Goal: Information Seeking & Learning: Learn about a topic

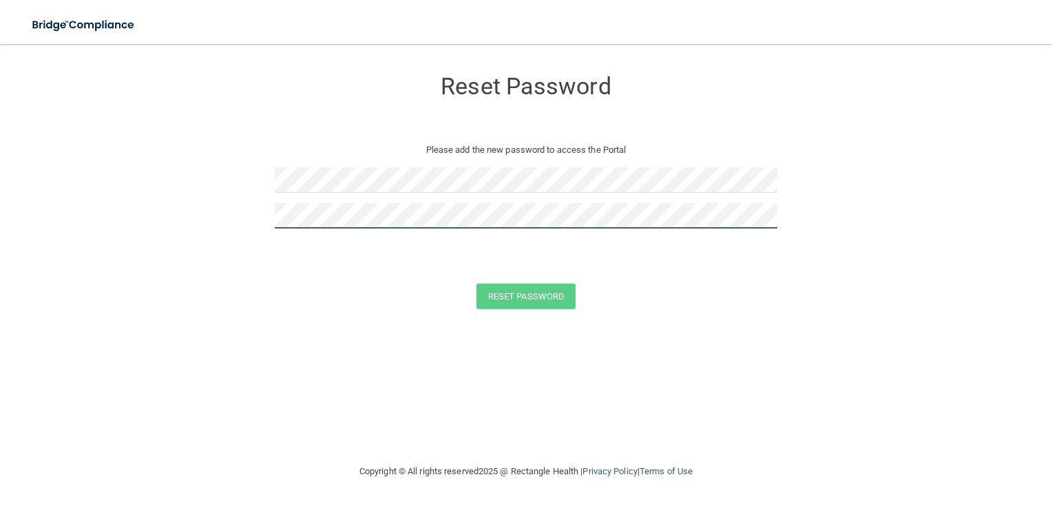
click at [366, 216] on div at bounding box center [526, 221] width 503 height 36
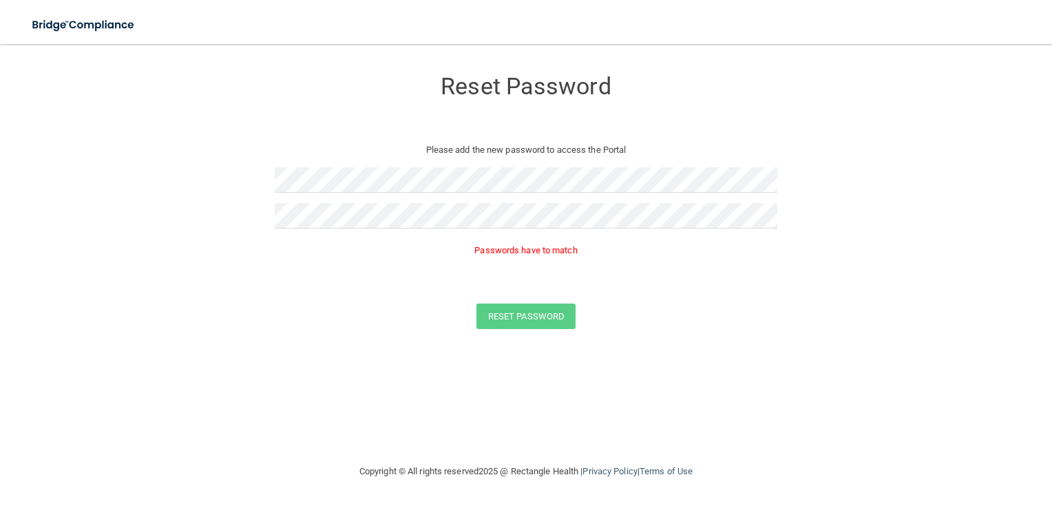
click at [377, 318] on div "Reset Password" at bounding box center [526, 316] width 1018 height 25
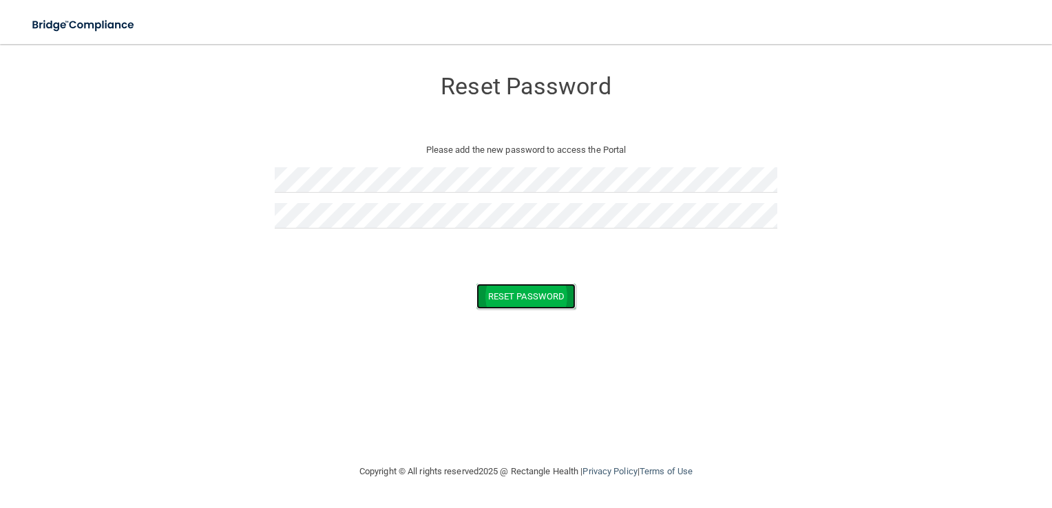
click at [533, 299] on button "Reset Password" at bounding box center [526, 296] width 99 height 25
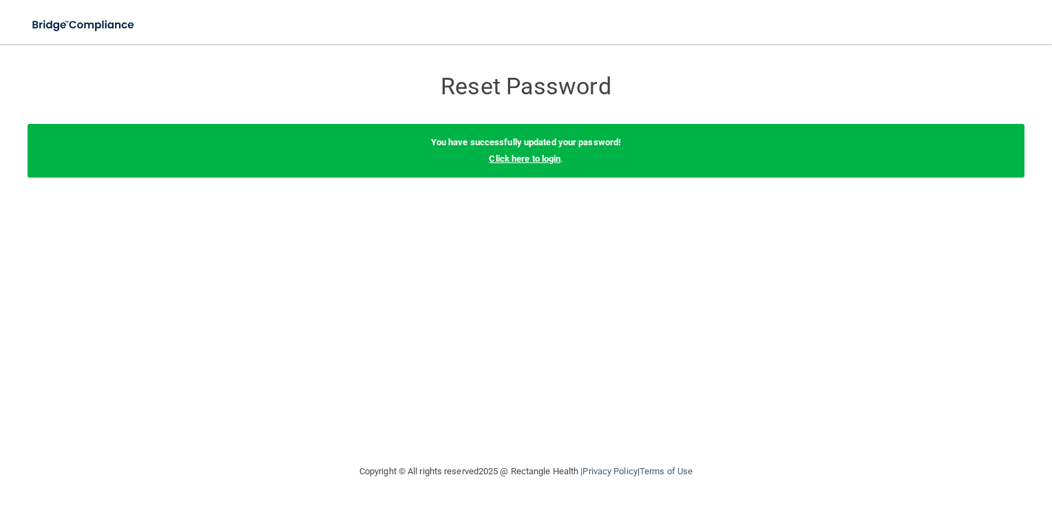
click at [523, 160] on link "Click here to login" at bounding box center [525, 159] width 72 height 10
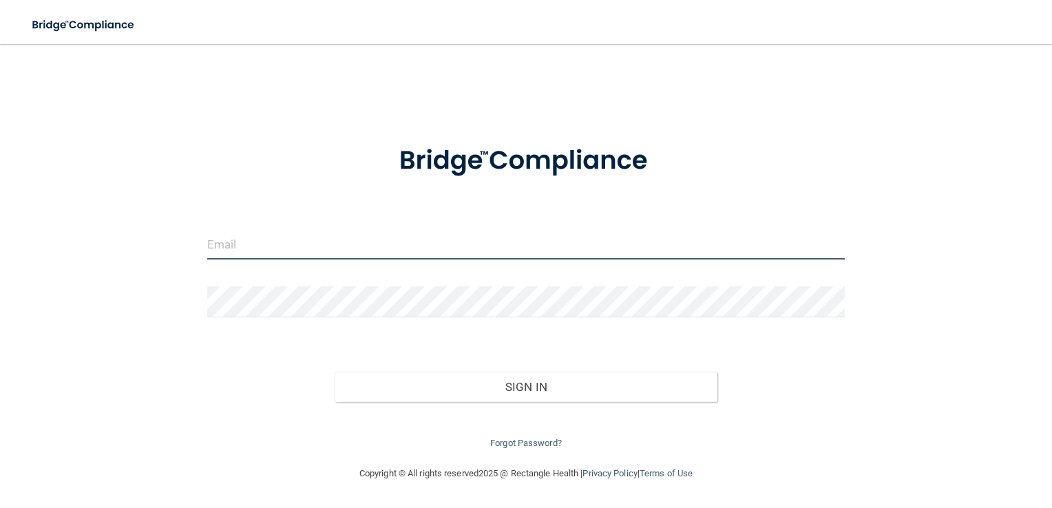
type input "[EMAIL_ADDRESS][DOMAIN_NAME]"
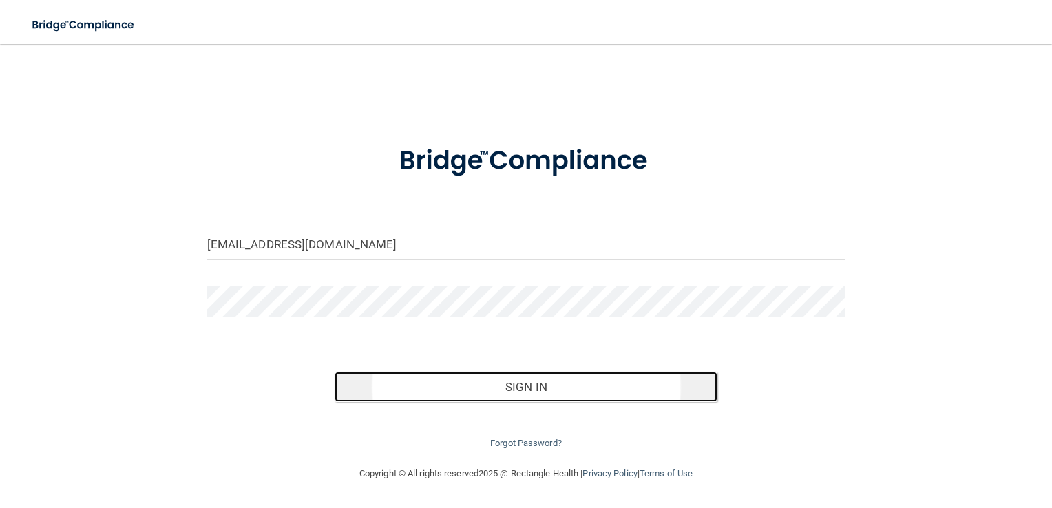
click at [526, 384] on button "Sign In" at bounding box center [526, 387] width 383 height 30
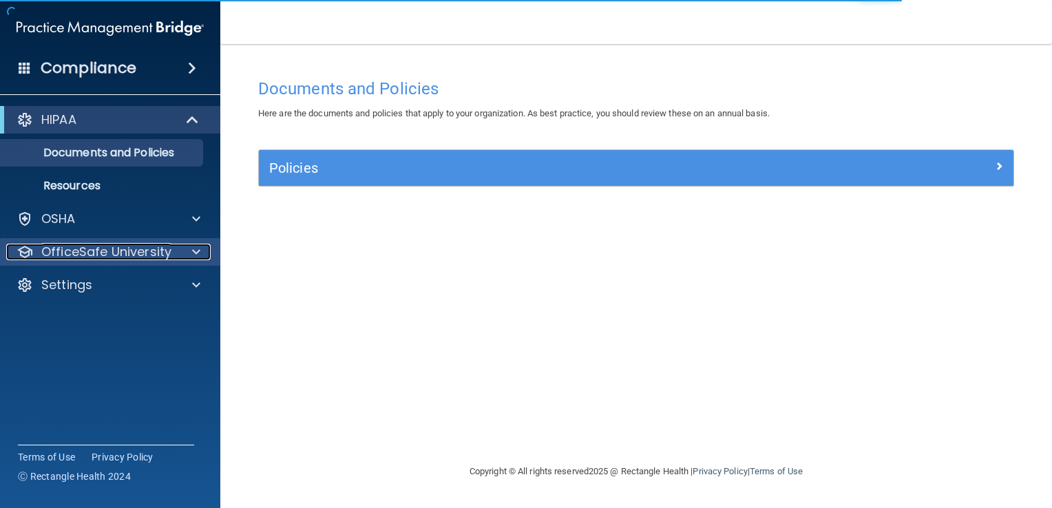
click at [192, 249] on span at bounding box center [196, 252] width 8 height 17
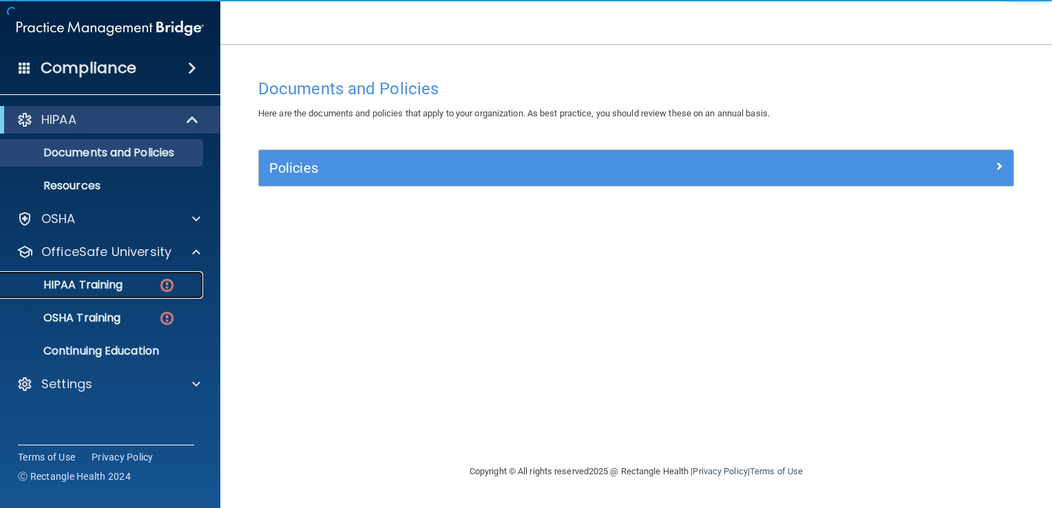
click at [72, 278] on p "HIPAA Training" at bounding box center [66, 285] width 114 height 14
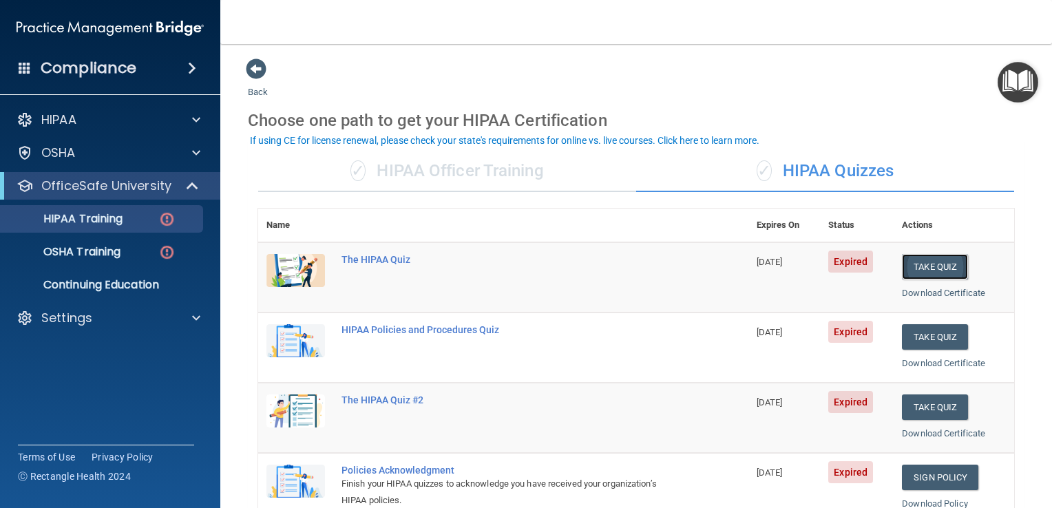
click at [926, 264] on button "Take Quiz" at bounding box center [935, 266] width 66 height 25
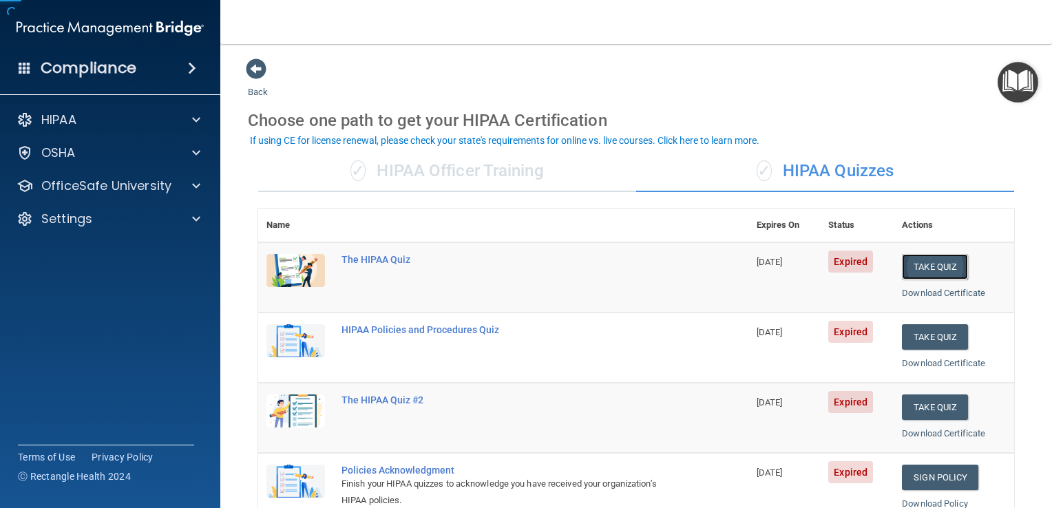
click at [926, 264] on button "Take Quiz" at bounding box center [935, 266] width 66 height 25
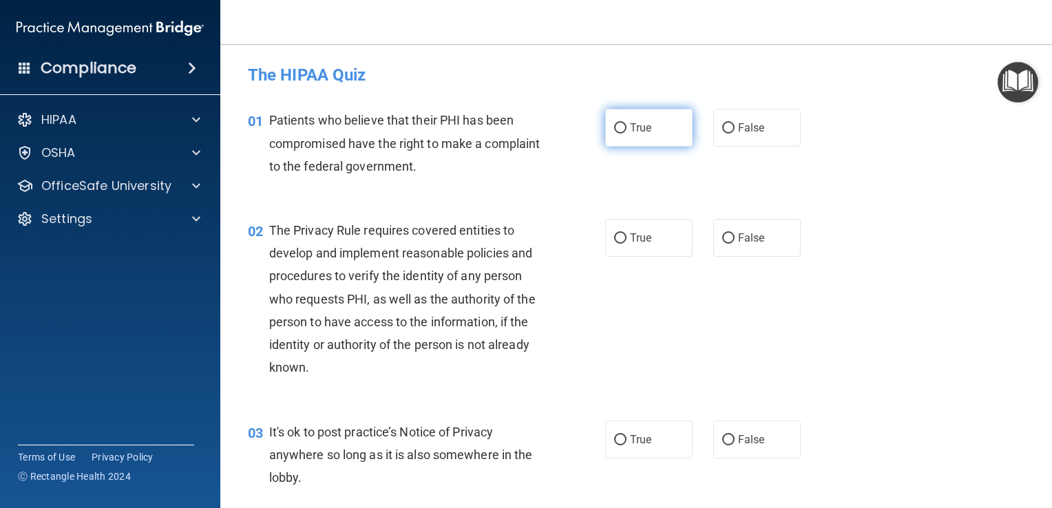
click at [617, 125] on input "True" at bounding box center [620, 128] width 12 height 10
radio input "true"
click at [615, 238] on input "True" at bounding box center [620, 238] width 12 height 10
radio input "true"
click at [615, 238] on input "True" at bounding box center [620, 238] width 12 height 10
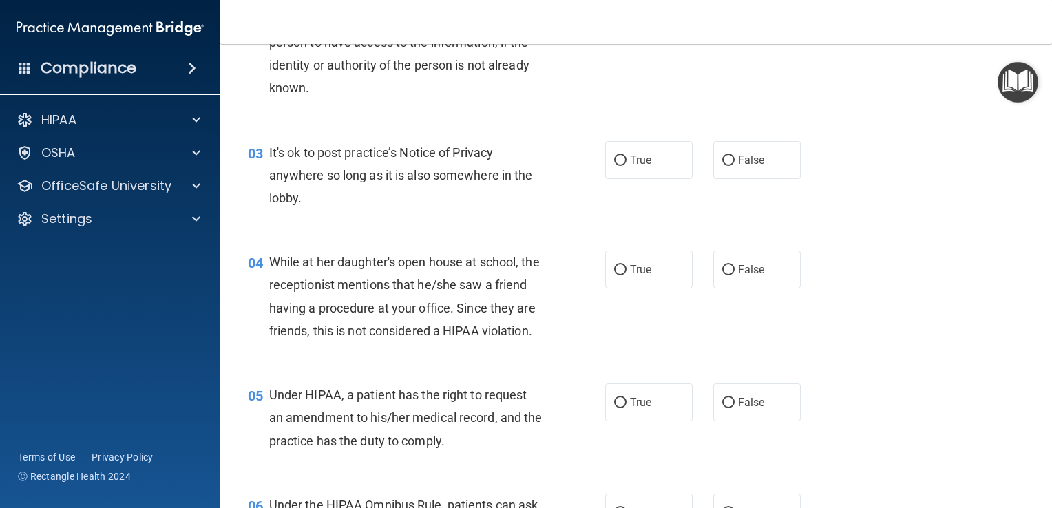
scroll to position [299, 0]
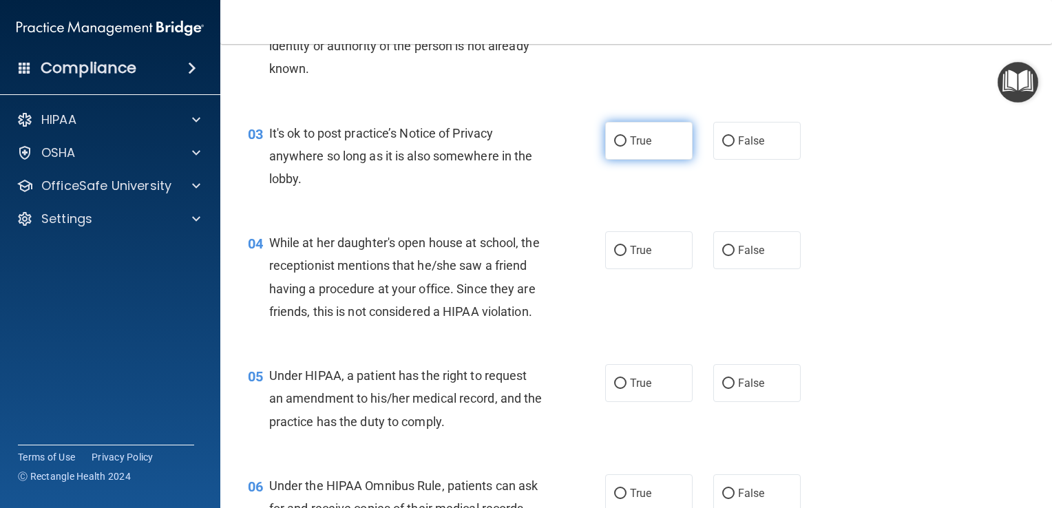
click at [614, 136] on input "True" at bounding box center [620, 141] width 12 height 10
radio input "true"
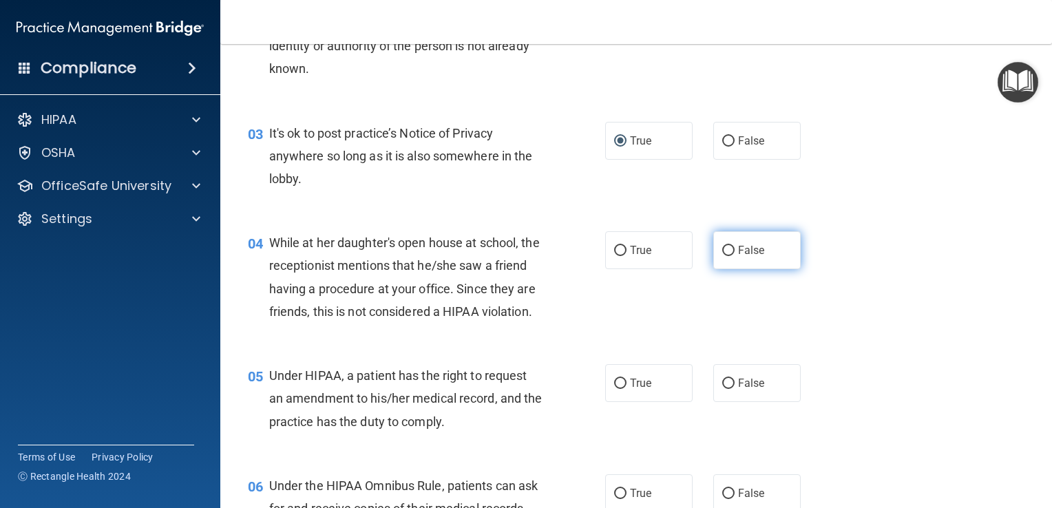
click at [723, 249] on input "False" at bounding box center [729, 251] width 12 height 10
radio input "true"
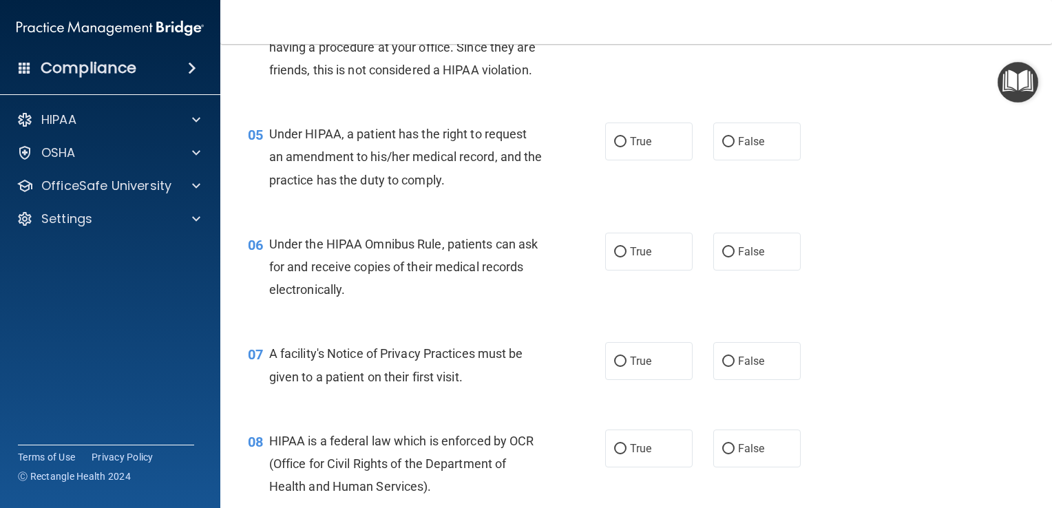
scroll to position [565, 0]
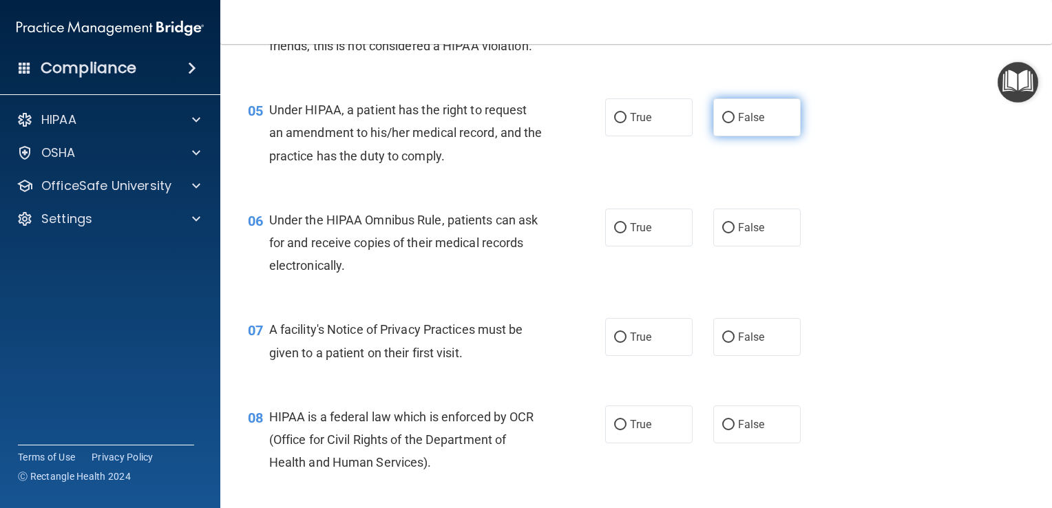
click at [723, 123] on input "False" at bounding box center [729, 118] width 12 height 10
radio input "true"
click at [616, 233] on input "True" at bounding box center [620, 228] width 12 height 10
radio input "true"
click at [619, 343] on input "True" at bounding box center [620, 338] width 12 height 10
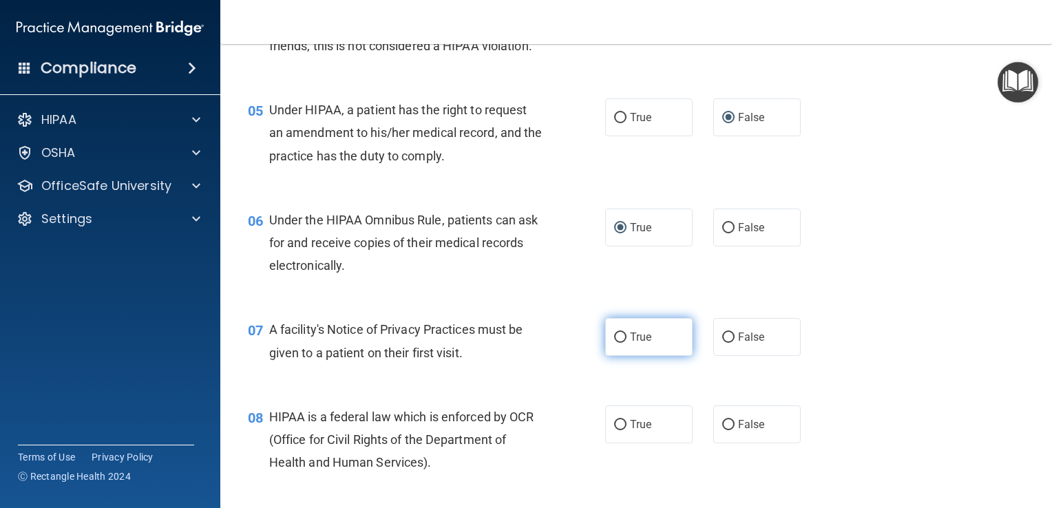
radio input "true"
click at [1023, 172] on div "05 Under HIPAA, a patient has the right to request an amendment to his/her medi…" at bounding box center [637, 136] width 798 height 110
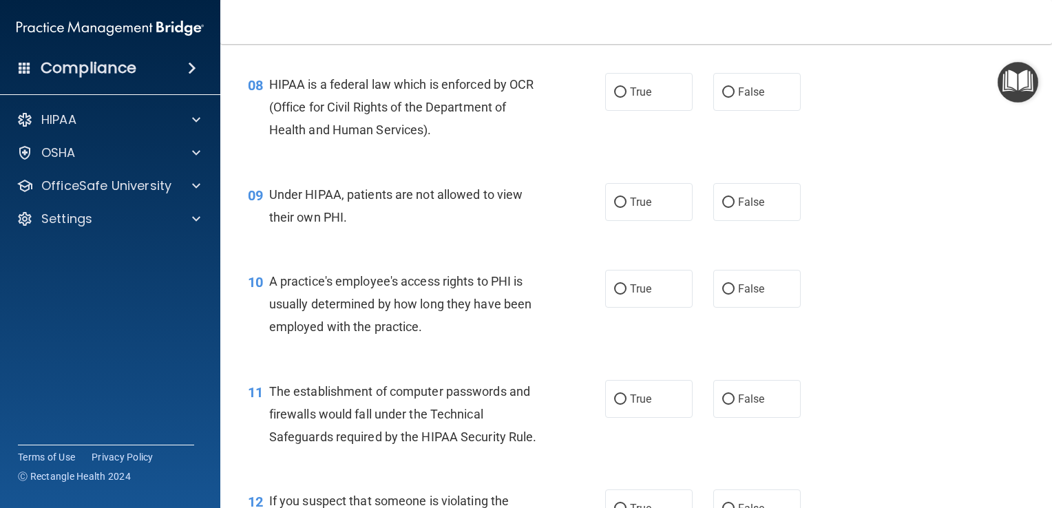
scroll to position [906, 0]
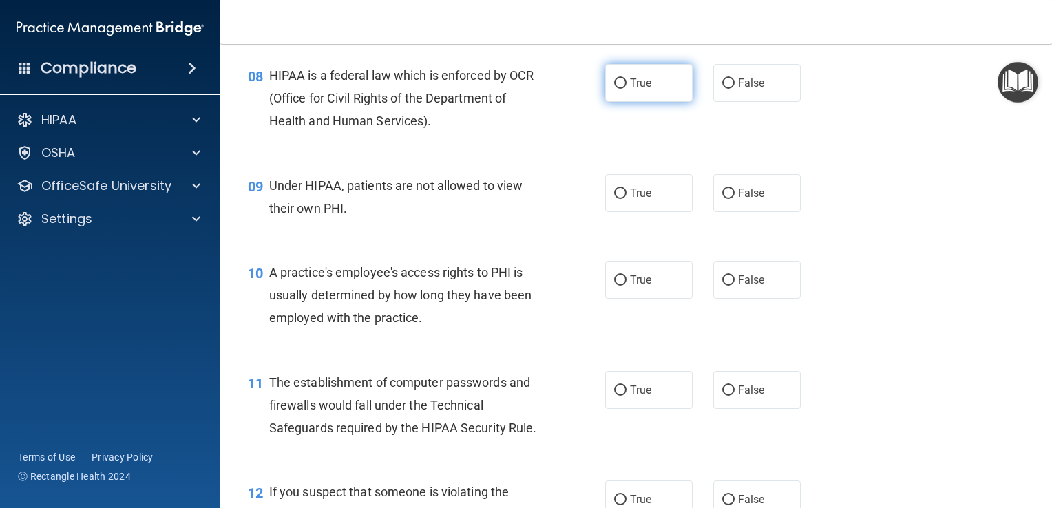
click at [614, 89] on input "True" at bounding box center [620, 84] width 12 height 10
radio input "true"
click at [723, 199] on input "False" at bounding box center [729, 194] width 12 height 10
radio input "true"
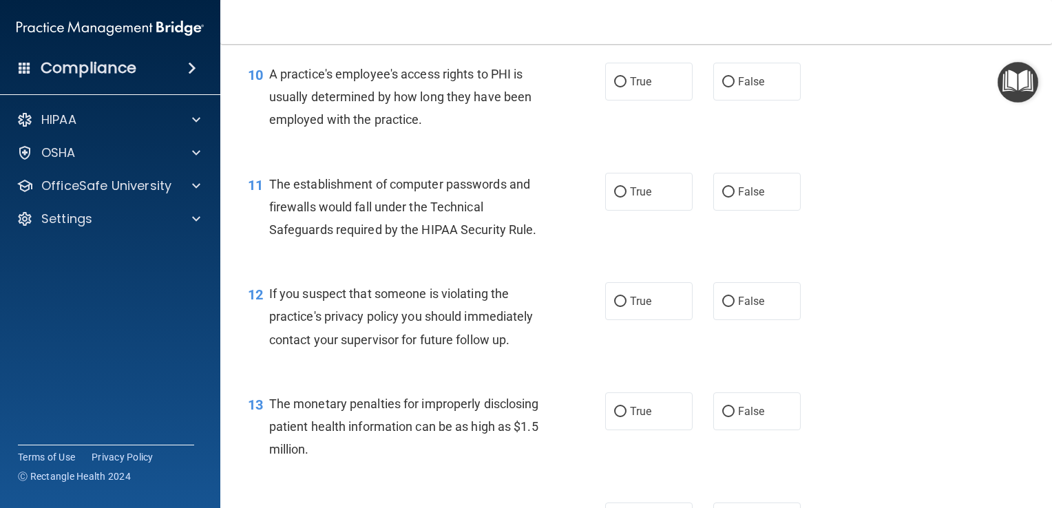
scroll to position [1120, 0]
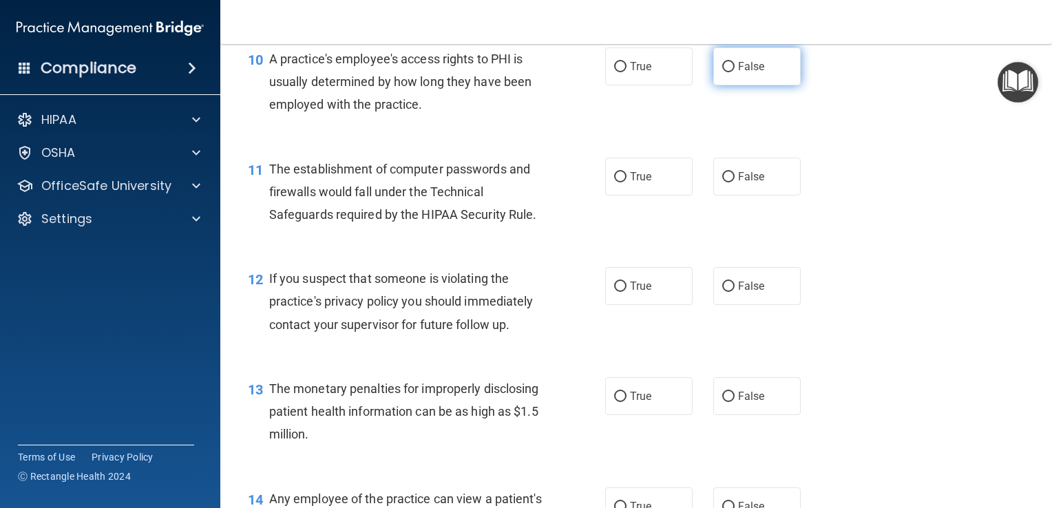
click at [723, 72] on input "False" at bounding box center [729, 67] width 12 height 10
radio input "true"
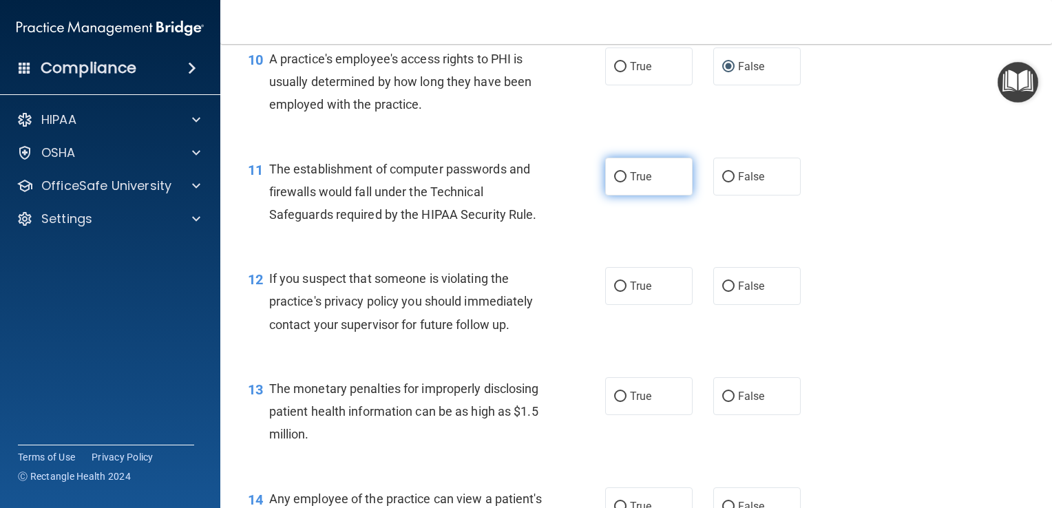
click at [614, 183] on input "True" at bounding box center [620, 177] width 12 height 10
radio input "true"
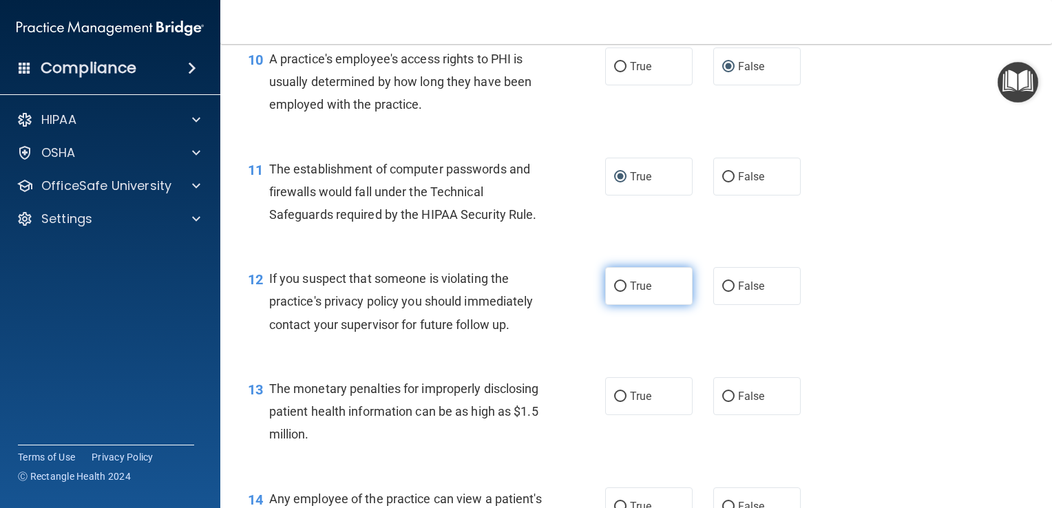
click at [614, 292] on input "True" at bounding box center [620, 287] width 12 height 10
radio input "true"
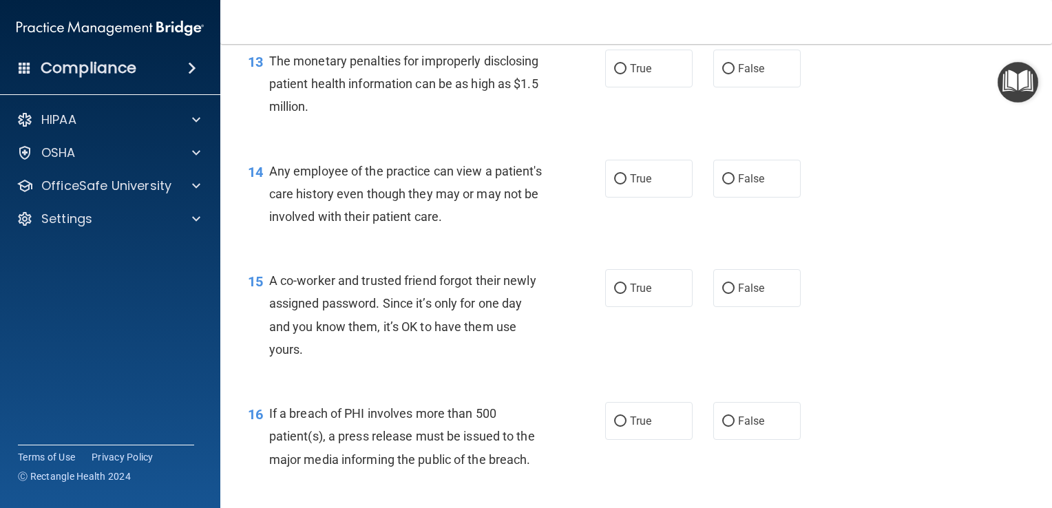
scroll to position [1452, 0]
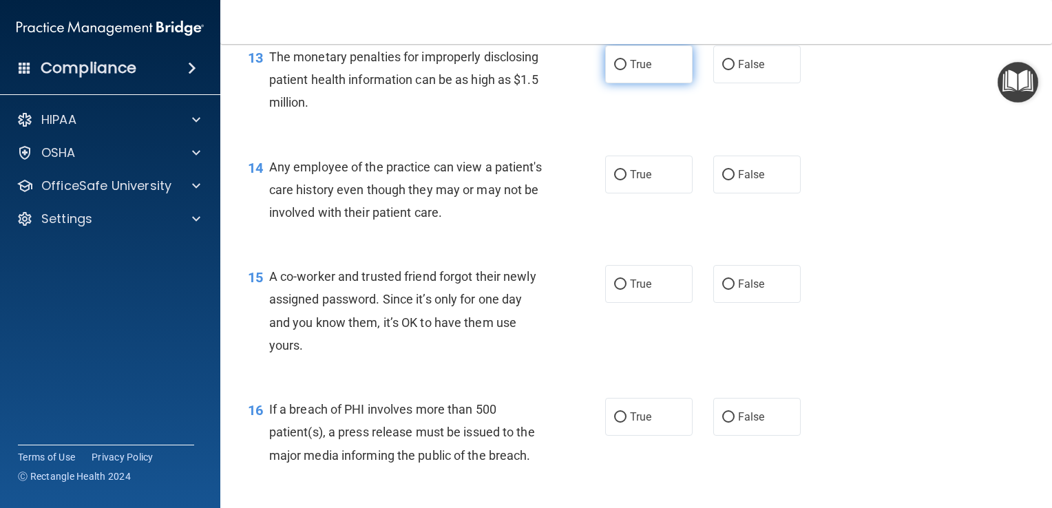
click at [614, 70] on input "True" at bounding box center [620, 65] width 12 height 10
radio input "true"
click at [547, 114] on div "The monetary penalties for improperly disclosing patient health information can…" at bounding box center [411, 79] width 284 height 69
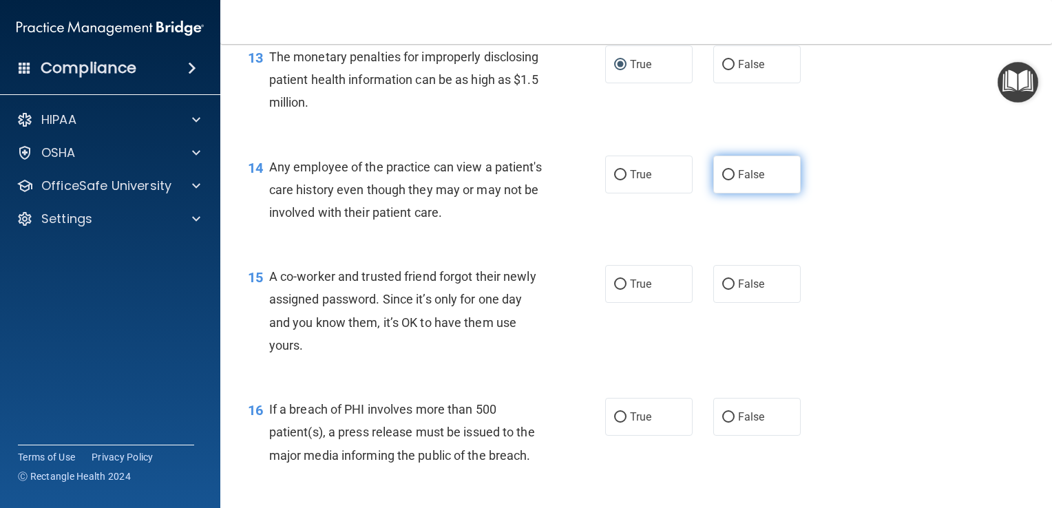
click at [723, 180] on input "False" at bounding box center [729, 175] width 12 height 10
radio input "true"
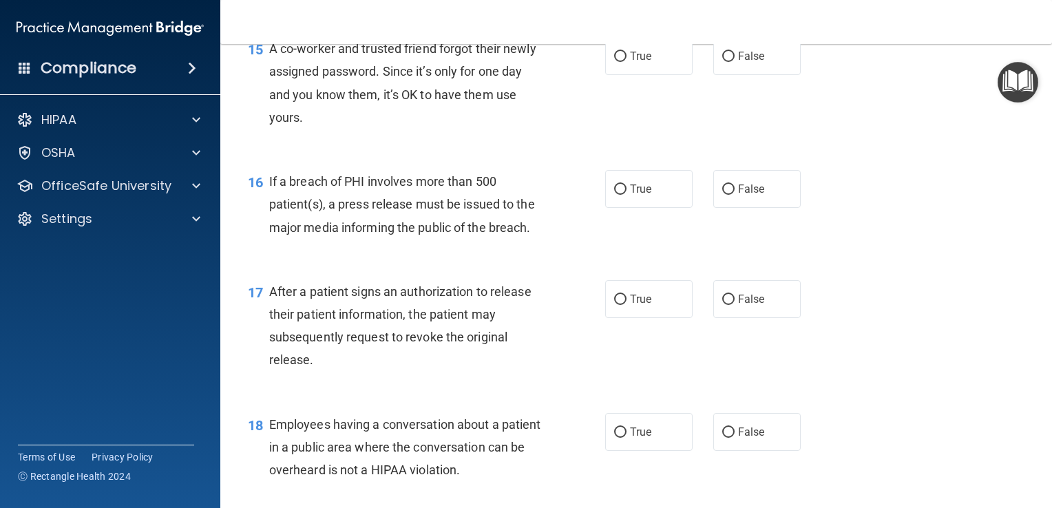
scroll to position [1700, 0]
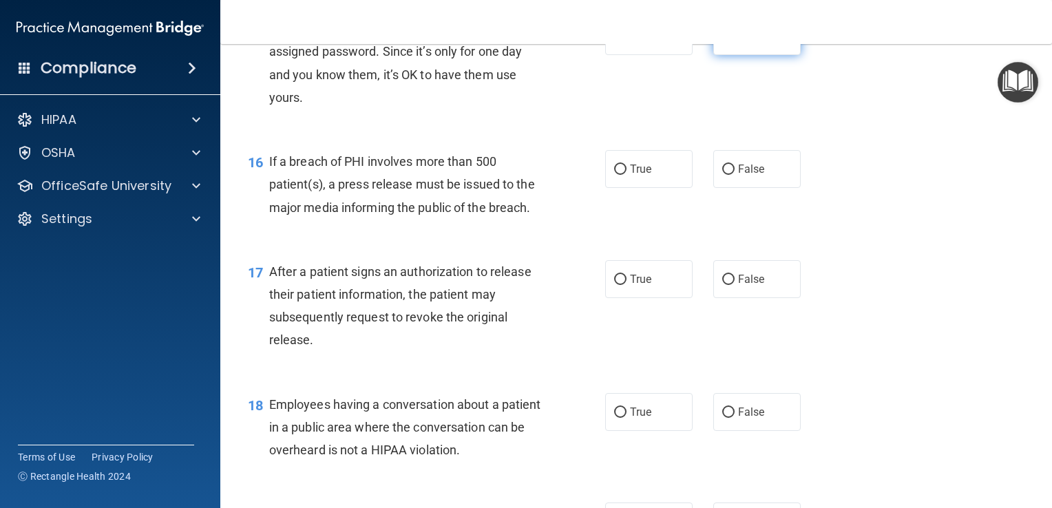
click at [723, 42] on input "False" at bounding box center [729, 37] width 12 height 10
radio input "true"
click at [617, 175] on input "True" at bounding box center [620, 170] width 12 height 10
radio input "true"
click at [614, 175] on input "True" at bounding box center [620, 170] width 12 height 10
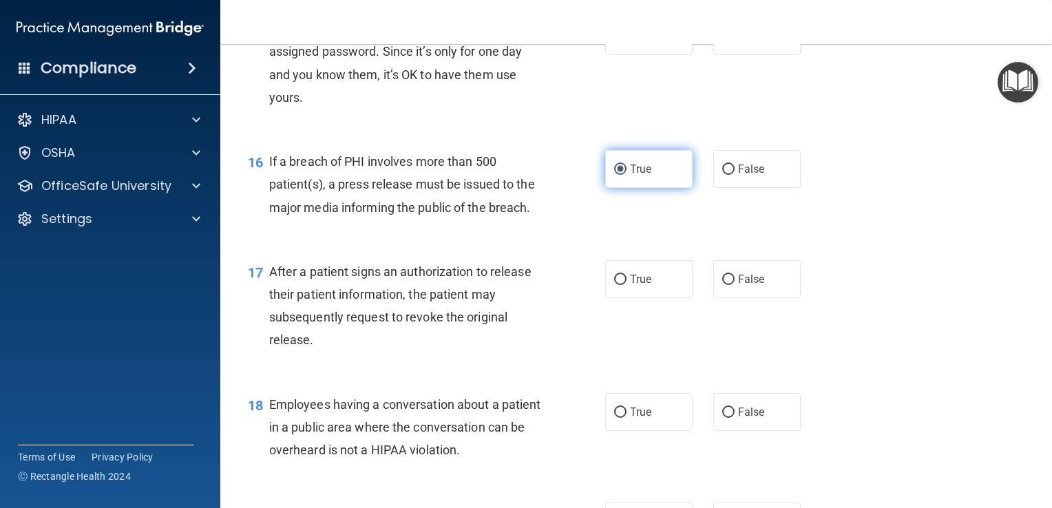
click at [614, 175] on input "True" at bounding box center [620, 170] width 12 height 10
click at [723, 175] on input "False" at bounding box center [729, 170] width 12 height 10
radio input "true"
radio input "false"
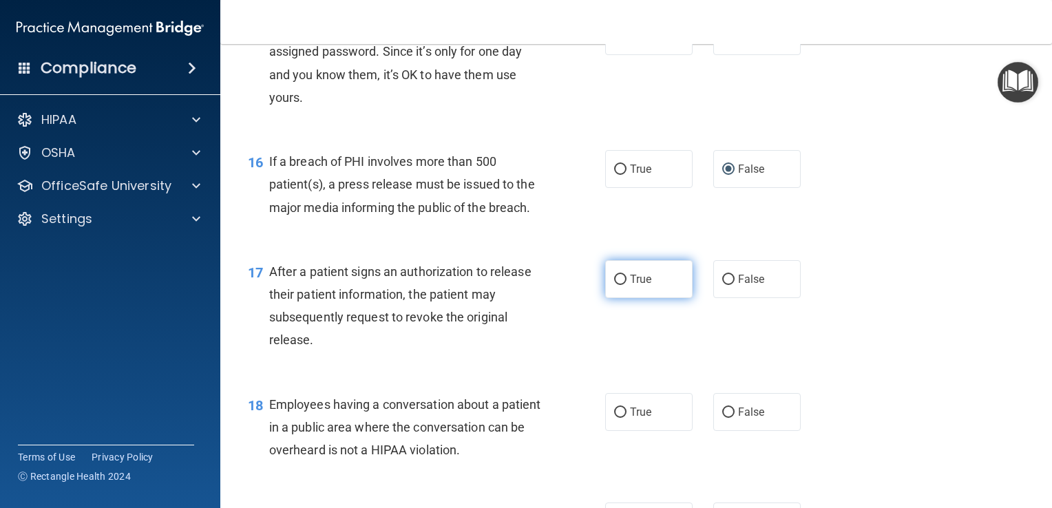
click at [614, 285] on input "True" at bounding box center [620, 280] width 12 height 10
radio input "true"
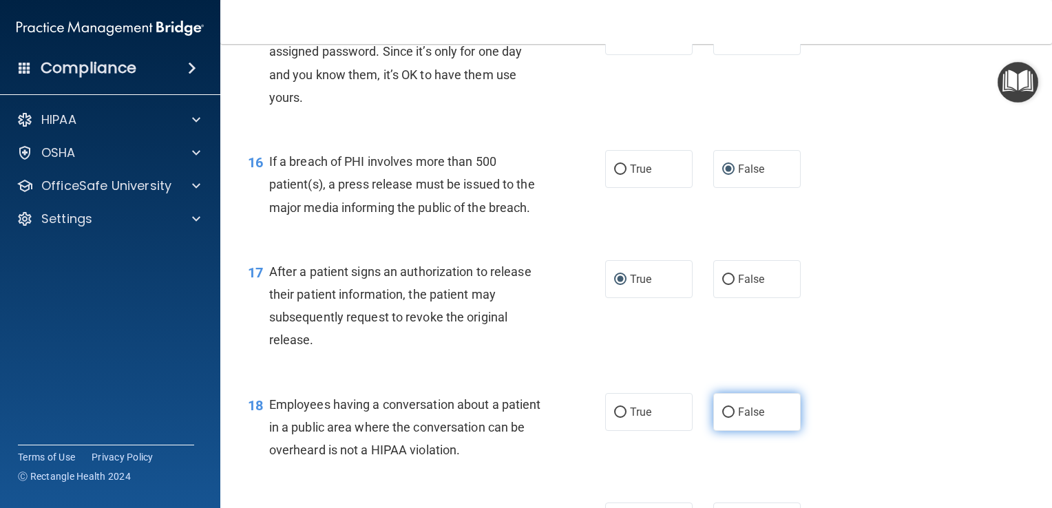
click at [723, 418] on input "False" at bounding box center [729, 413] width 12 height 10
radio input "true"
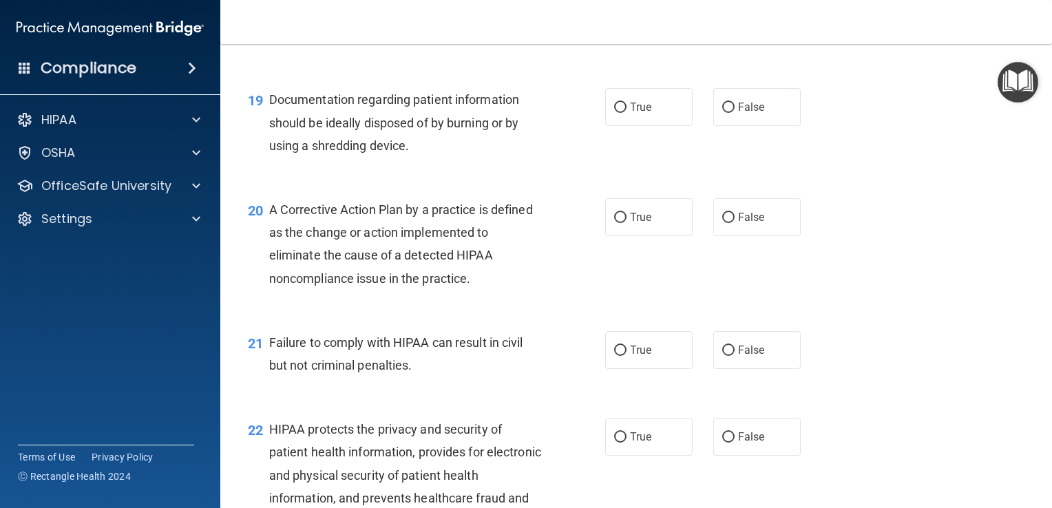
scroll to position [2124, 0]
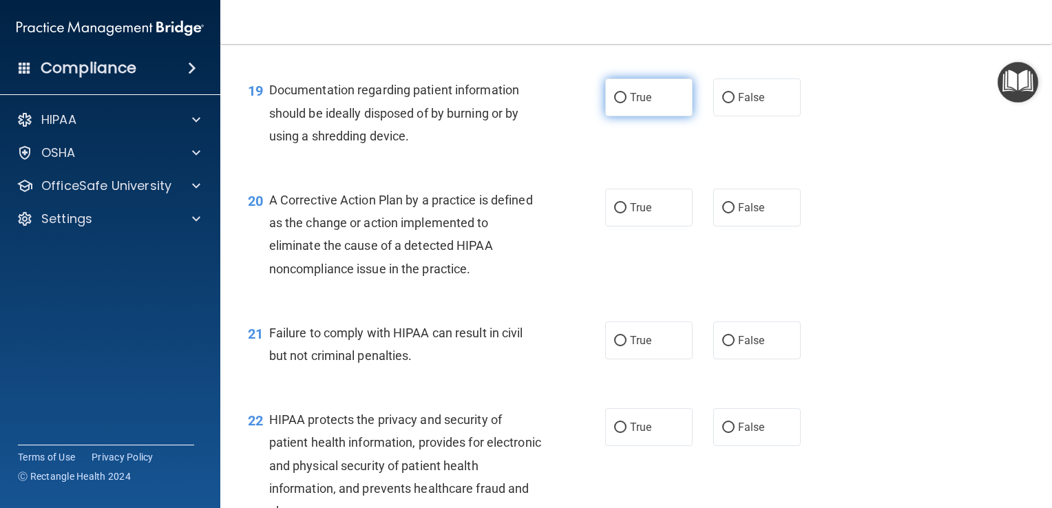
click at [616, 103] on input "True" at bounding box center [620, 98] width 12 height 10
radio input "true"
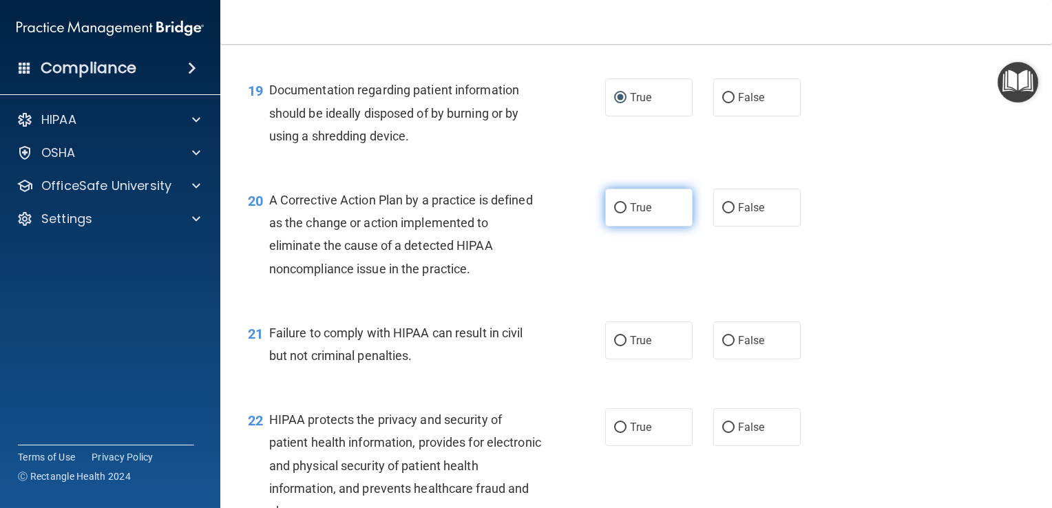
click at [630, 214] on span "True" at bounding box center [640, 207] width 21 height 13
click at [625, 214] on input "True" at bounding box center [620, 208] width 12 height 10
radio input "true"
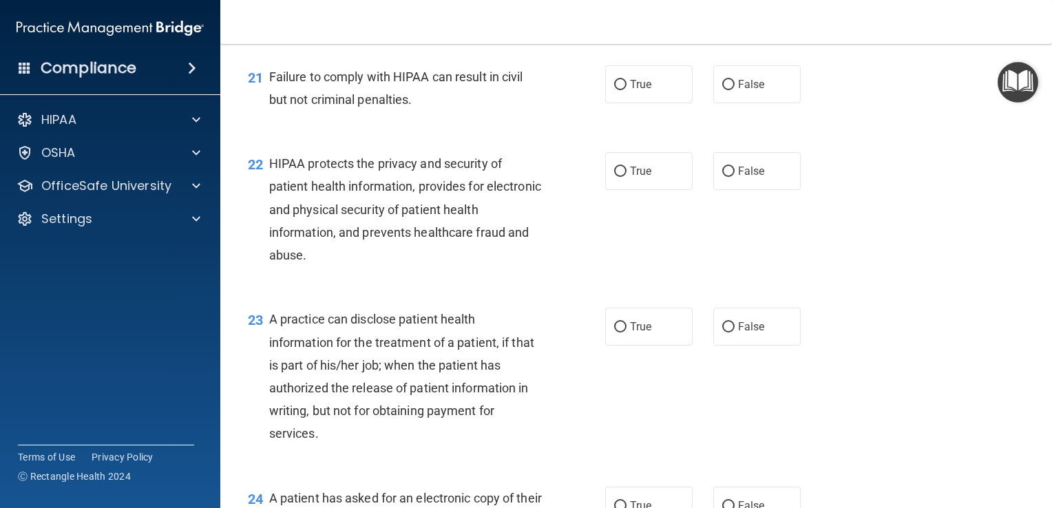
scroll to position [2384, 0]
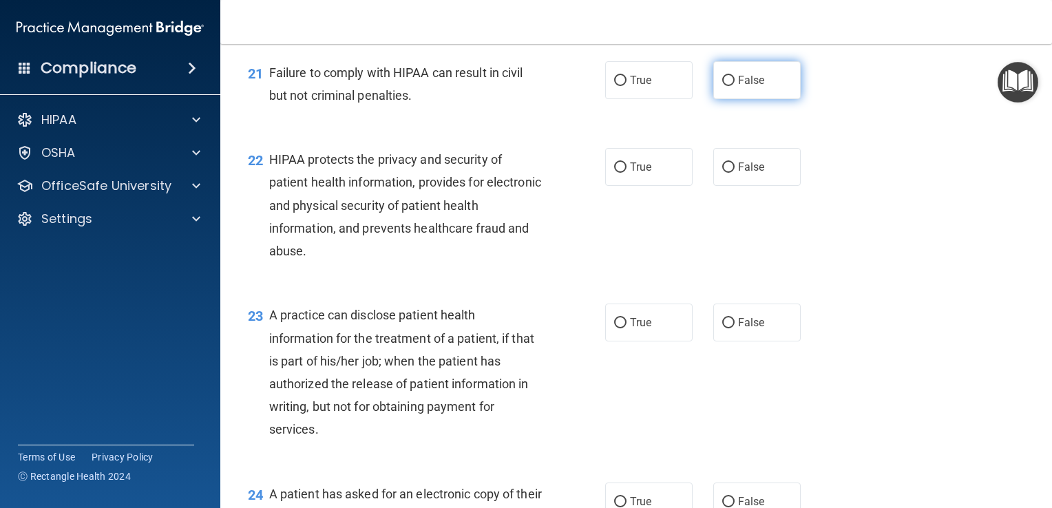
click at [738, 87] on span "False" at bounding box center [751, 80] width 27 height 13
click at [731, 86] on input "False" at bounding box center [729, 81] width 12 height 10
radio input "true"
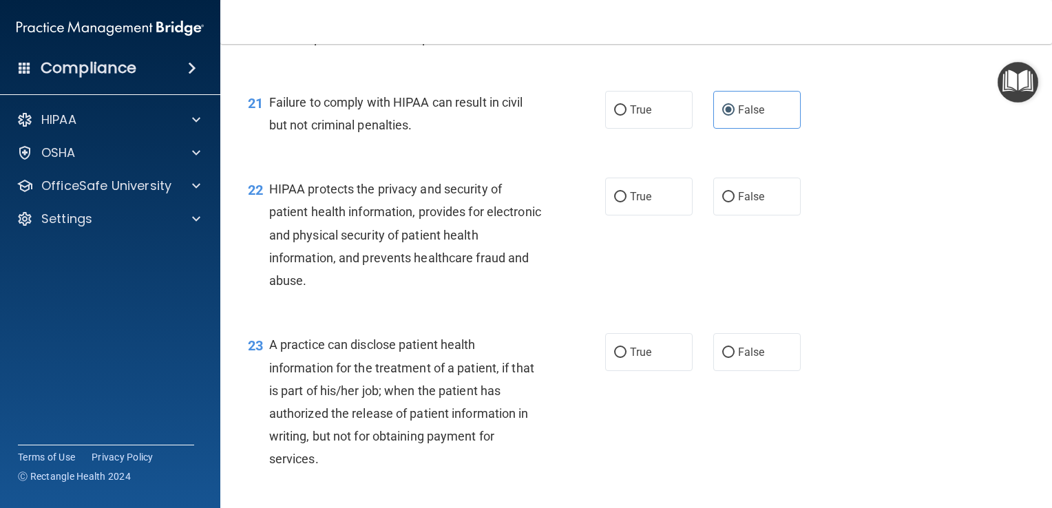
scroll to position [2331, 0]
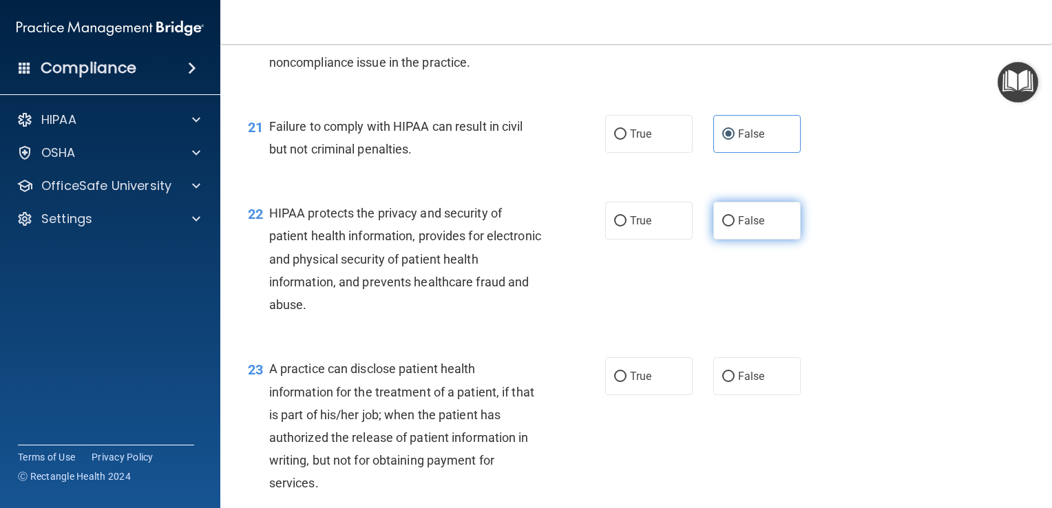
click at [724, 227] on input "False" at bounding box center [729, 221] width 12 height 10
radio input "true"
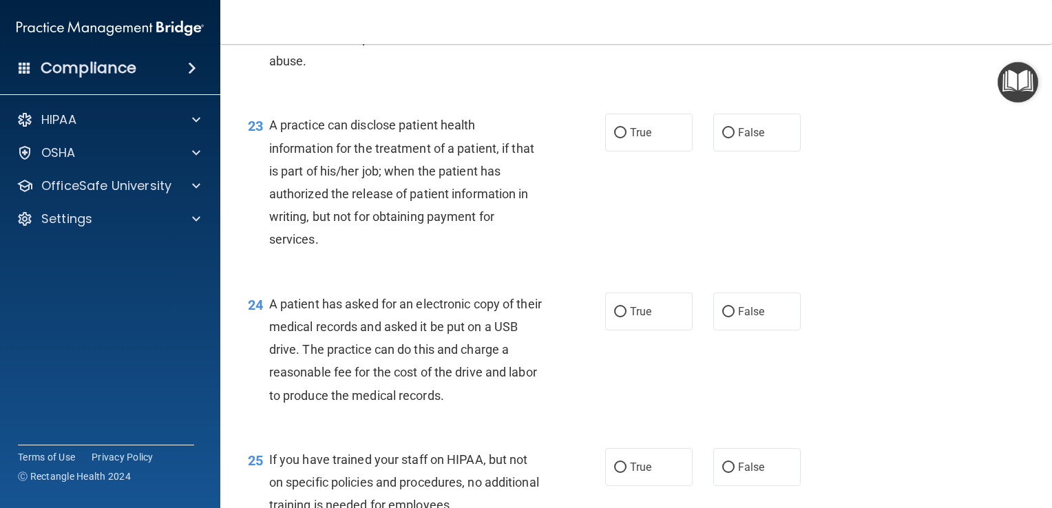
scroll to position [2628, 0]
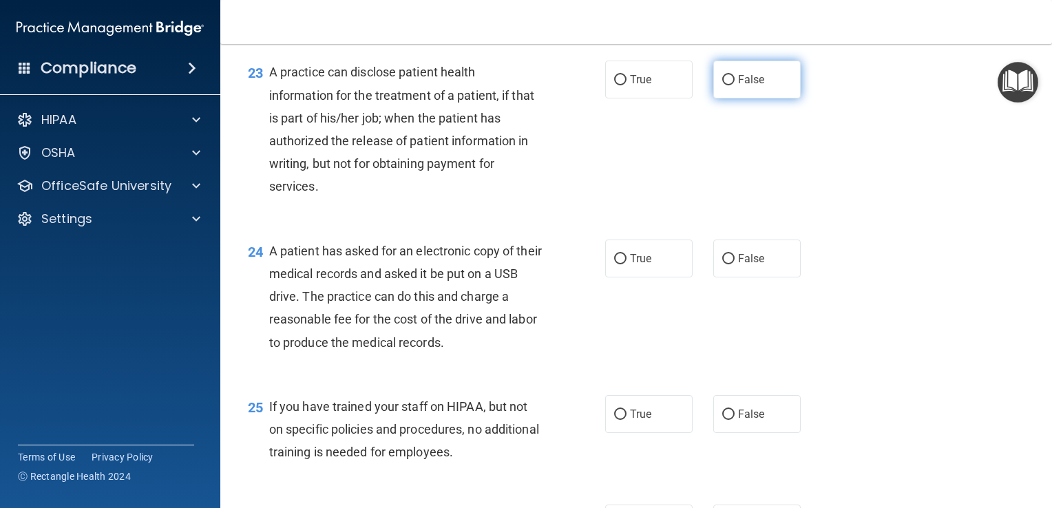
click at [724, 85] on input "False" at bounding box center [729, 80] width 12 height 10
radio input "true"
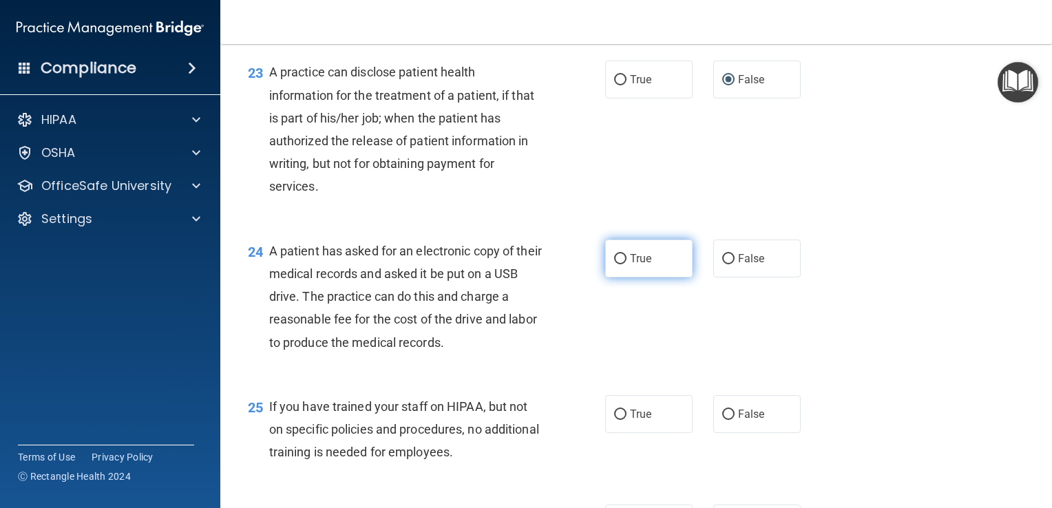
click at [616, 264] on input "True" at bounding box center [620, 259] width 12 height 10
radio input "true"
click at [725, 420] on input "False" at bounding box center [729, 415] width 12 height 10
radio input "true"
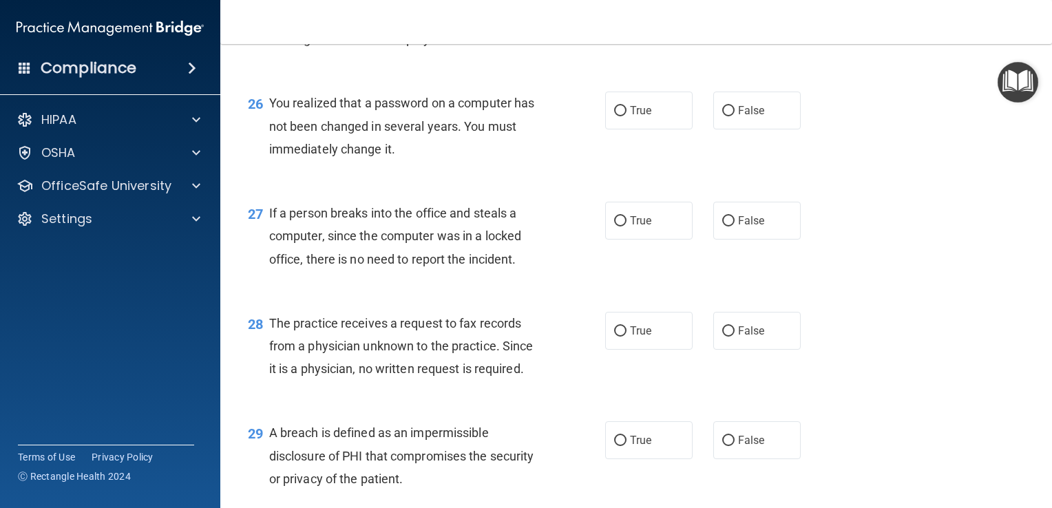
scroll to position [3013, 0]
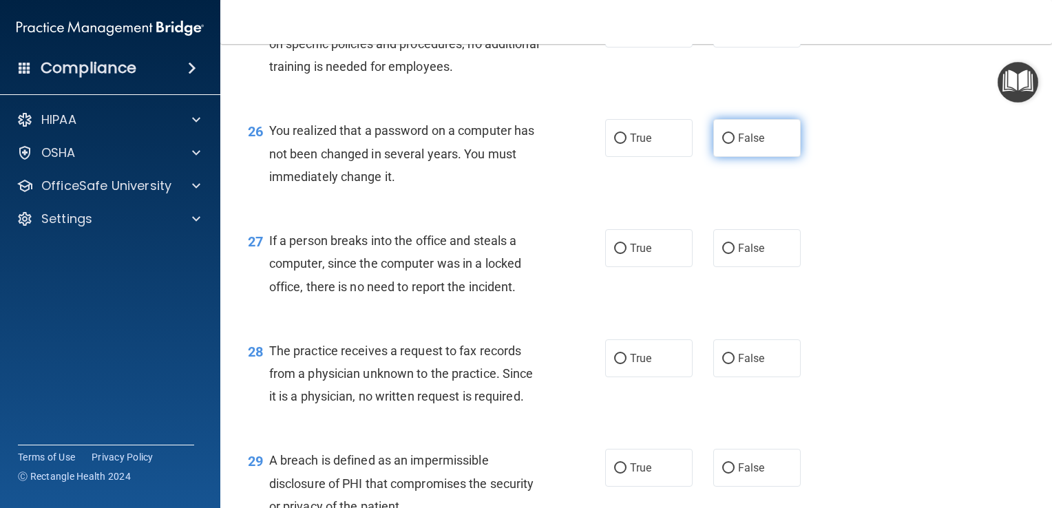
click at [725, 144] on input "False" at bounding box center [729, 139] width 12 height 10
radio input "true"
click at [724, 254] on input "False" at bounding box center [729, 249] width 12 height 10
radio input "true"
click at [723, 364] on input "False" at bounding box center [729, 359] width 12 height 10
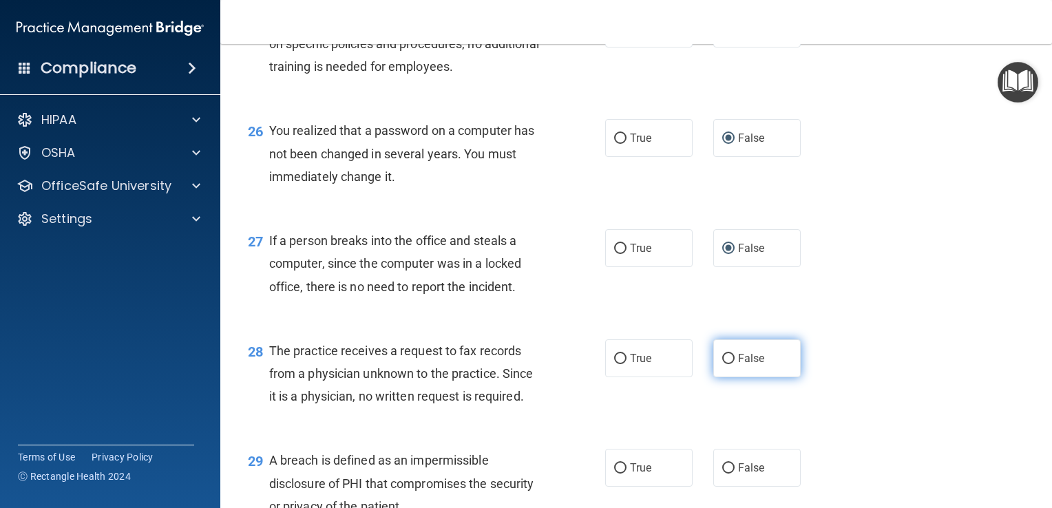
radio input "true"
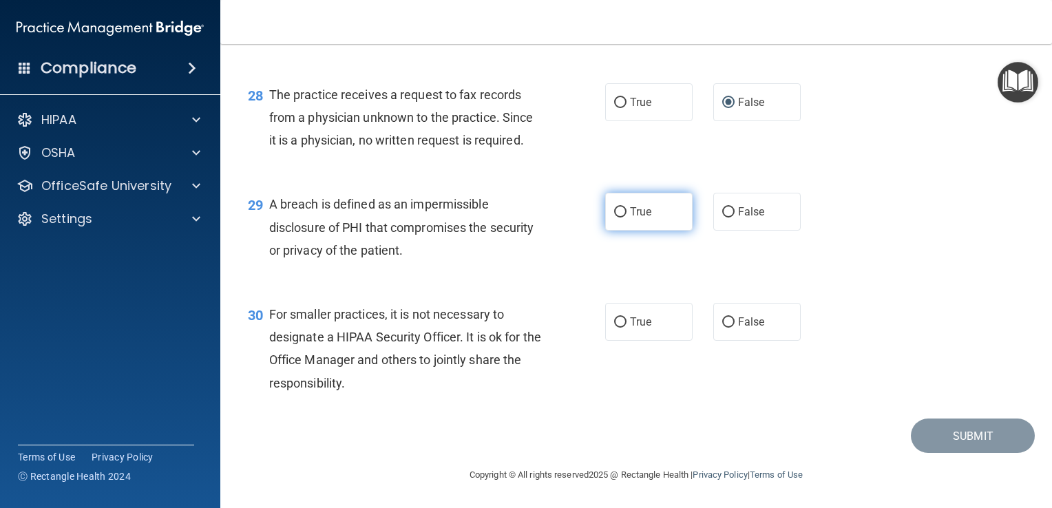
click at [614, 214] on input "True" at bounding box center [620, 212] width 12 height 10
radio input "true"
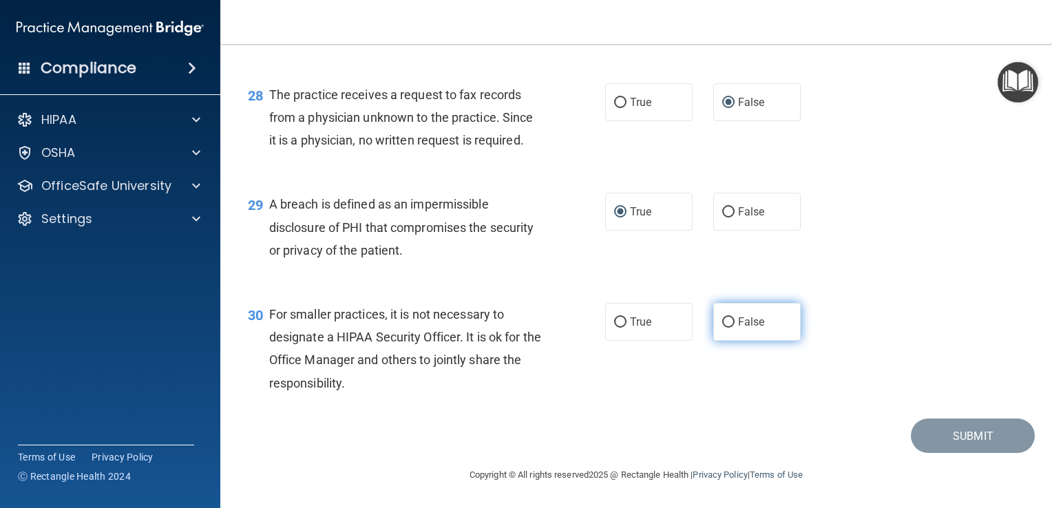
click at [723, 318] on input "False" at bounding box center [729, 323] width 12 height 10
radio input "true"
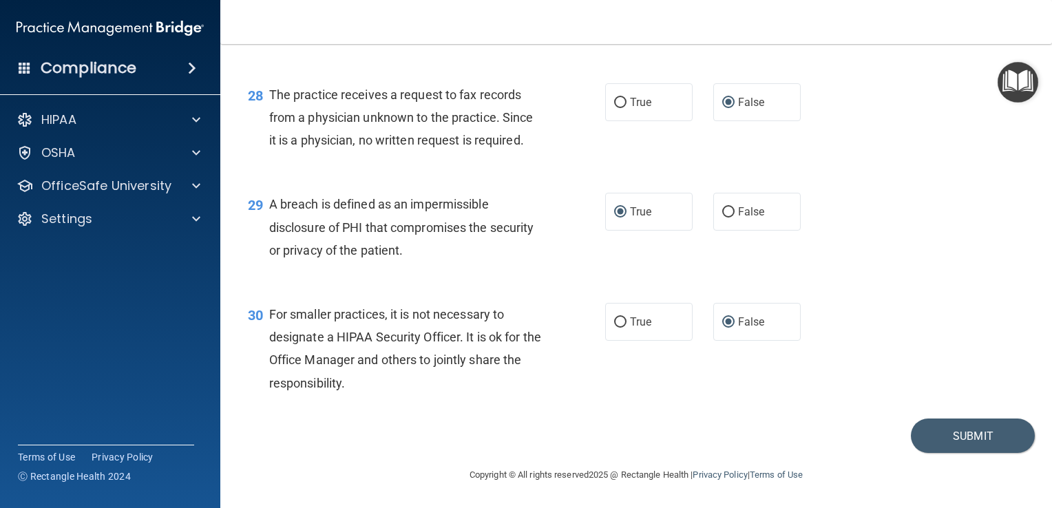
click at [913, 320] on div "30 For smaller practices, it is not necessary to designate a HIPAA Security Off…" at bounding box center [637, 352] width 798 height 133
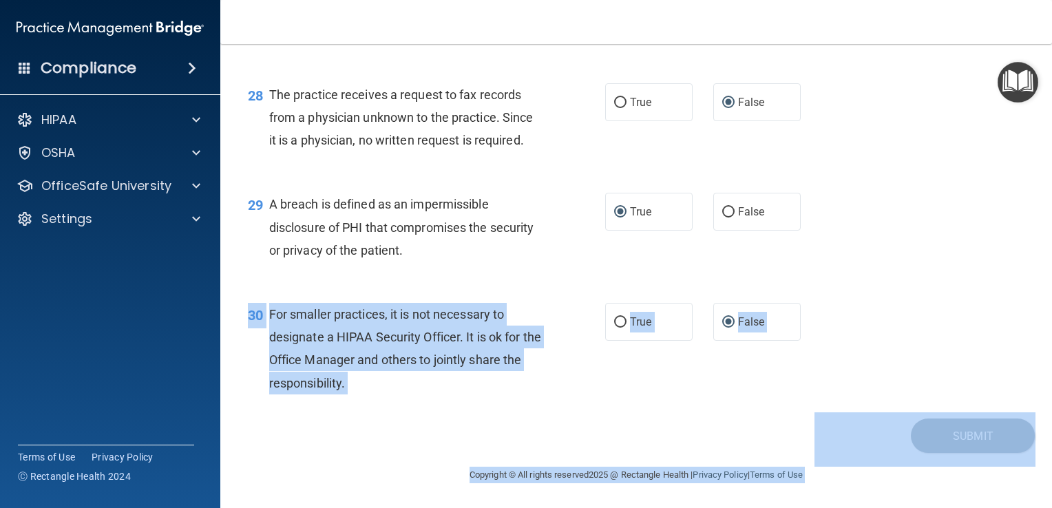
drag, startPoint x: 913, startPoint y: 320, endPoint x: 814, endPoint y: 435, distance: 151.9
click at [11, 22] on div "Compliance HIPAA Documents and Policies Report an Incident Business Associates …" at bounding box center [526, 254] width 1052 height 508
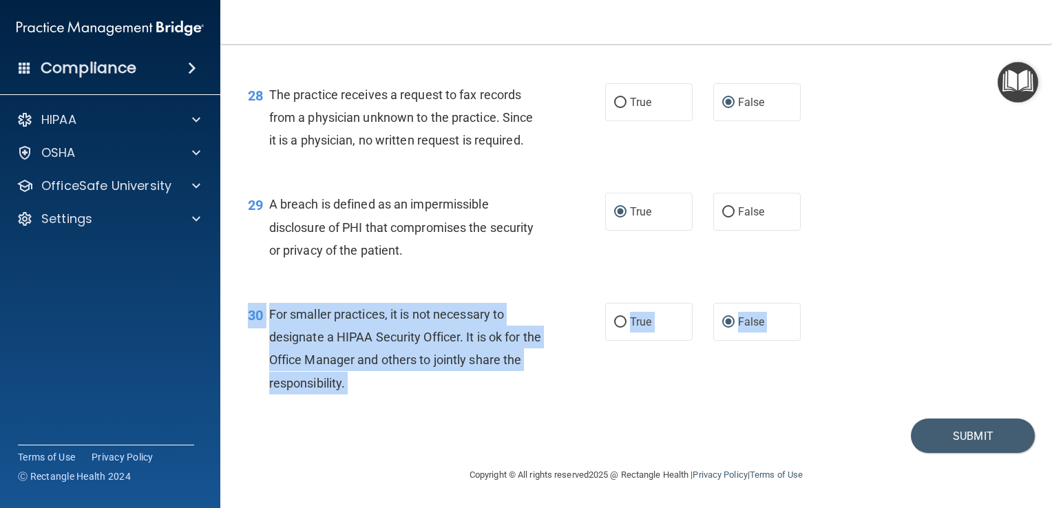
click at [825, 435] on div "Submit" at bounding box center [637, 436] width 798 height 35
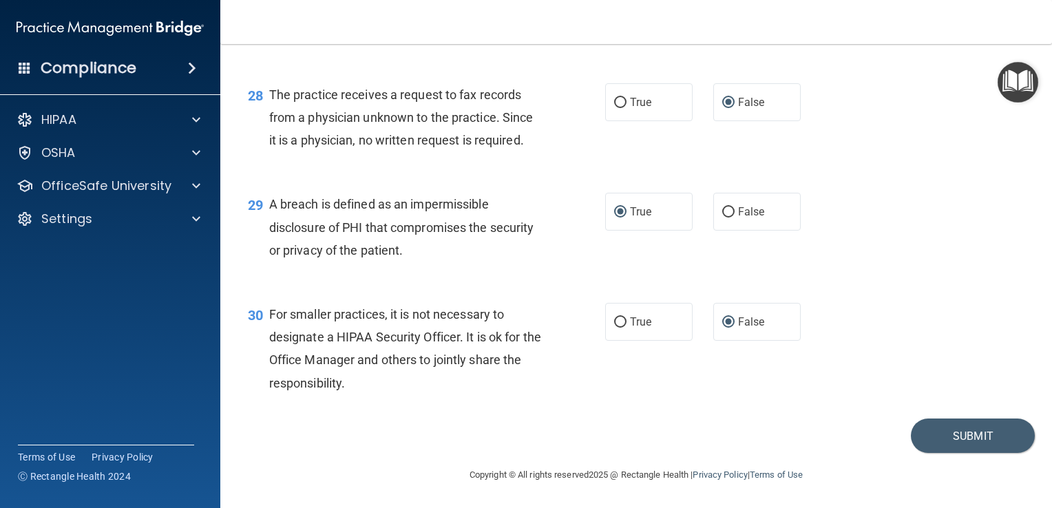
drag, startPoint x: 825, startPoint y: 435, endPoint x: 970, endPoint y: 290, distance: 205.0
click at [970, 290] on div "30 For smaller practices, it is not necessary to designate a HIPAA Security Off…" at bounding box center [637, 352] width 798 height 133
click at [947, 428] on button "Submit" at bounding box center [973, 436] width 124 height 35
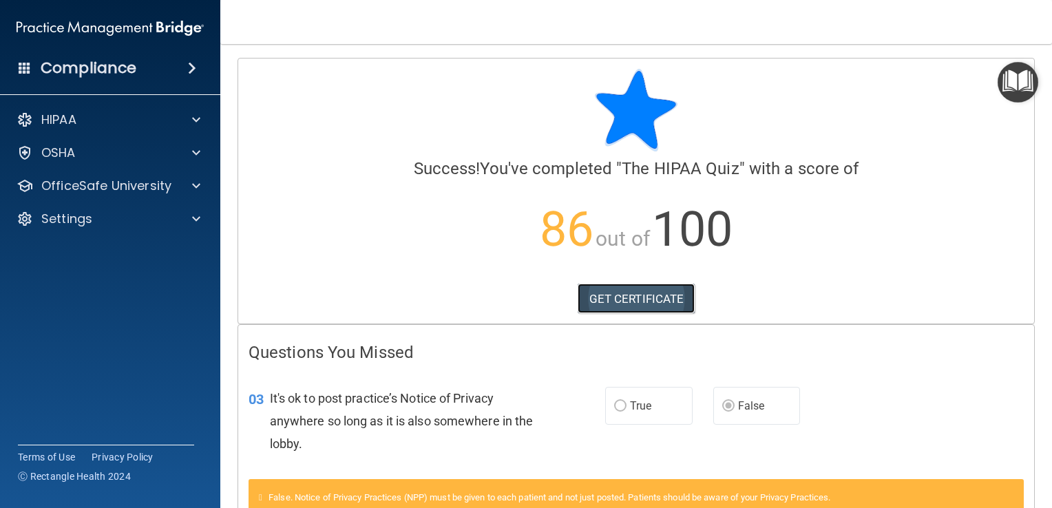
click at [617, 296] on link "GET CERTIFICATE" at bounding box center [637, 299] width 118 height 30
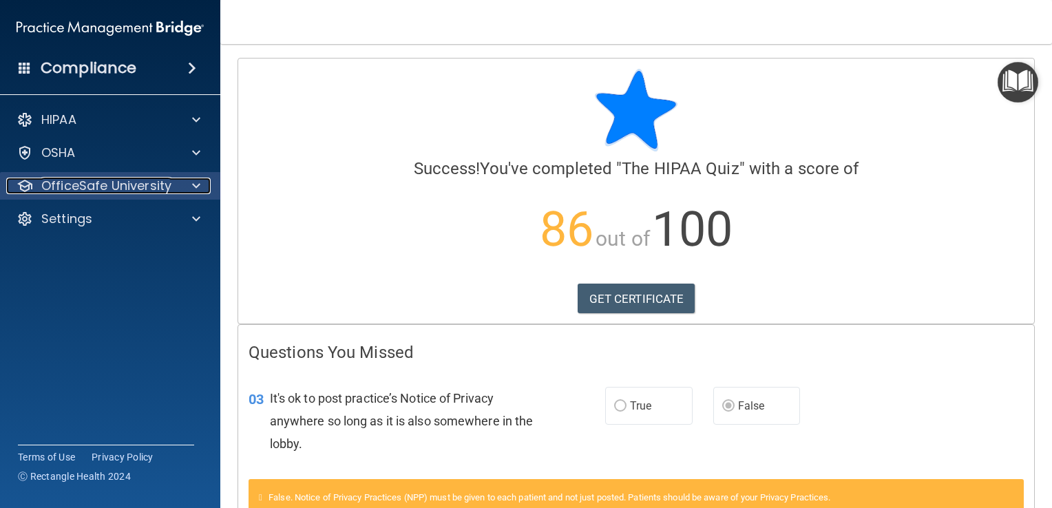
click at [192, 182] on span at bounding box center [196, 186] width 8 height 17
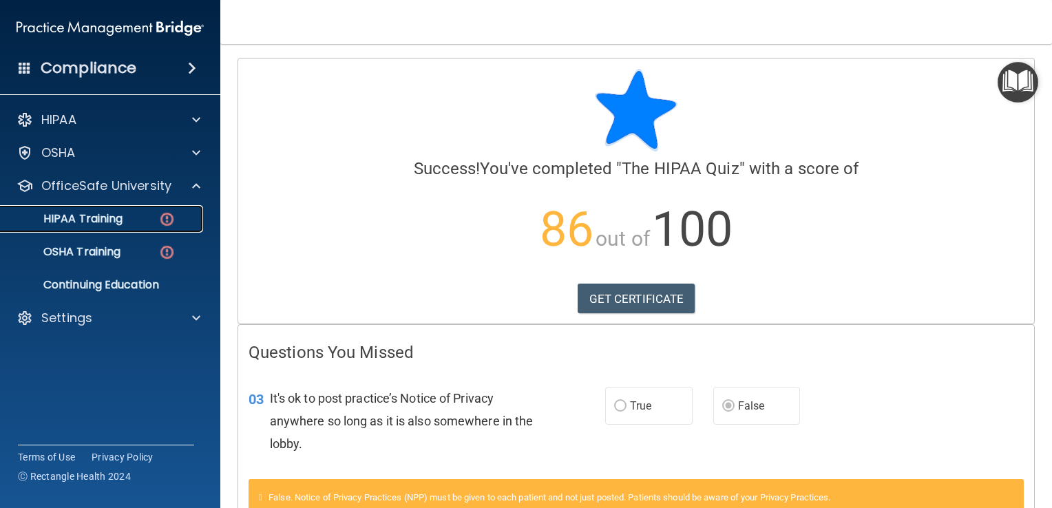
click at [123, 212] on p "HIPAA Training" at bounding box center [66, 219] width 114 height 14
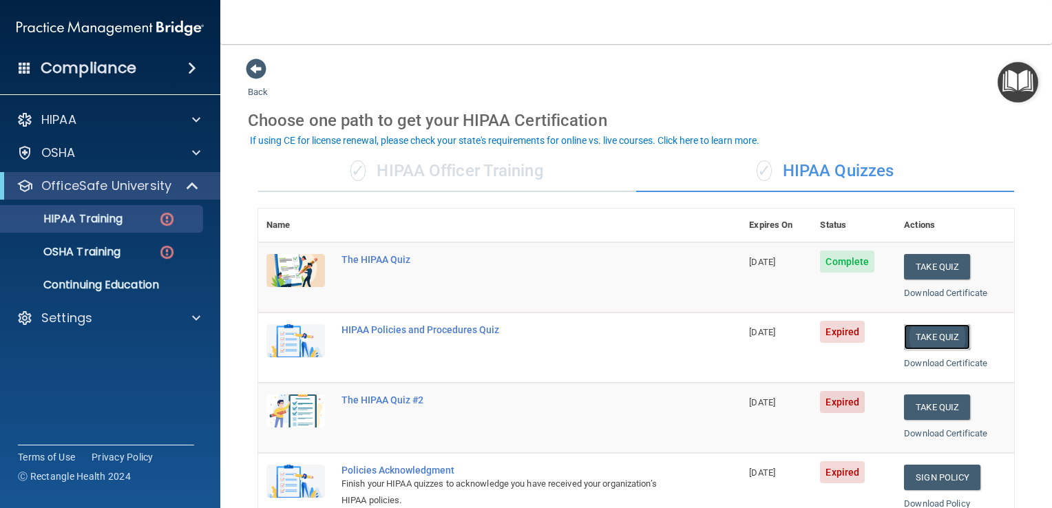
click at [928, 331] on button "Take Quiz" at bounding box center [937, 336] width 66 height 25
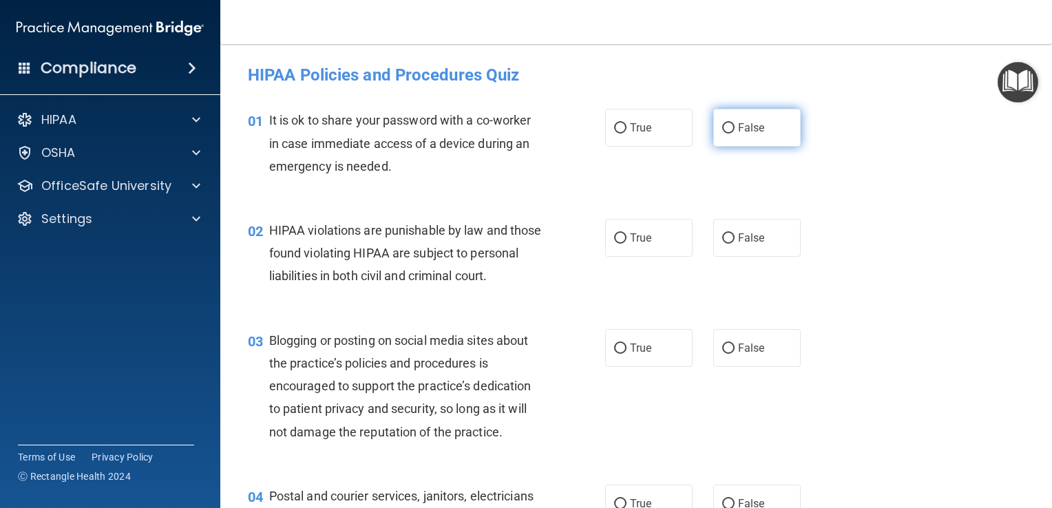
click at [723, 125] on input "False" at bounding box center [729, 128] width 12 height 10
radio input "true"
click at [614, 238] on input "True" at bounding box center [620, 238] width 12 height 10
radio input "true"
click at [713, 424] on div "03 Blogging or posting on social media sites about the practice’s policies and …" at bounding box center [637, 390] width 798 height 156
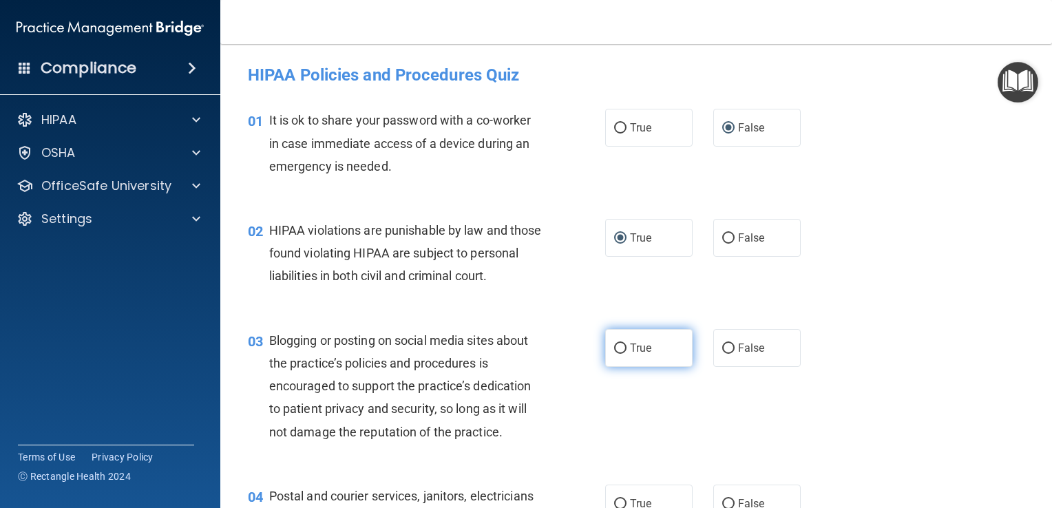
click at [617, 354] on input "True" at bounding box center [620, 349] width 12 height 10
radio input "true"
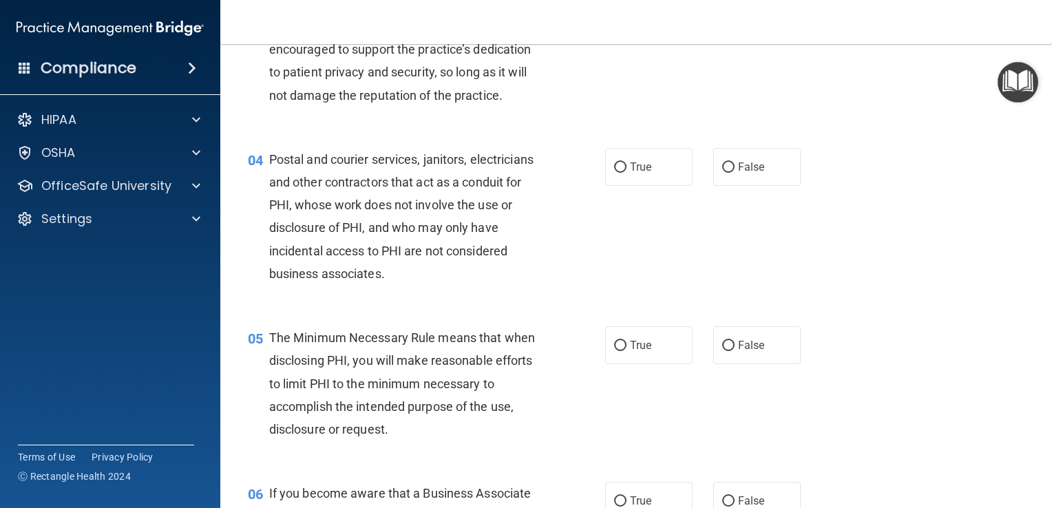
scroll to position [358, 0]
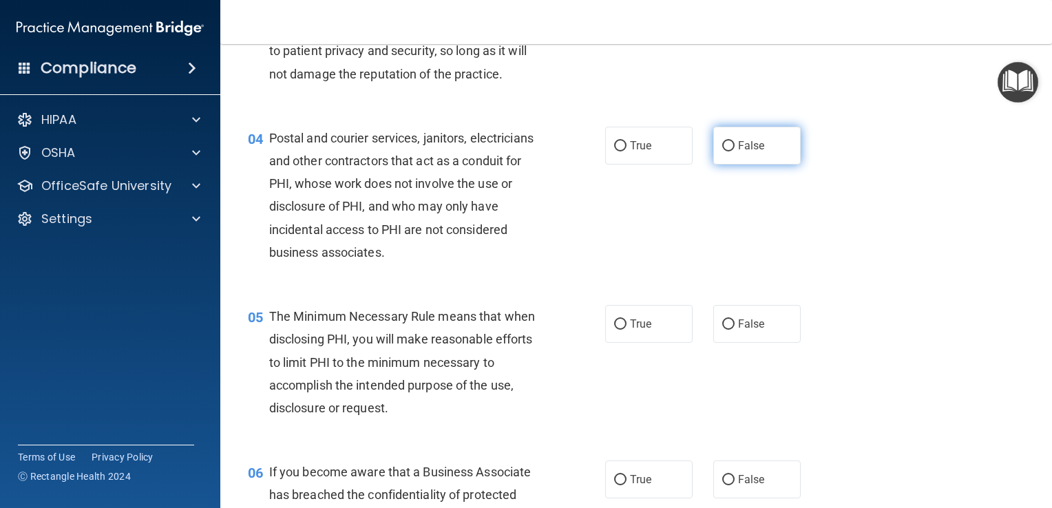
click at [723, 152] on input "False" at bounding box center [729, 146] width 12 height 10
radio input "true"
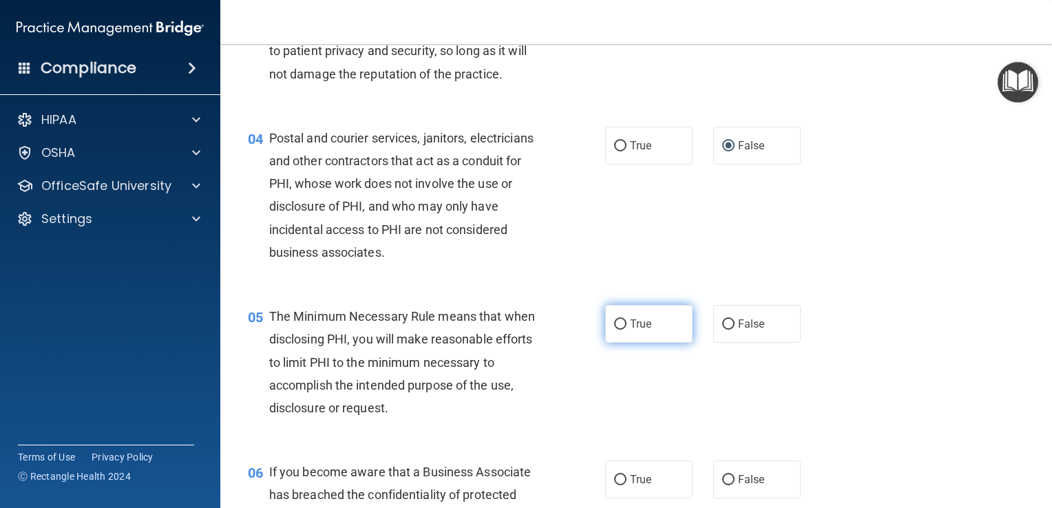
click at [617, 330] on input "True" at bounding box center [620, 325] width 12 height 10
radio input "true"
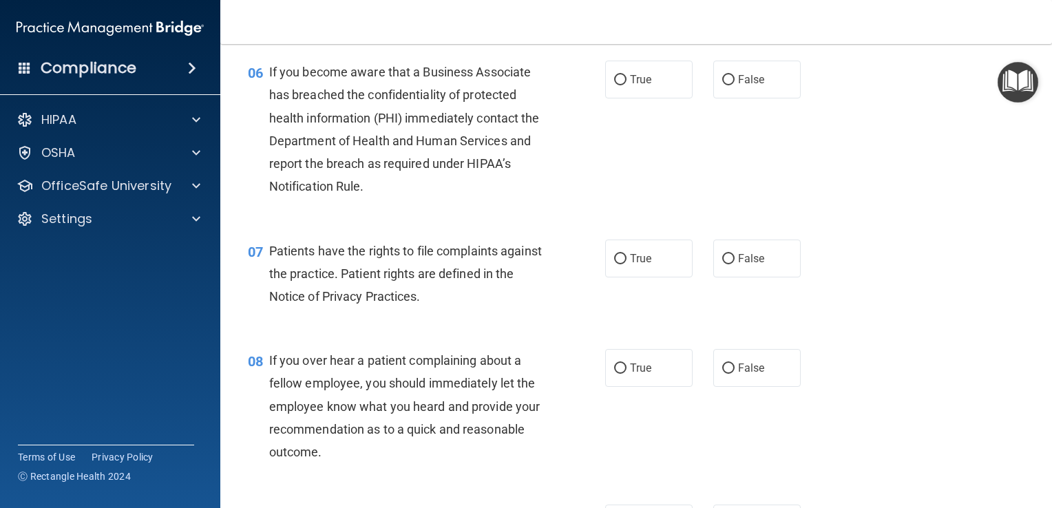
scroll to position [769, 0]
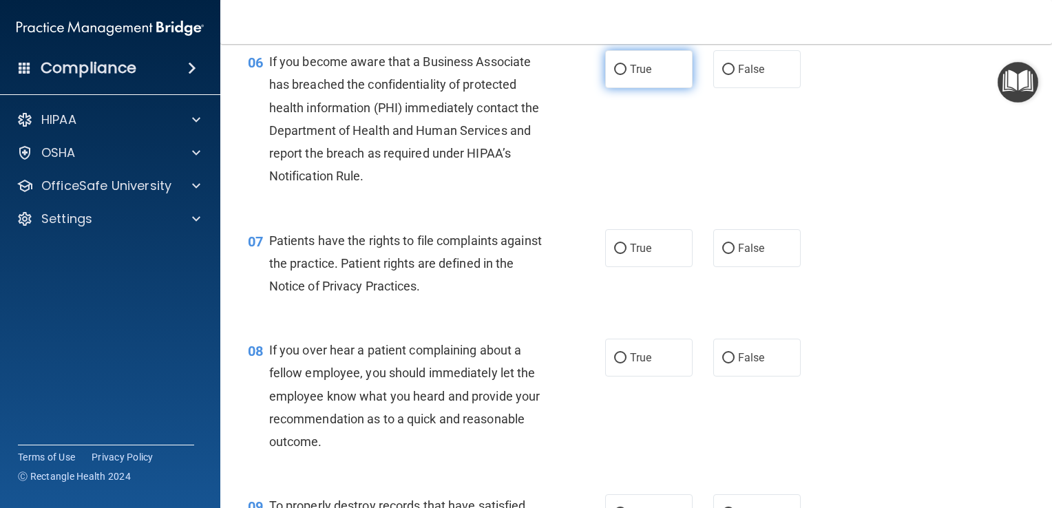
click at [621, 75] on input "True" at bounding box center [620, 70] width 12 height 10
radio input "true"
click at [616, 254] on input "True" at bounding box center [620, 249] width 12 height 10
radio input "true"
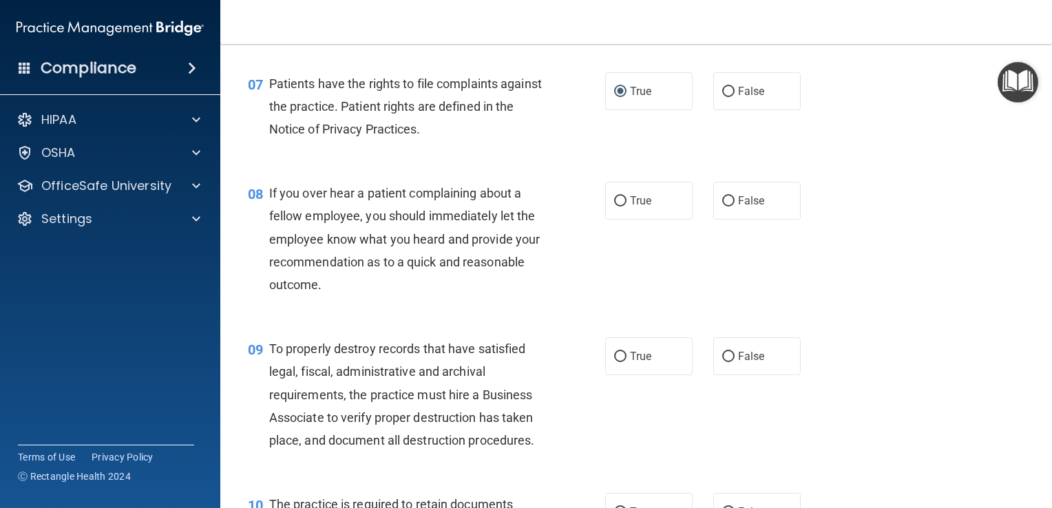
scroll to position [937, 0]
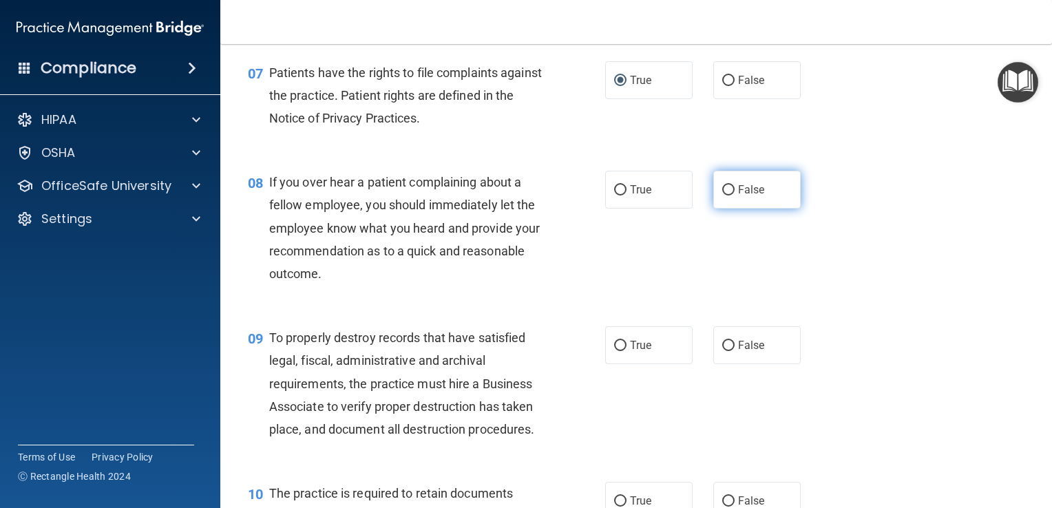
click at [723, 196] on input "False" at bounding box center [729, 190] width 12 height 10
radio input "true"
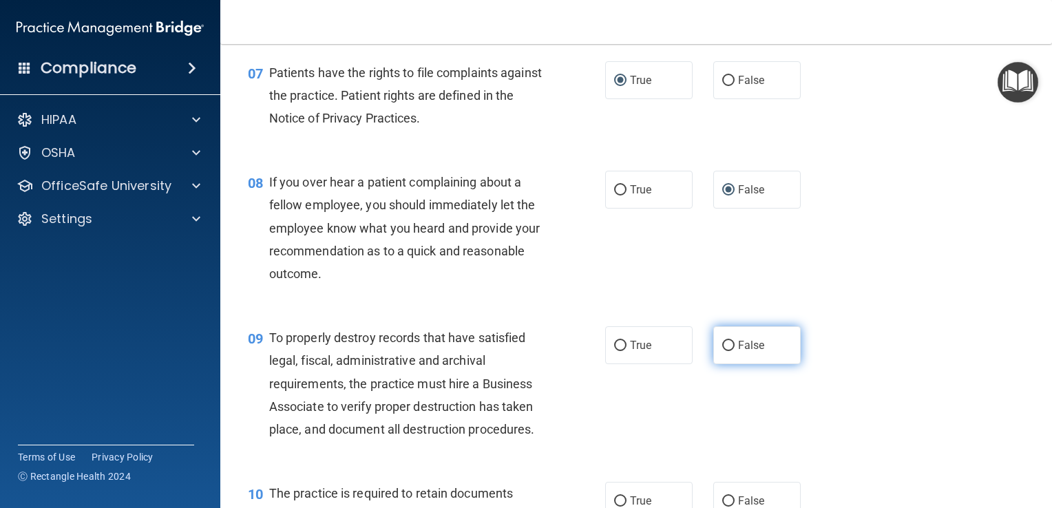
click at [731, 364] on label "False" at bounding box center [757, 345] width 87 height 38
click at [731, 351] on input "False" at bounding box center [729, 346] width 12 height 10
radio input "true"
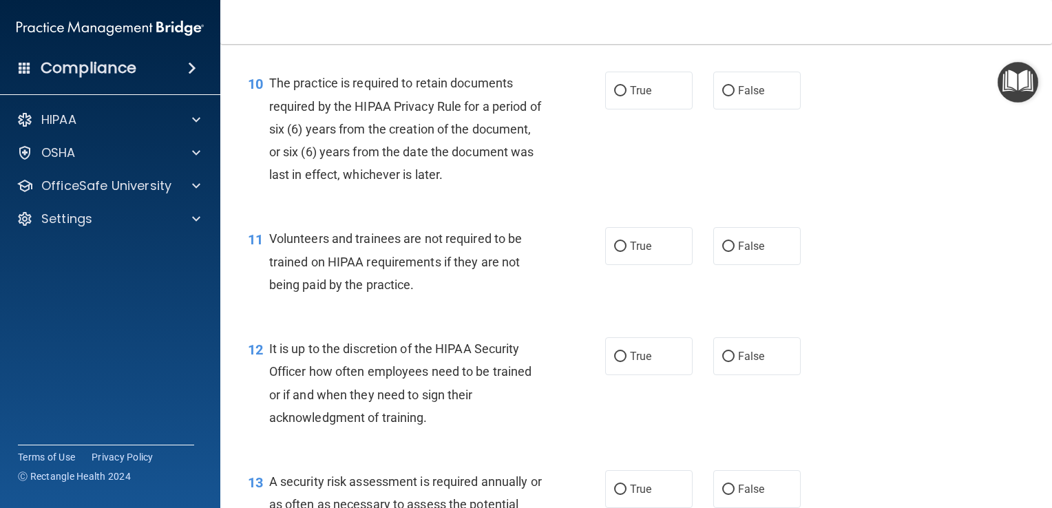
scroll to position [1353, 0]
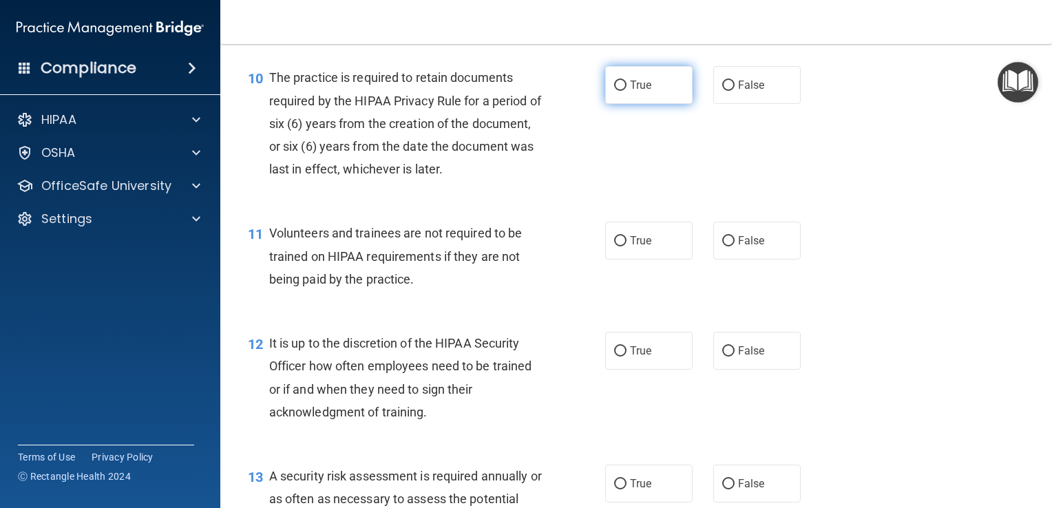
click at [614, 91] on input "True" at bounding box center [620, 86] width 12 height 10
radio input "true"
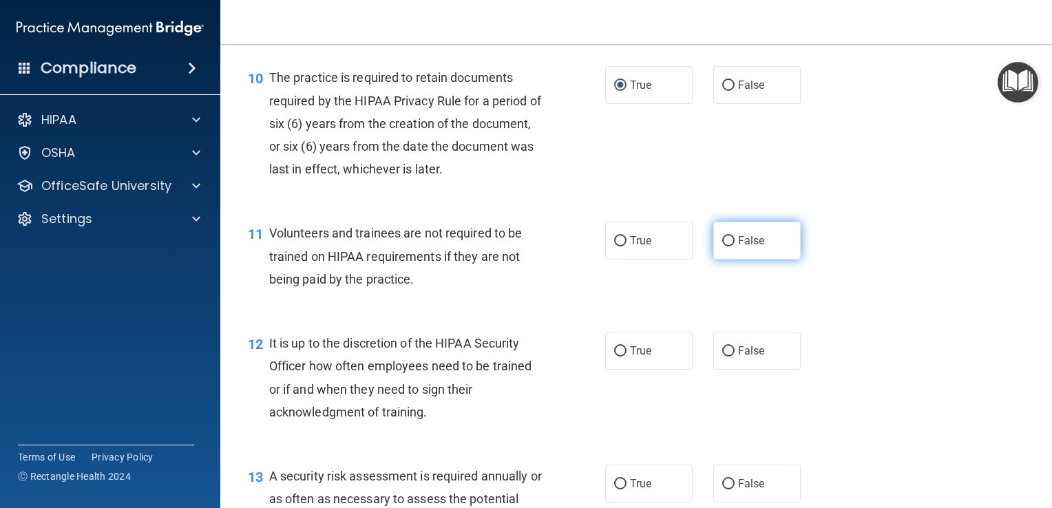
click at [723, 247] on input "False" at bounding box center [729, 241] width 12 height 10
radio input "true"
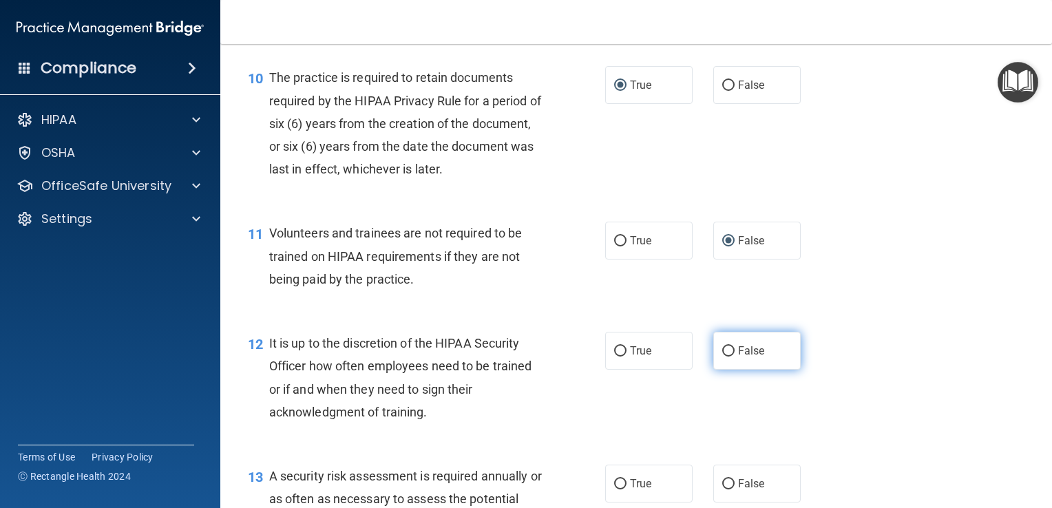
click at [723, 357] on input "False" at bounding box center [729, 351] width 12 height 10
radio input "true"
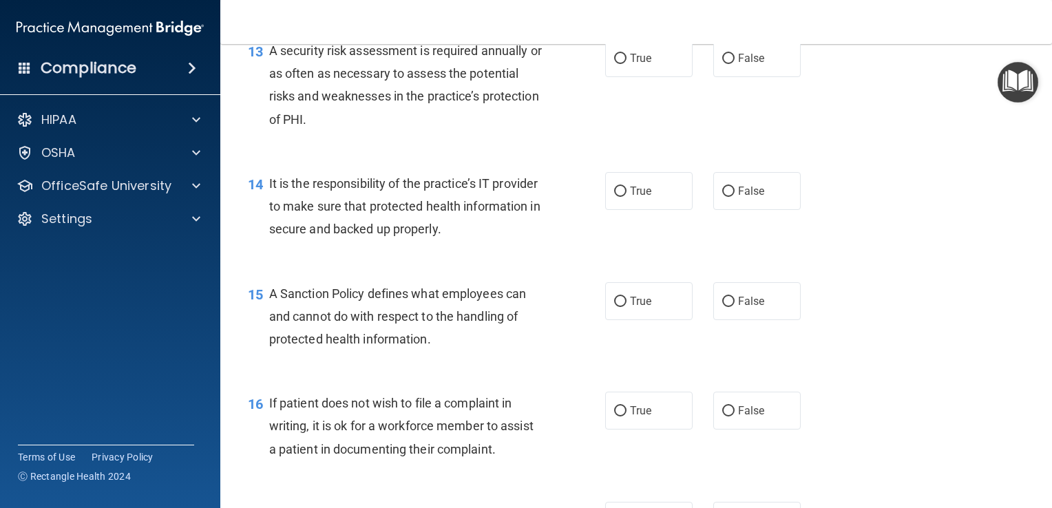
scroll to position [1774, 0]
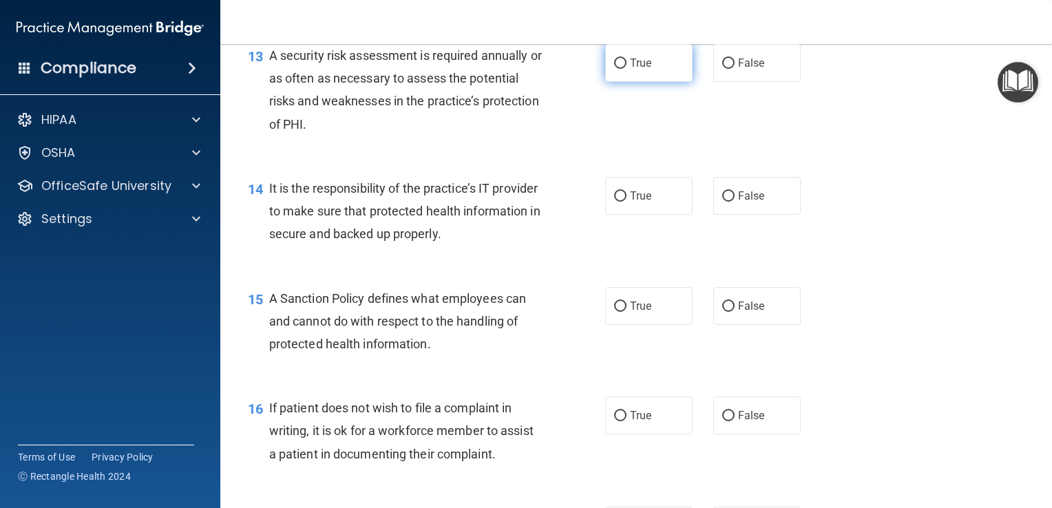
click at [614, 69] on input "True" at bounding box center [620, 64] width 12 height 10
radio input "true"
click at [621, 215] on label "True" at bounding box center [648, 196] width 87 height 38
click at [621, 202] on input "True" at bounding box center [620, 196] width 12 height 10
radio input "true"
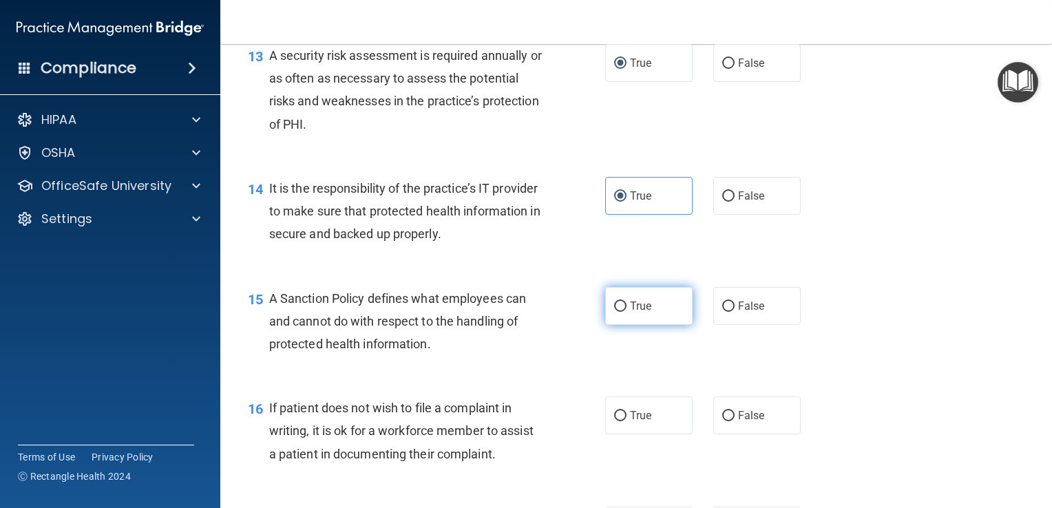
click at [616, 312] on input "True" at bounding box center [620, 307] width 12 height 10
radio input "true"
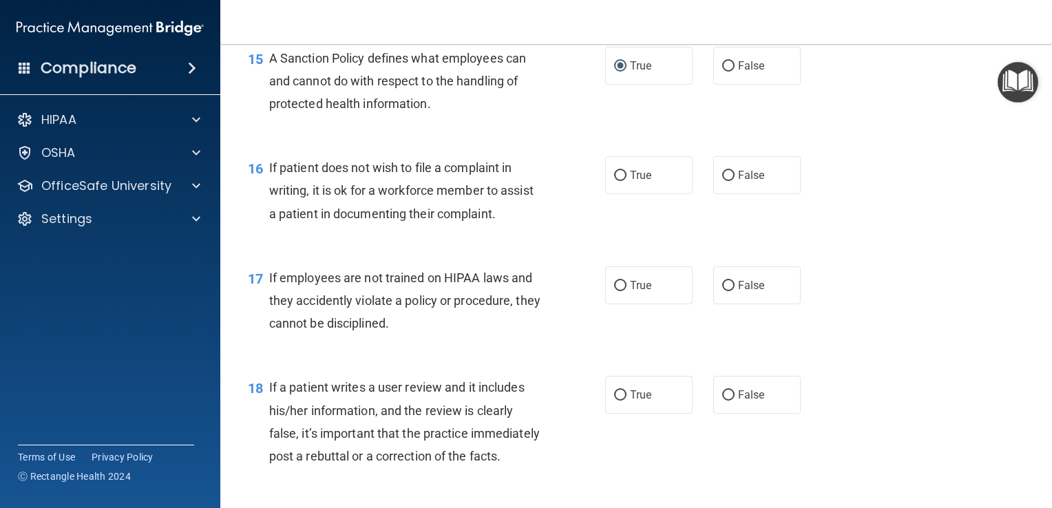
scroll to position [2034, 0]
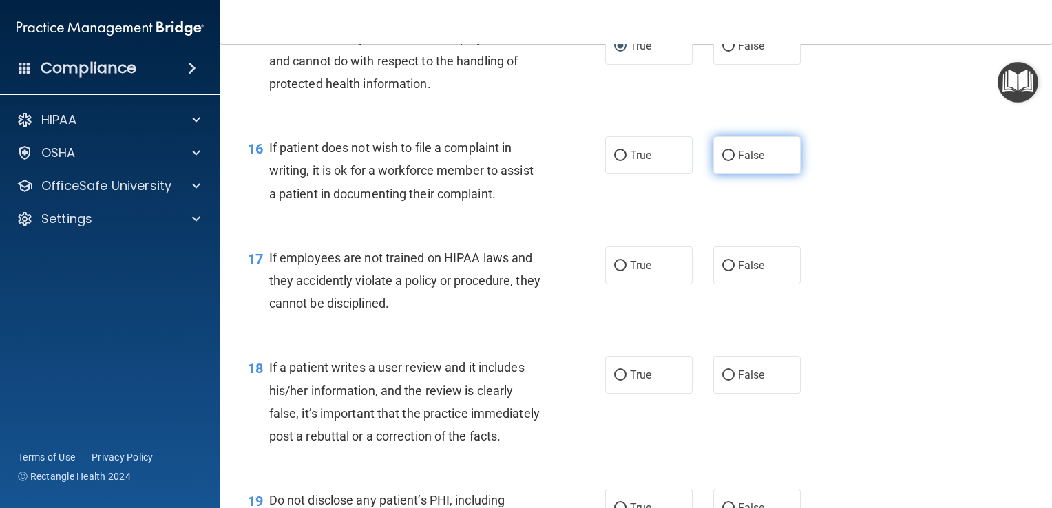
click at [738, 162] on span "False" at bounding box center [751, 155] width 27 height 13
click at [735, 161] on input "False" at bounding box center [729, 156] width 12 height 10
radio input "true"
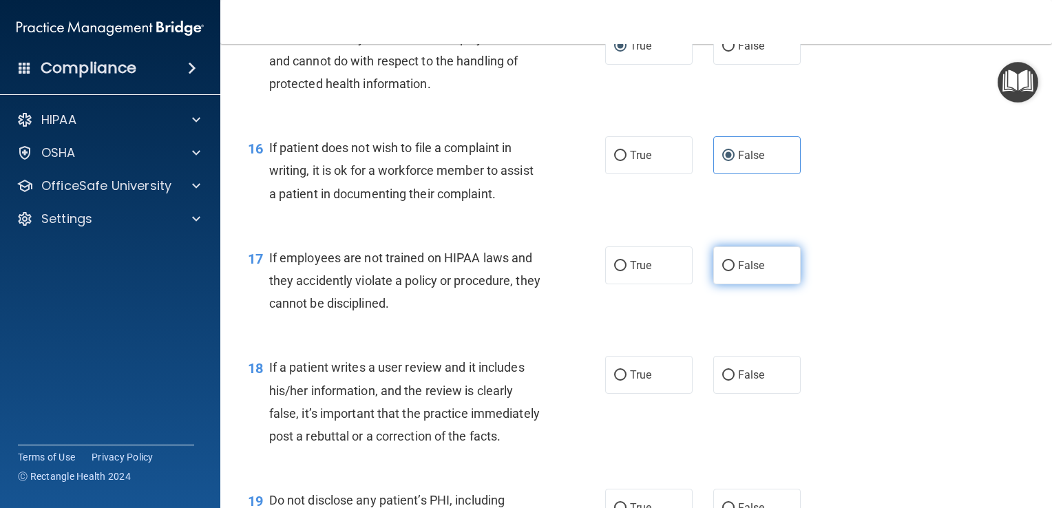
click at [723, 271] on input "False" at bounding box center [729, 266] width 12 height 10
radio input "true"
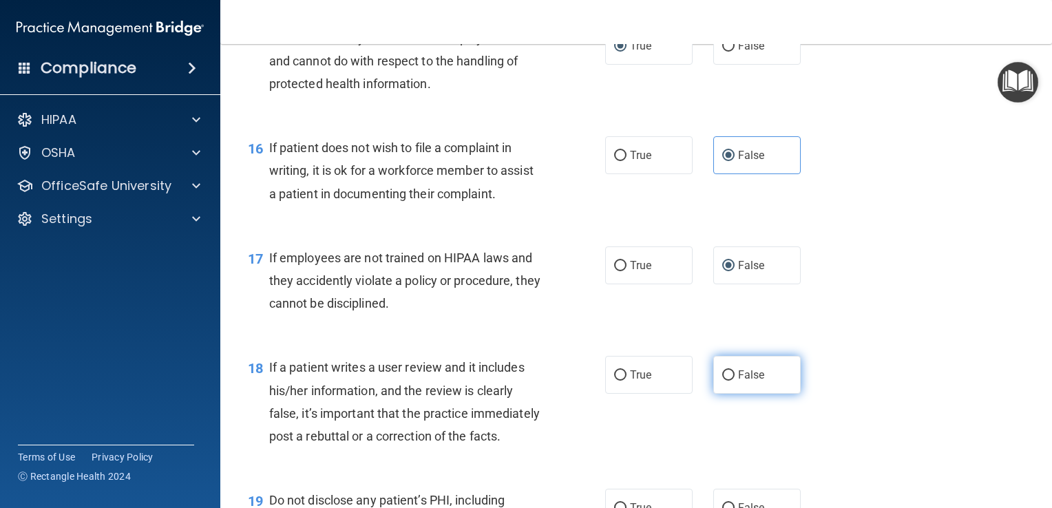
click at [738, 382] on span "False" at bounding box center [751, 374] width 27 height 13
click at [732, 381] on input "False" at bounding box center [729, 376] width 12 height 10
radio input "true"
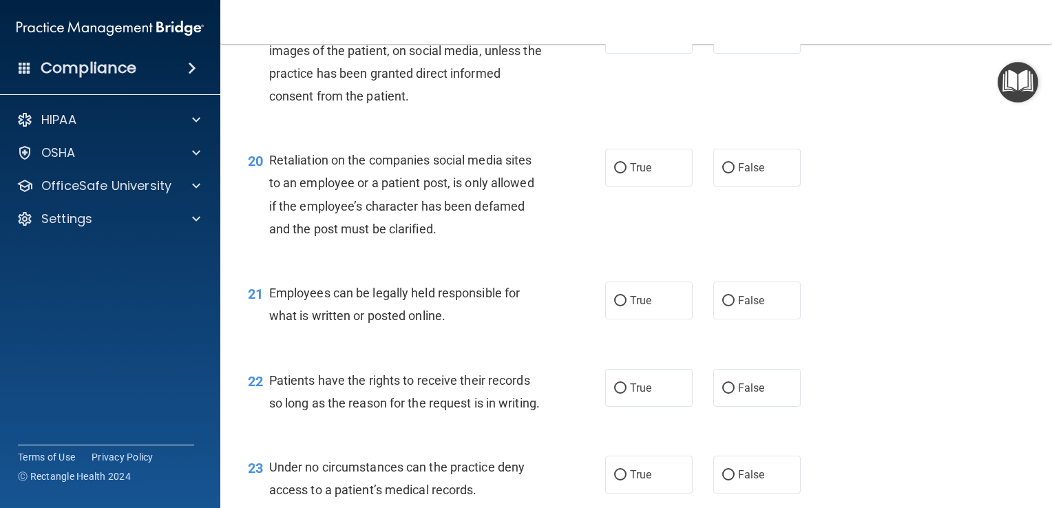
scroll to position [2491, 0]
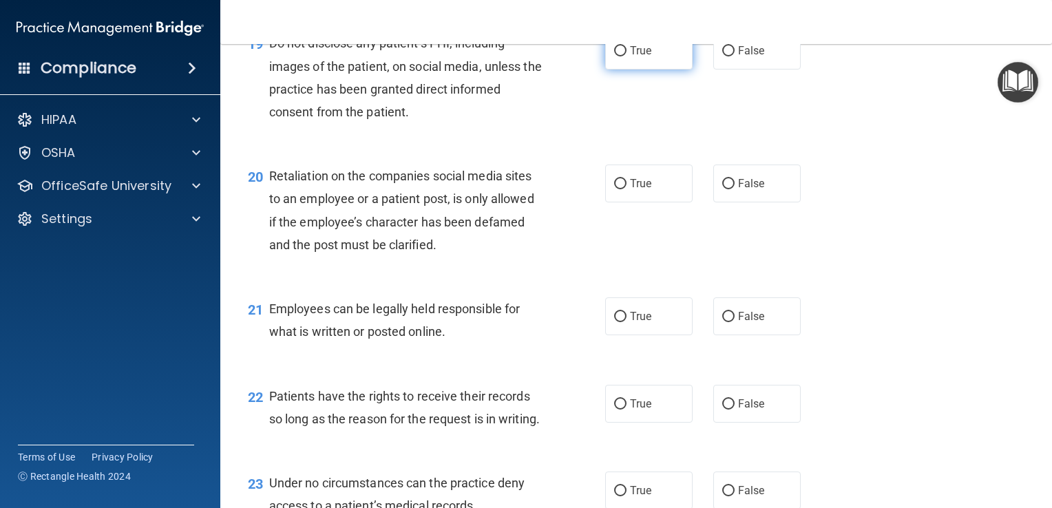
click at [619, 56] on input "True" at bounding box center [620, 51] width 12 height 10
radio input "true"
click at [727, 189] on input "False" at bounding box center [729, 184] width 12 height 10
radio input "true"
click at [618, 322] on input "True" at bounding box center [620, 317] width 12 height 10
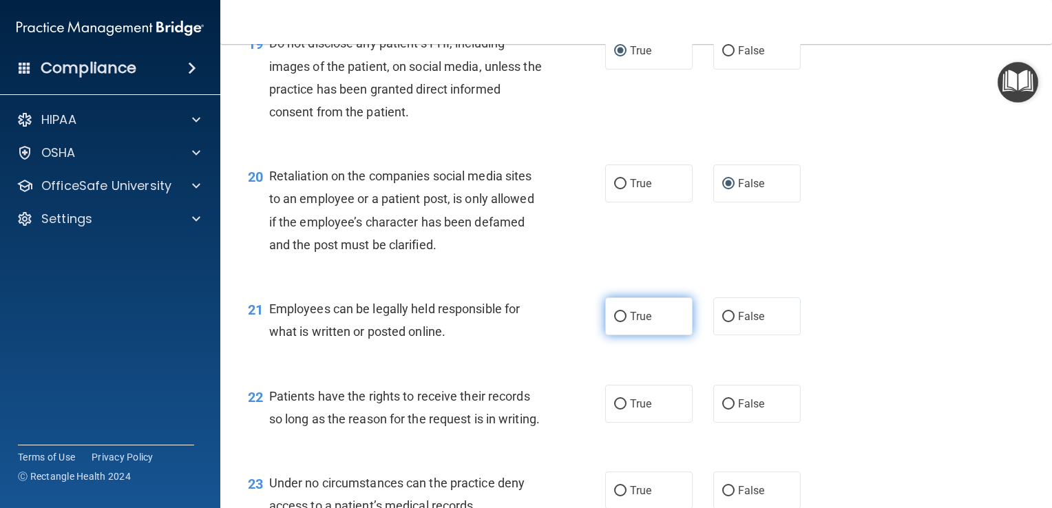
radio input "true"
click at [614, 410] on input "True" at bounding box center [620, 404] width 12 height 10
radio input "true"
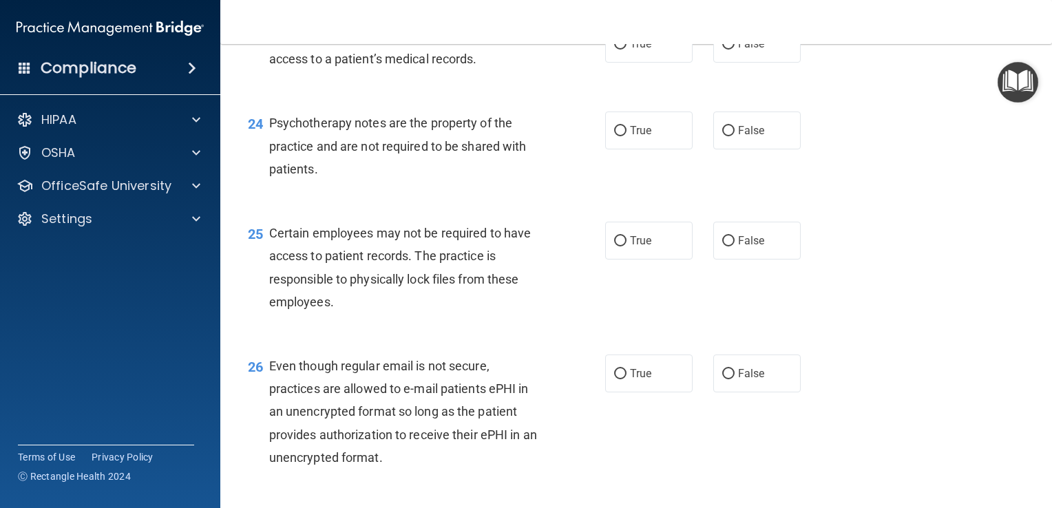
scroll to position [2949, 0]
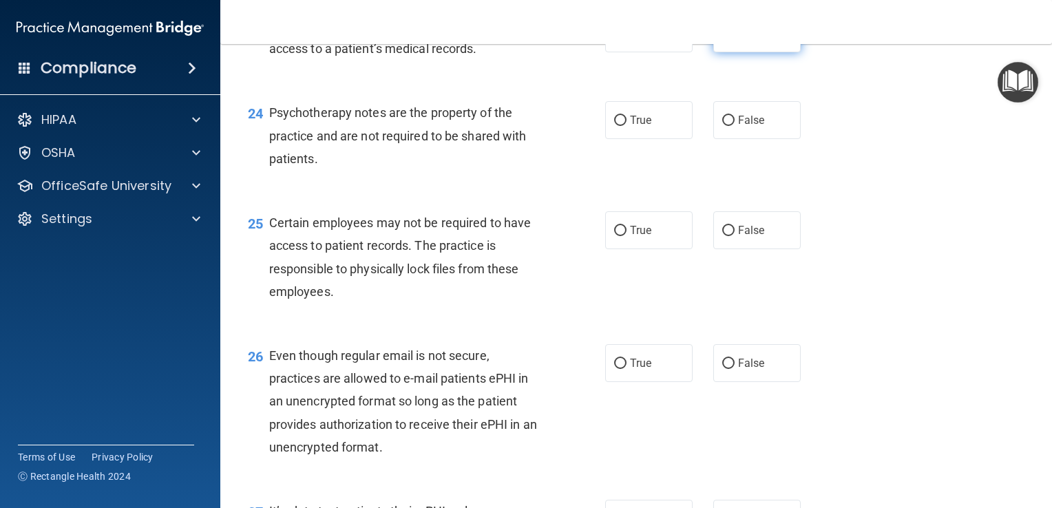
click at [725, 52] on label "False" at bounding box center [757, 33] width 87 height 38
click at [725, 39] on input "False" at bounding box center [729, 34] width 12 height 10
radio input "true"
click at [619, 126] on input "True" at bounding box center [620, 121] width 12 height 10
radio input "true"
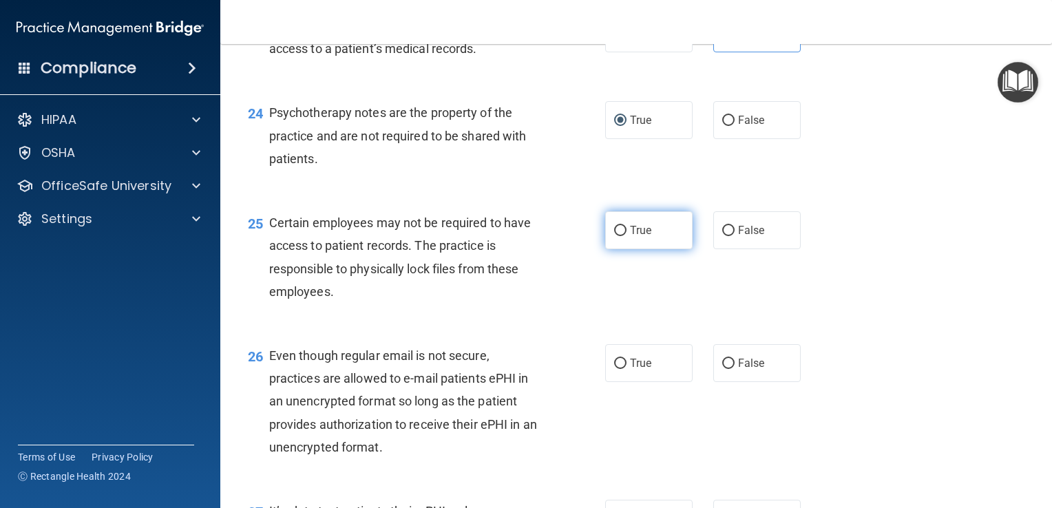
click at [614, 236] on input "True" at bounding box center [620, 231] width 12 height 10
radio input "true"
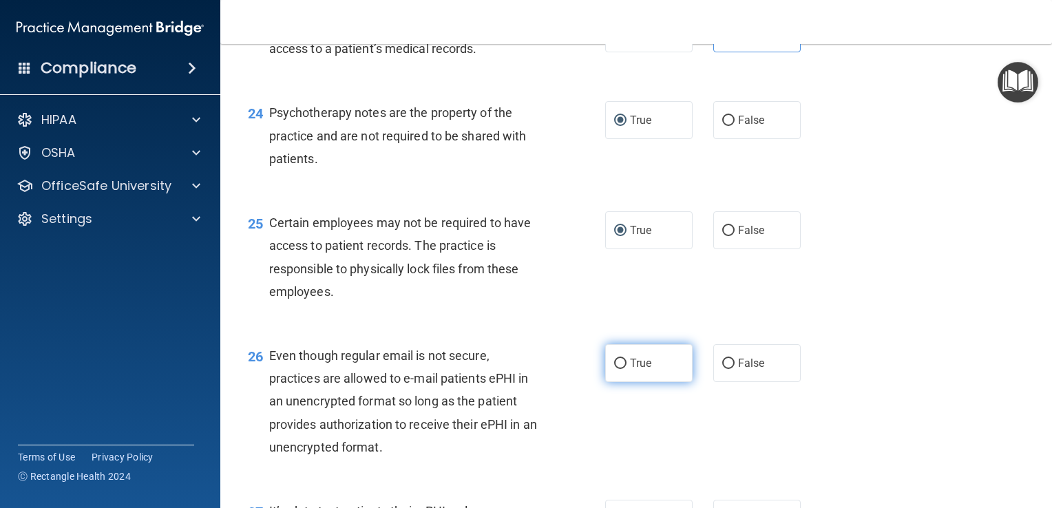
click at [634, 370] on span "True" at bounding box center [640, 363] width 21 height 13
click at [627, 369] on input "True" at bounding box center [620, 364] width 12 height 10
radio input "true"
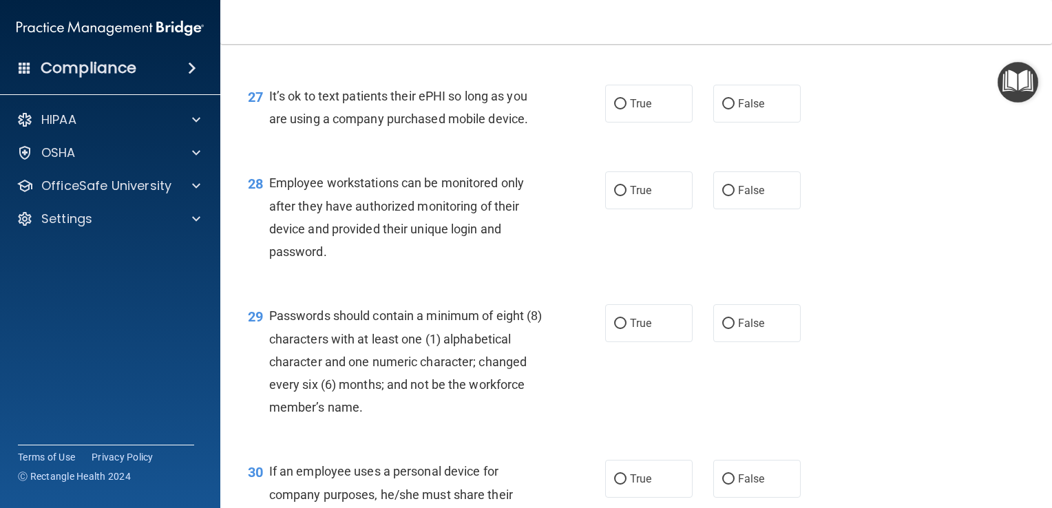
scroll to position [3389, 0]
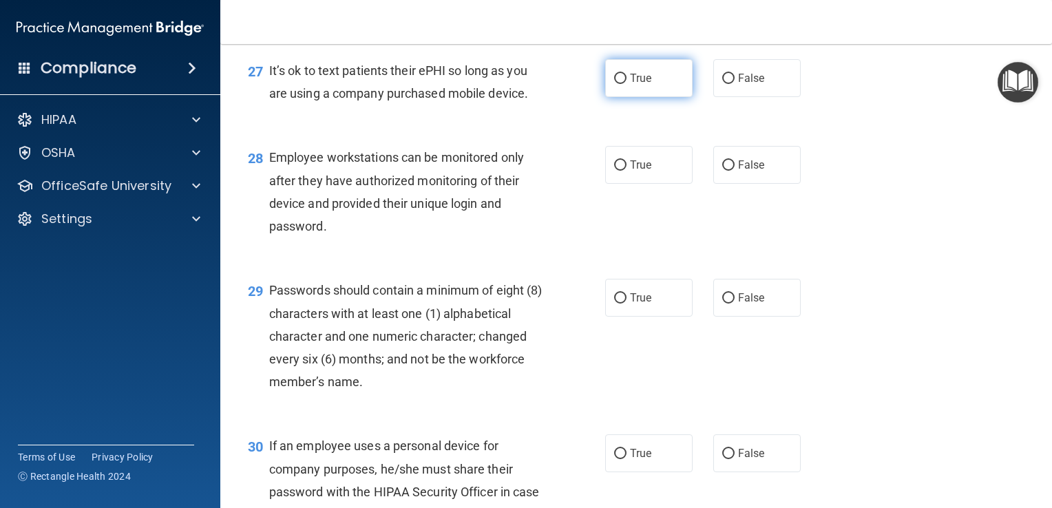
click at [614, 84] on input "True" at bounding box center [620, 79] width 12 height 10
radio input "true"
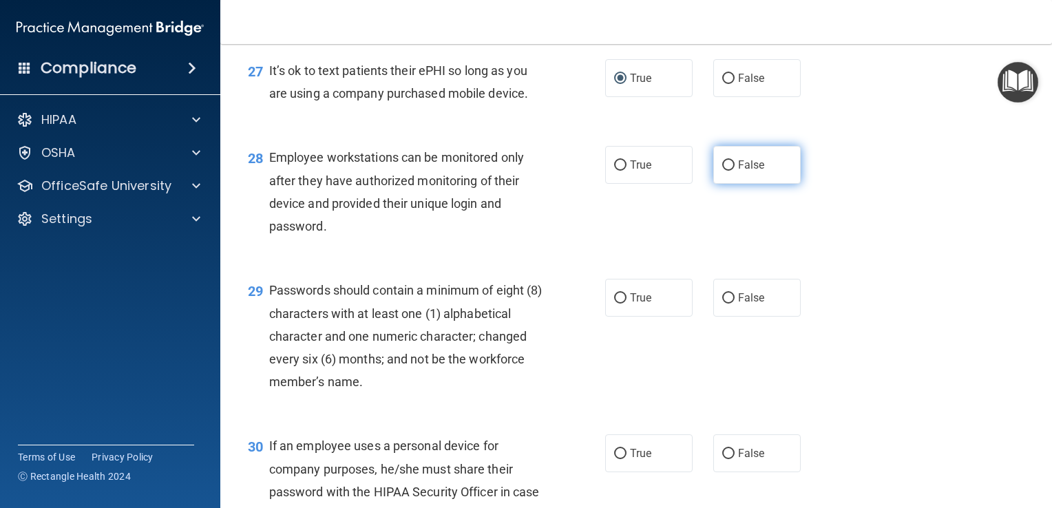
click at [723, 171] on input "False" at bounding box center [729, 165] width 12 height 10
radio input "true"
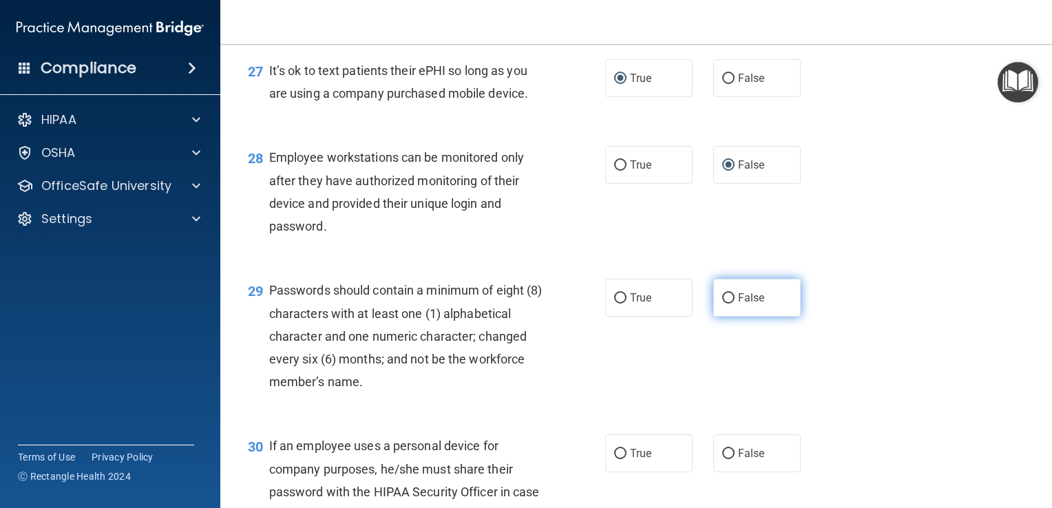
click at [726, 304] on input "False" at bounding box center [729, 298] width 12 height 10
radio input "true"
click at [1023, 417] on div "29 Passwords should contain a minimum of eight (8) characters with at least one…" at bounding box center [637, 340] width 798 height 156
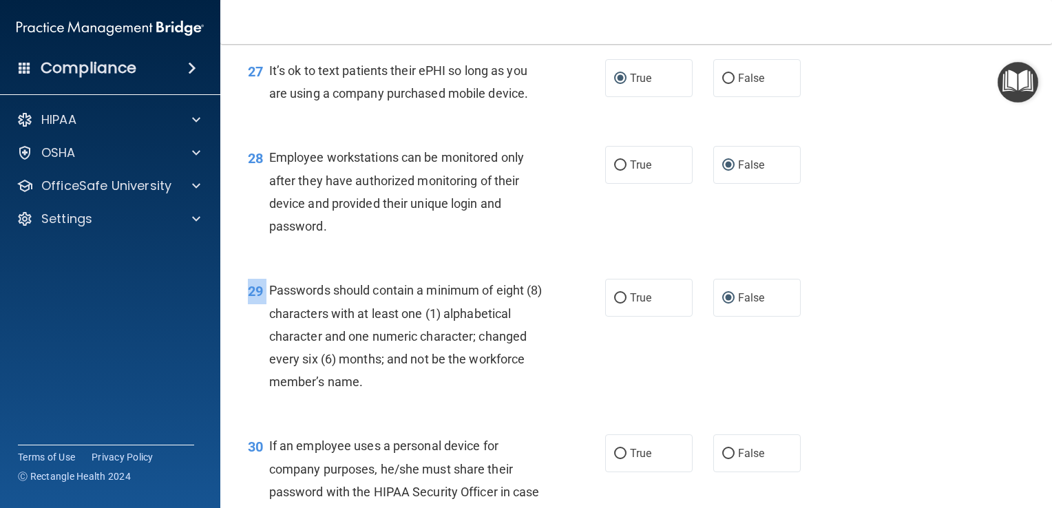
click at [1023, 417] on div "29 Passwords should contain a minimum of eight (8) characters with at least one…" at bounding box center [637, 340] width 798 height 156
drag, startPoint x: 1023, startPoint y: 481, endPoint x: 978, endPoint y: 488, distance: 45.4
click at [978, 488] on div "30 If an employee uses a personal device for company purposes, he/she must shar…" at bounding box center [637, 483] width 798 height 133
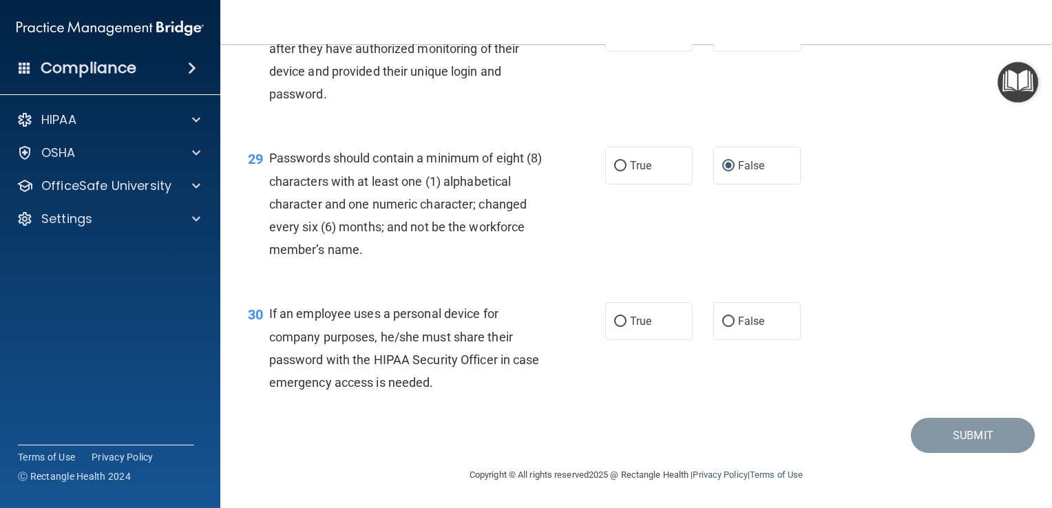
scroll to position [3590, 0]
click at [723, 323] on input "False" at bounding box center [729, 322] width 12 height 10
radio input "true"
click at [946, 437] on button "Submit" at bounding box center [973, 435] width 124 height 35
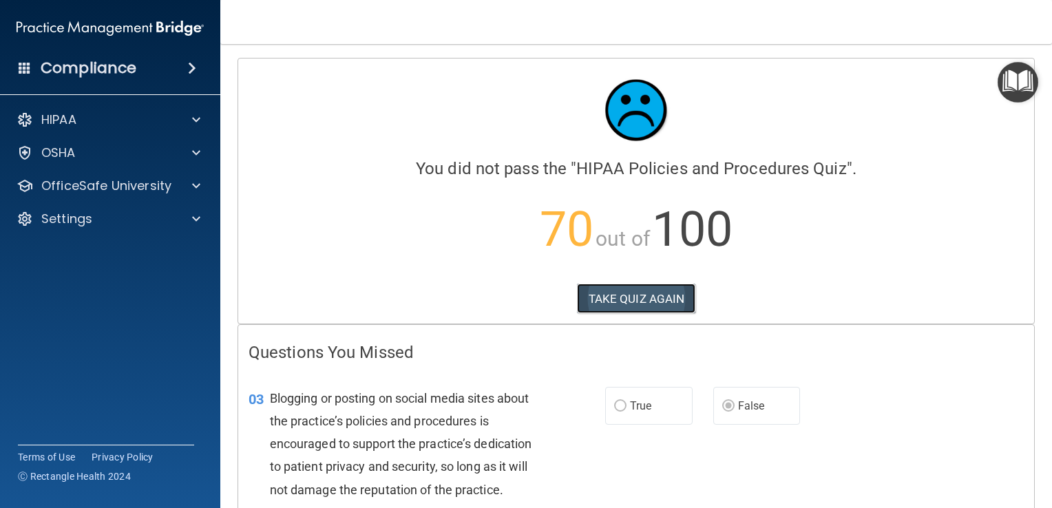
click at [645, 295] on button "TAKE QUIZ AGAIN" at bounding box center [636, 299] width 119 height 30
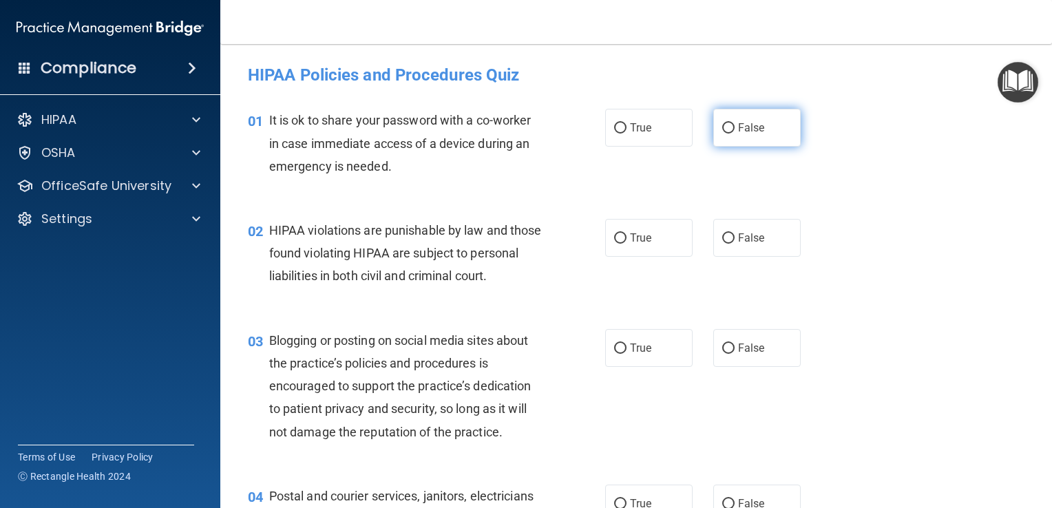
click at [725, 125] on input "False" at bounding box center [729, 128] width 12 height 10
radio input "true"
click at [620, 242] on input "True" at bounding box center [620, 238] width 12 height 10
radio input "true"
click at [723, 354] on input "False" at bounding box center [729, 349] width 12 height 10
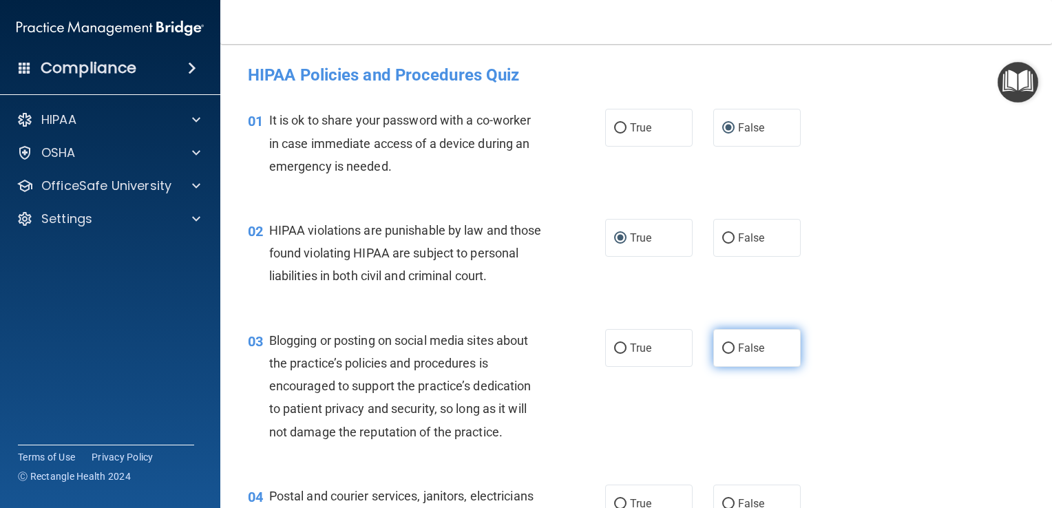
radio input "true"
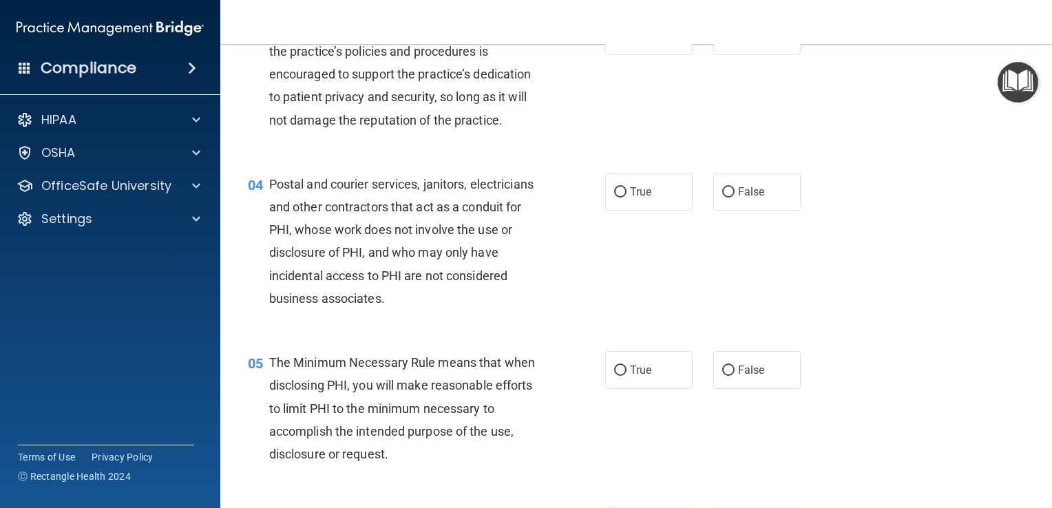
scroll to position [307, 0]
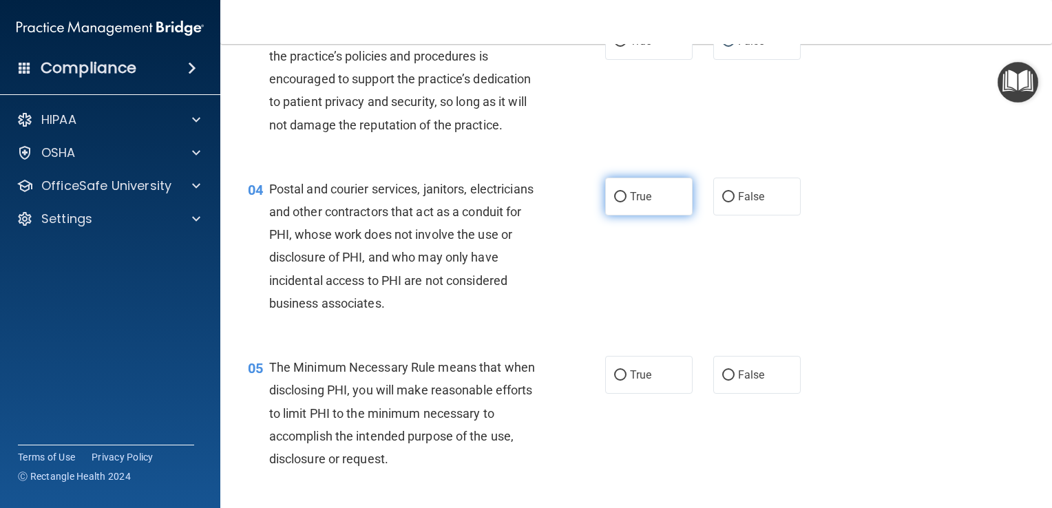
click at [614, 202] on input "True" at bounding box center [620, 197] width 12 height 10
radio input "true"
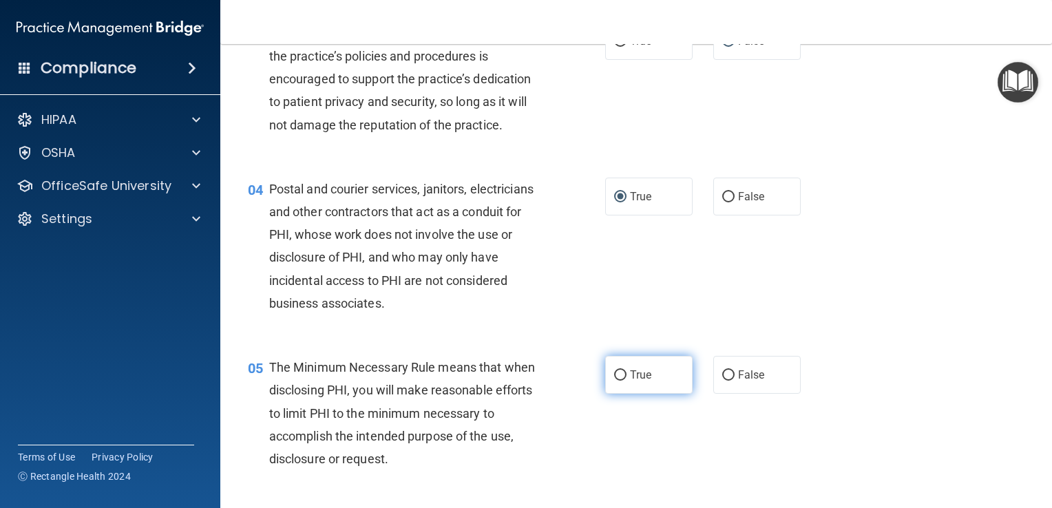
click at [616, 381] on input "True" at bounding box center [620, 376] width 12 height 10
radio input "true"
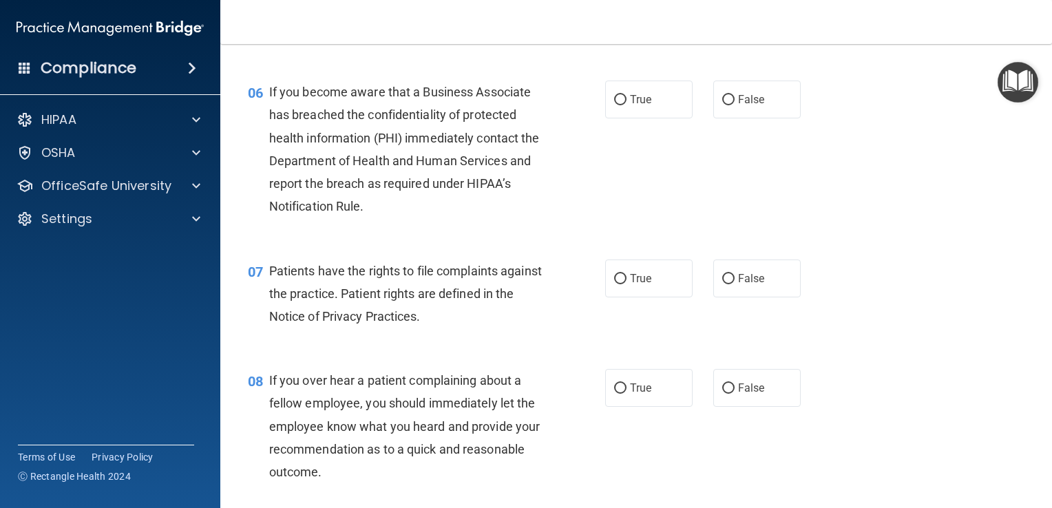
scroll to position [744, 0]
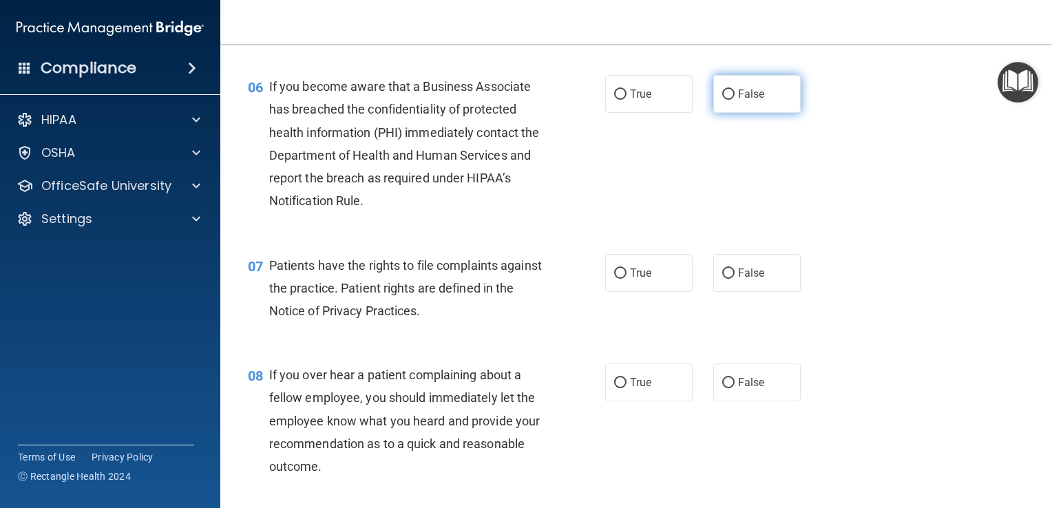
click at [723, 100] on input "False" at bounding box center [729, 95] width 12 height 10
radio input "true"
click at [617, 279] on input "True" at bounding box center [620, 274] width 12 height 10
radio input "true"
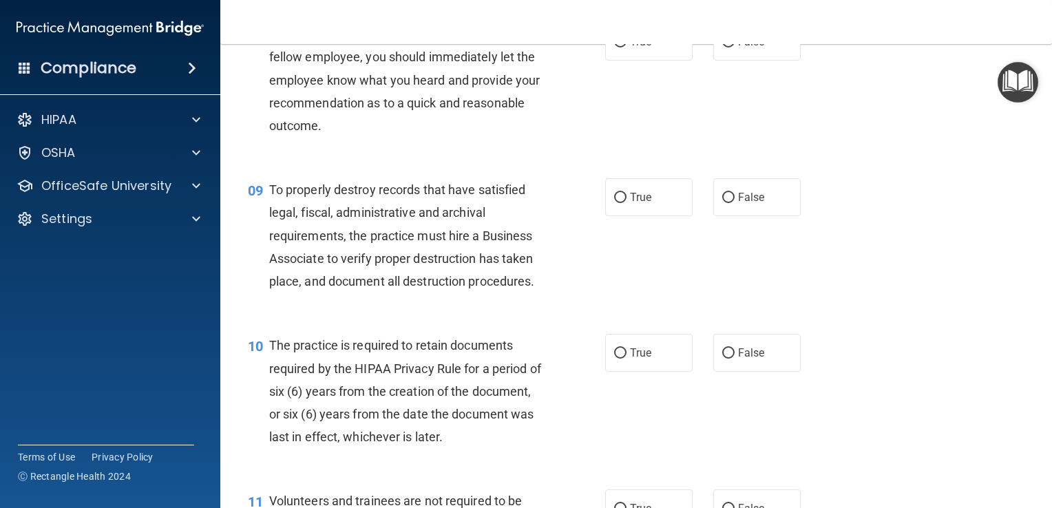
scroll to position [1038, 0]
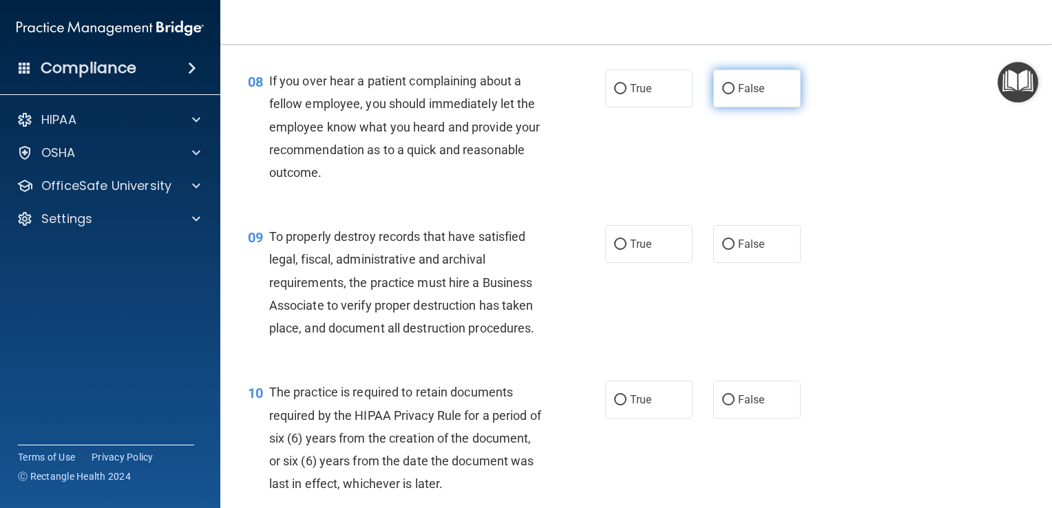
click at [723, 94] on input "False" at bounding box center [729, 89] width 12 height 10
radio input "true"
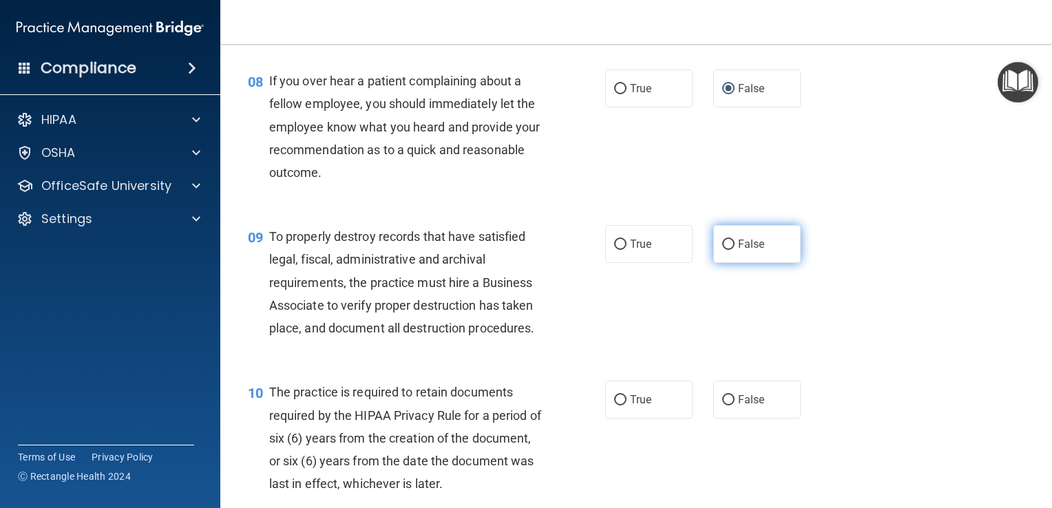
click at [723, 250] on input "False" at bounding box center [729, 245] width 12 height 10
radio input "true"
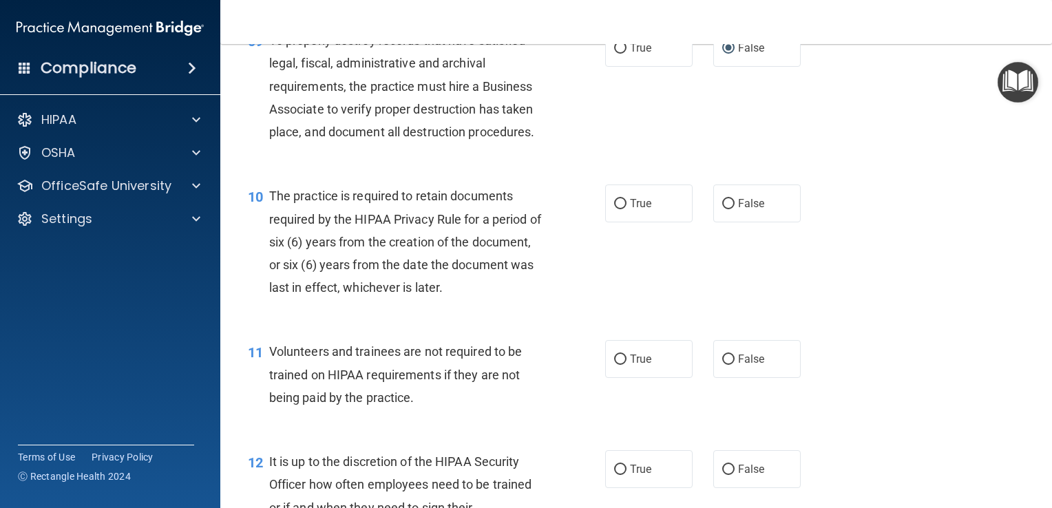
scroll to position [1126, 0]
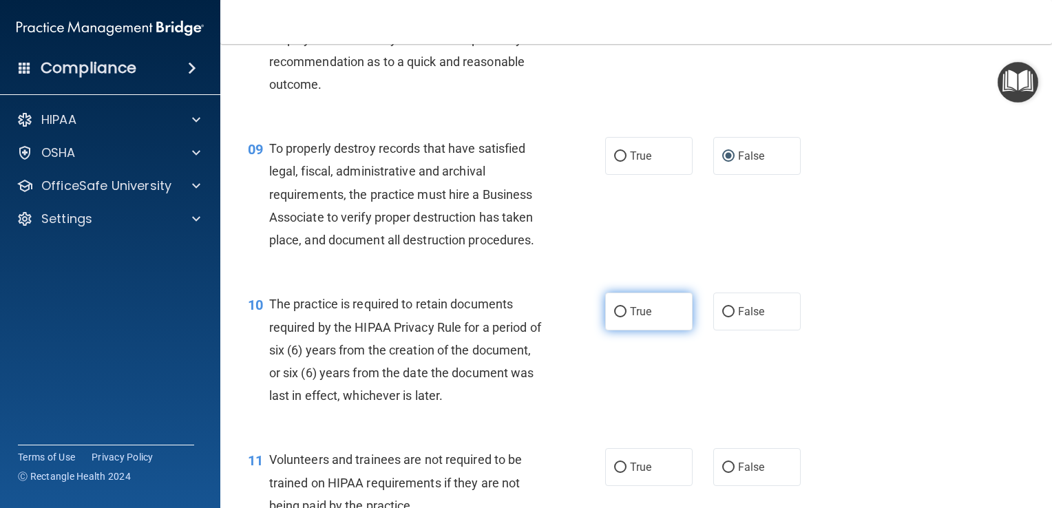
click at [614, 318] on input "True" at bounding box center [620, 312] width 12 height 10
radio input "true"
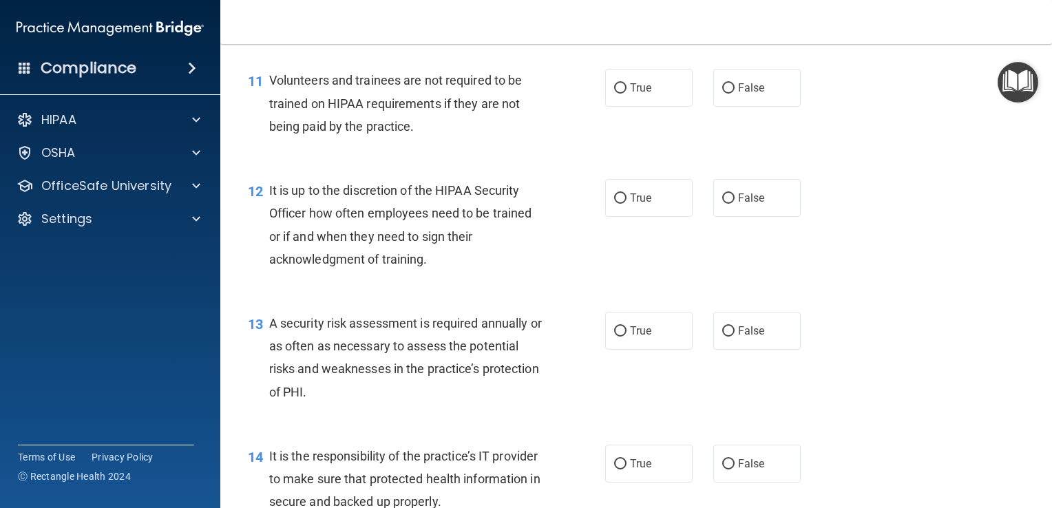
scroll to position [1521, 0]
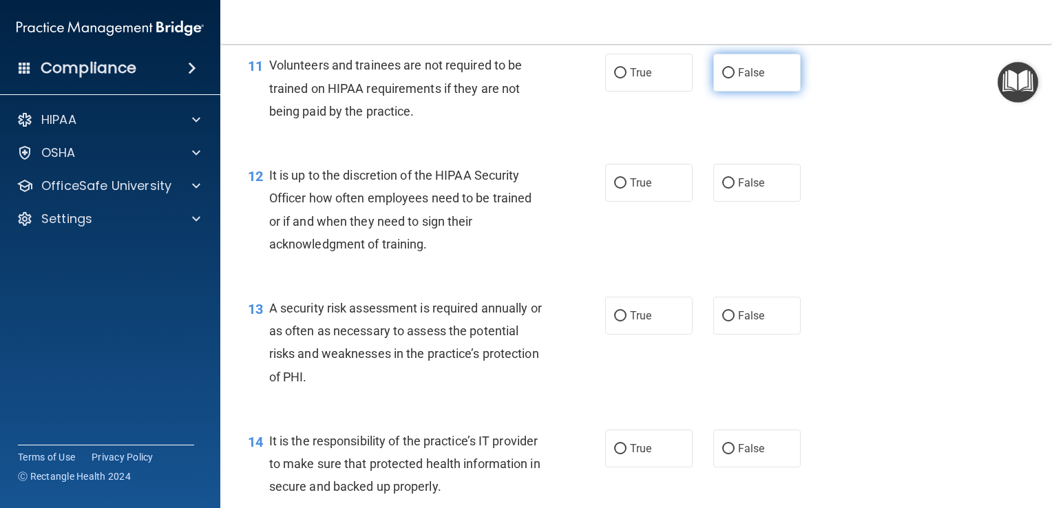
click at [723, 79] on input "False" at bounding box center [729, 73] width 12 height 10
radio input "true"
click at [723, 189] on input "False" at bounding box center [729, 183] width 12 height 10
radio input "true"
click at [617, 322] on input "True" at bounding box center [620, 316] width 12 height 10
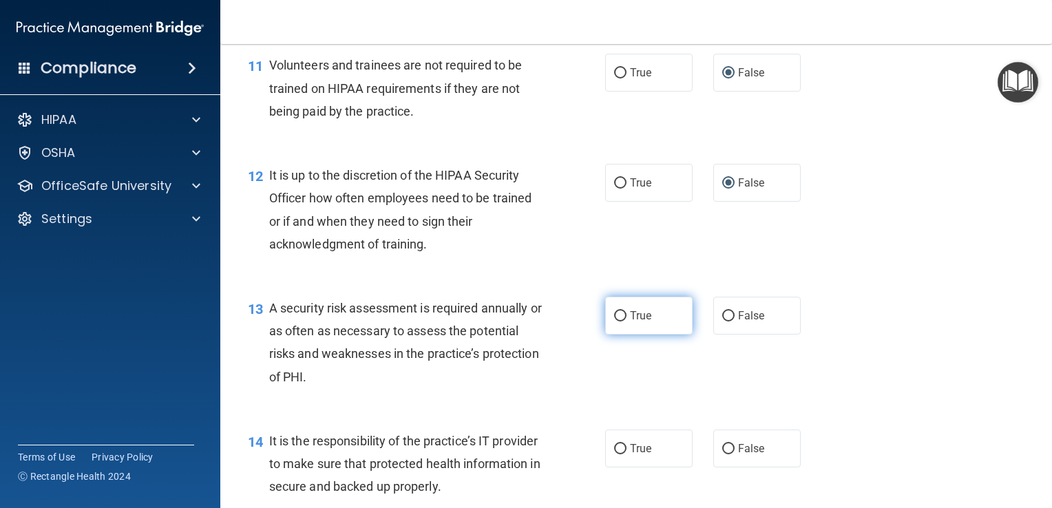
radio input "true"
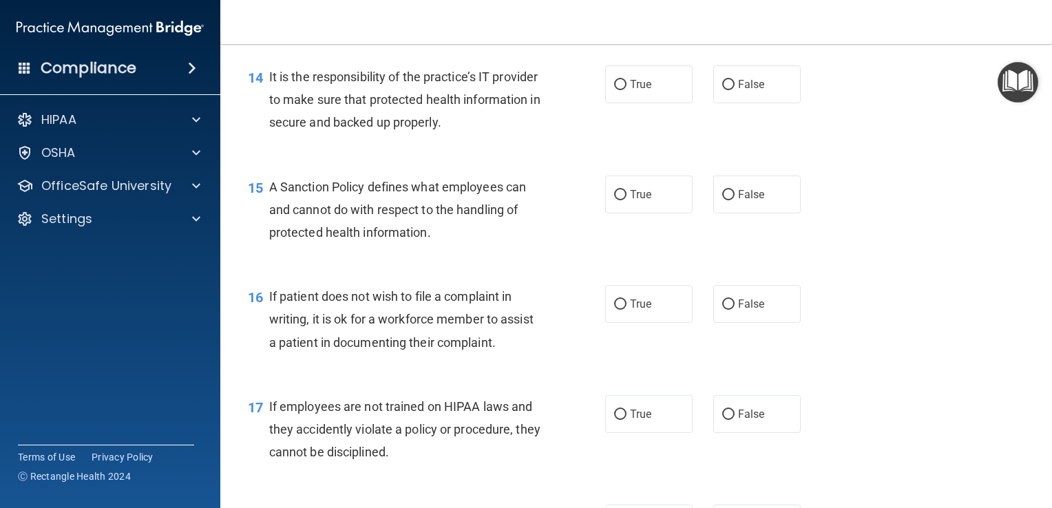
scroll to position [1922, 0]
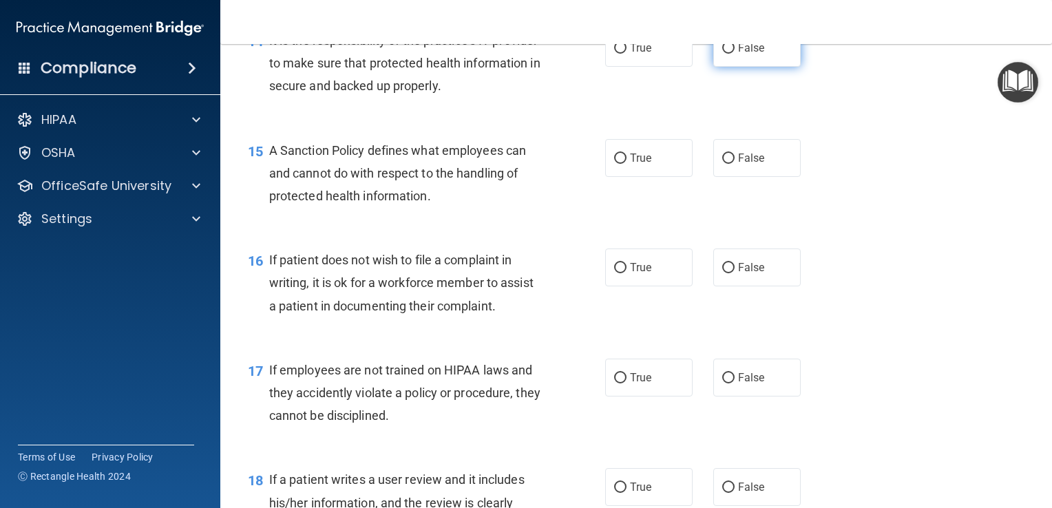
click at [723, 54] on input "False" at bounding box center [729, 48] width 12 height 10
radio input "true"
click at [723, 164] on input "False" at bounding box center [729, 159] width 12 height 10
radio input "true"
click at [615, 273] on input "True" at bounding box center [620, 268] width 12 height 10
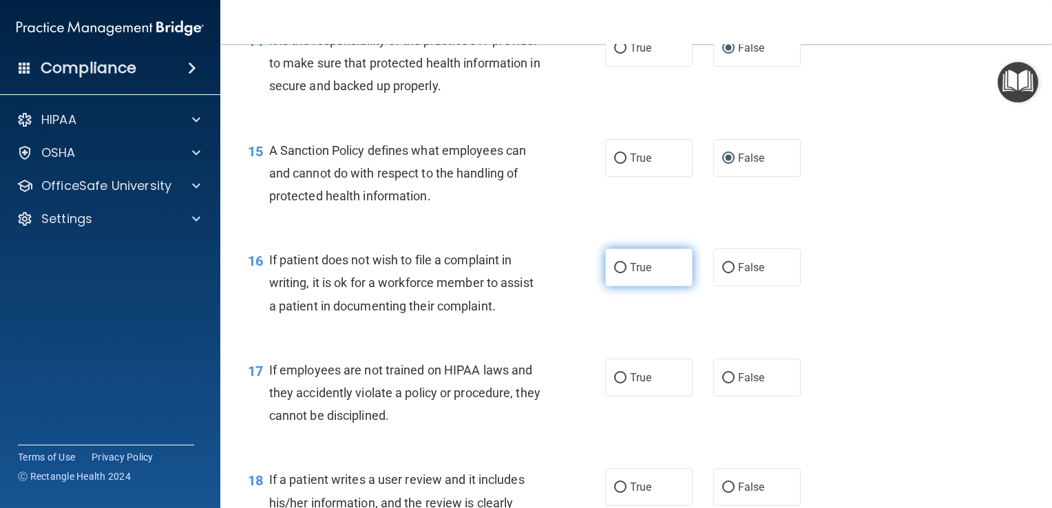
radio input "true"
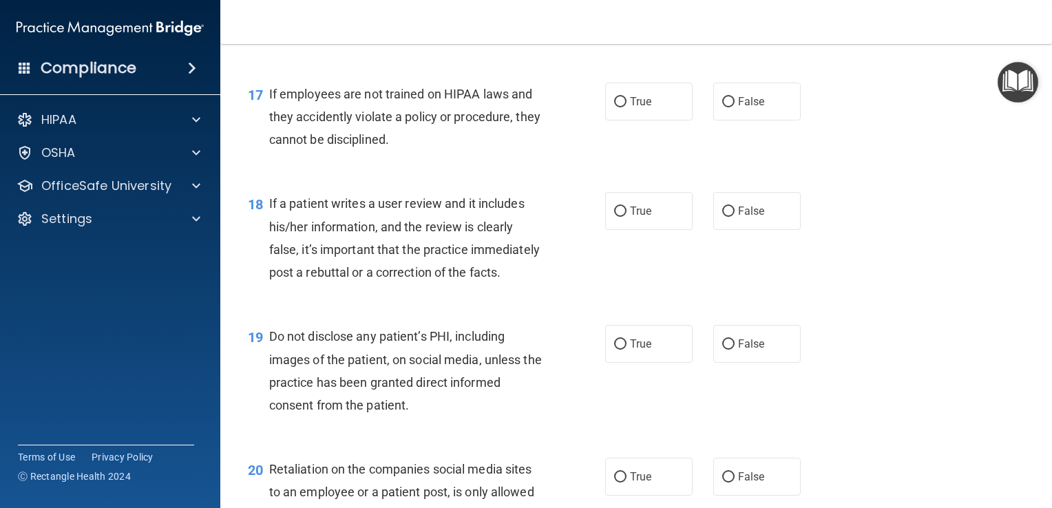
scroll to position [2223, 0]
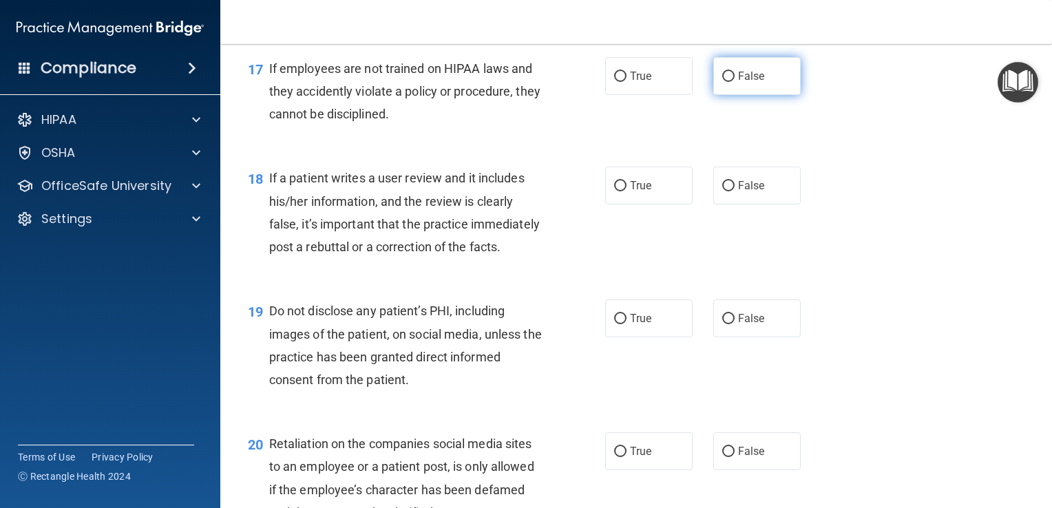
click at [723, 82] on input "False" at bounding box center [729, 77] width 12 height 10
radio input "true"
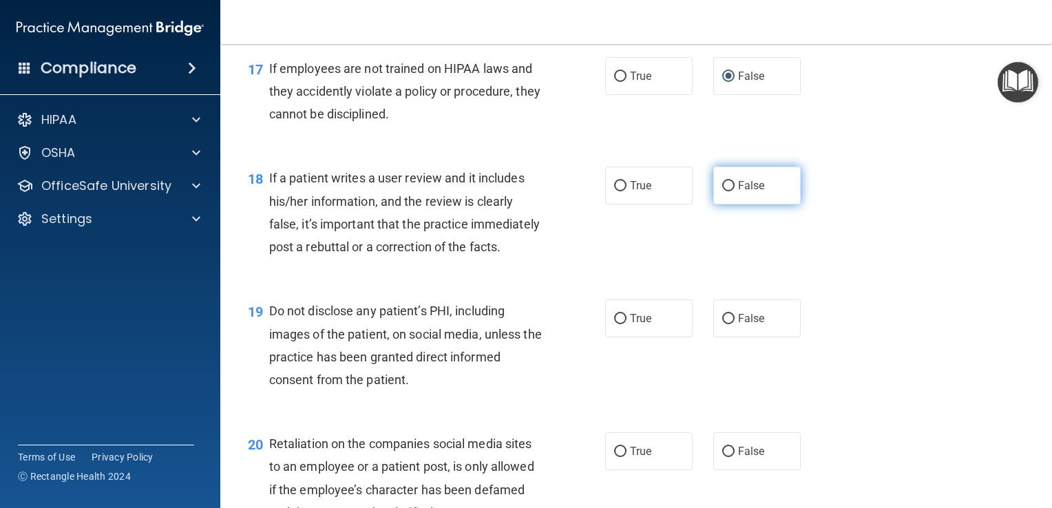
click at [723, 191] on input "False" at bounding box center [729, 186] width 12 height 10
radio input "true"
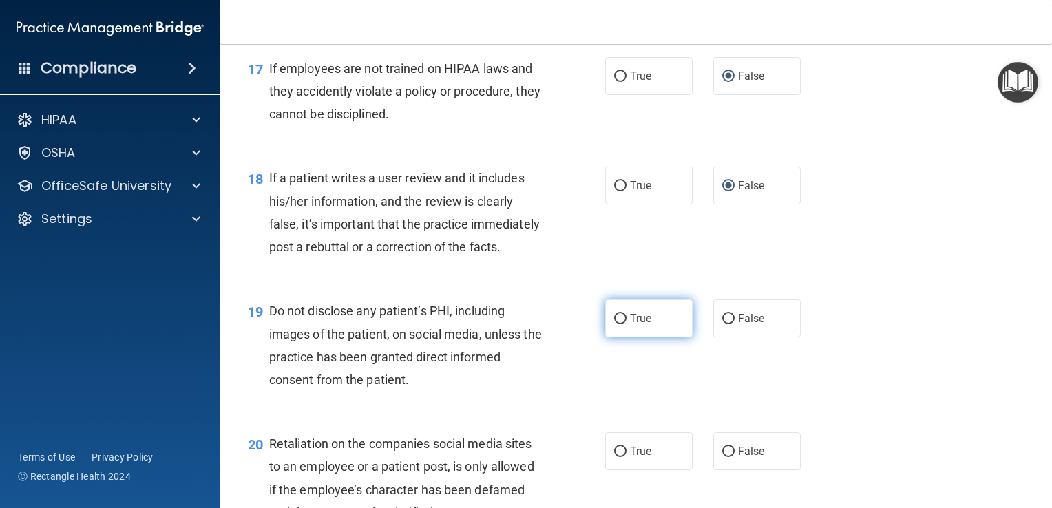
click at [614, 324] on input "True" at bounding box center [620, 319] width 12 height 10
radio input "true"
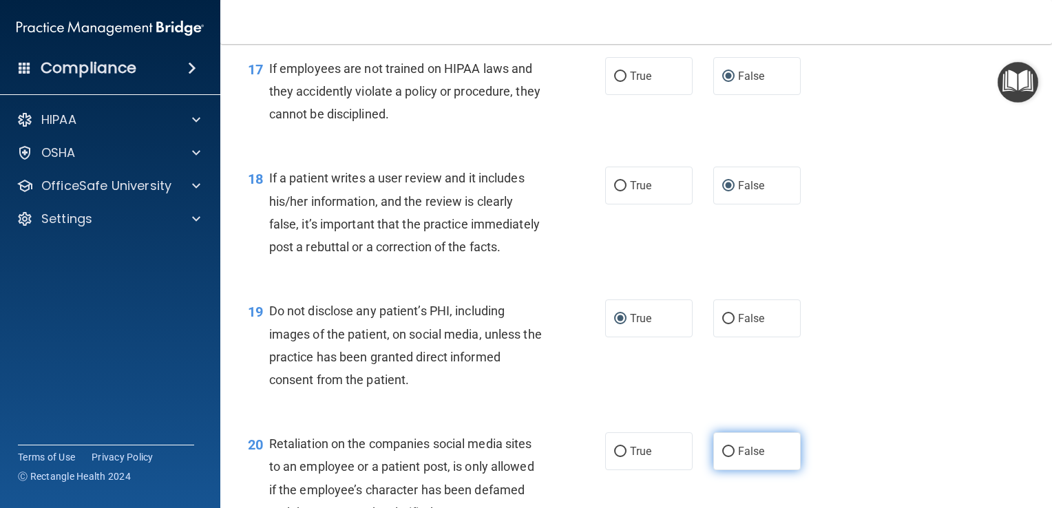
click at [723, 457] on input "False" at bounding box center [729, 452] width 12 height 10
radio input "true"
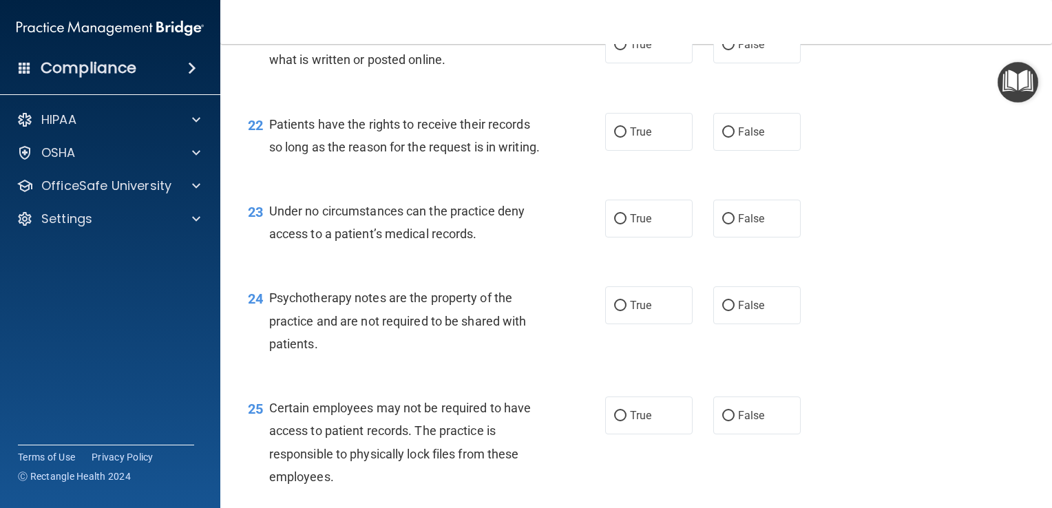
scroll to position [2769, 0]
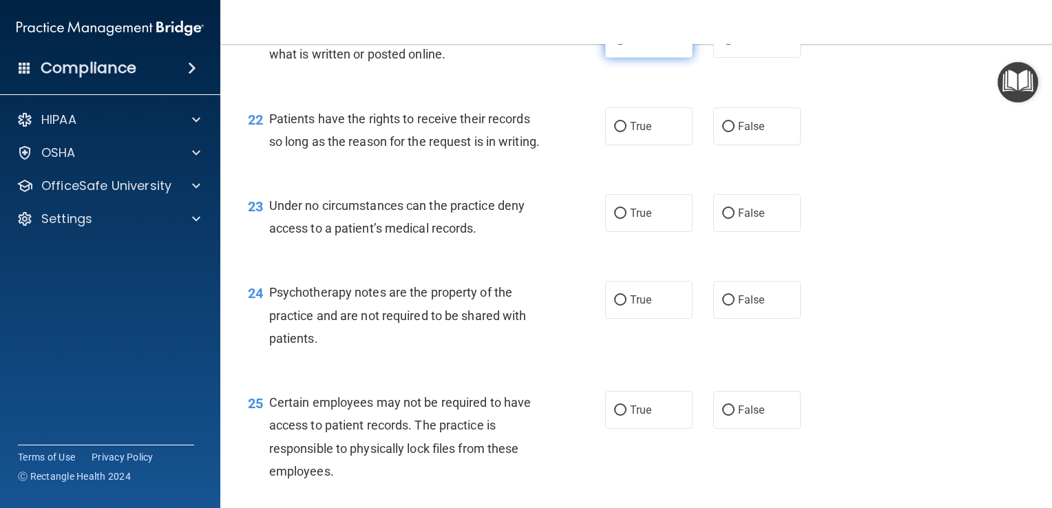
click at [614, 45] on input "True" at bounding box center [620, 39] width 12 height 10
radio input "true"
click at [723, 132] on input "False" at bounding box center [729, 127] width 12 height 10
radio input "true"
click at [723, 219] on input "False" at bounding box center [729, 214] width 12 height 10
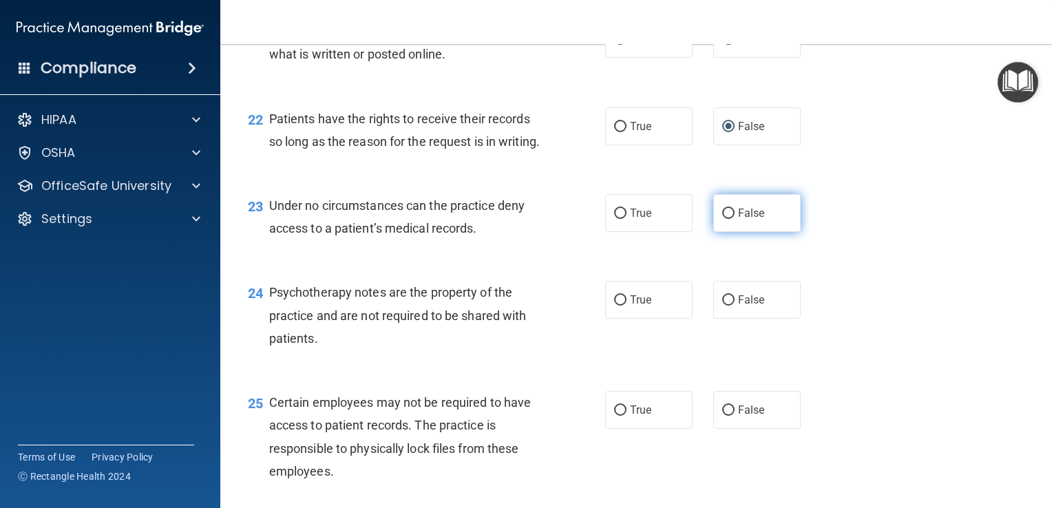
radio input "true"
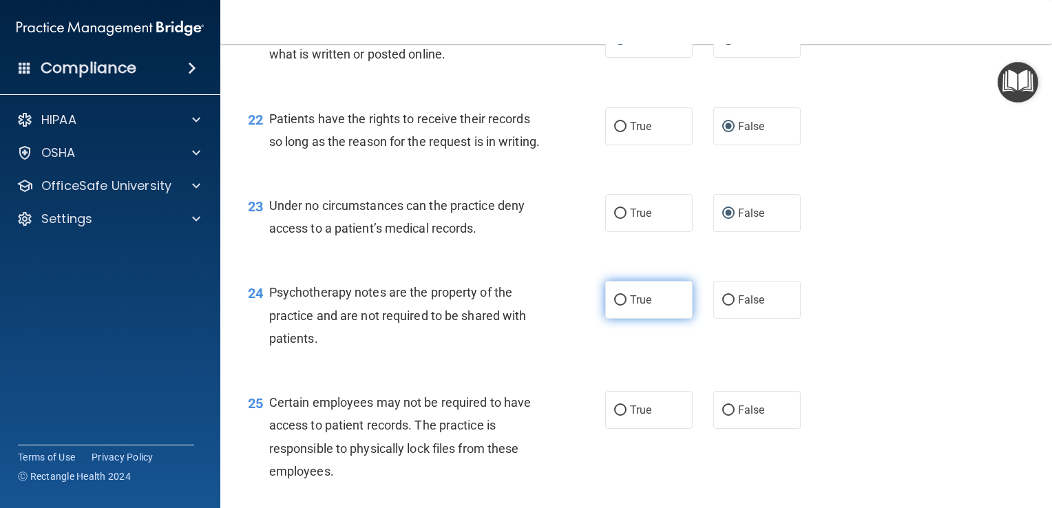
click at [619, 306] on input "True" at bounding box center [620, 300] width 12 height 10
radio input "true"
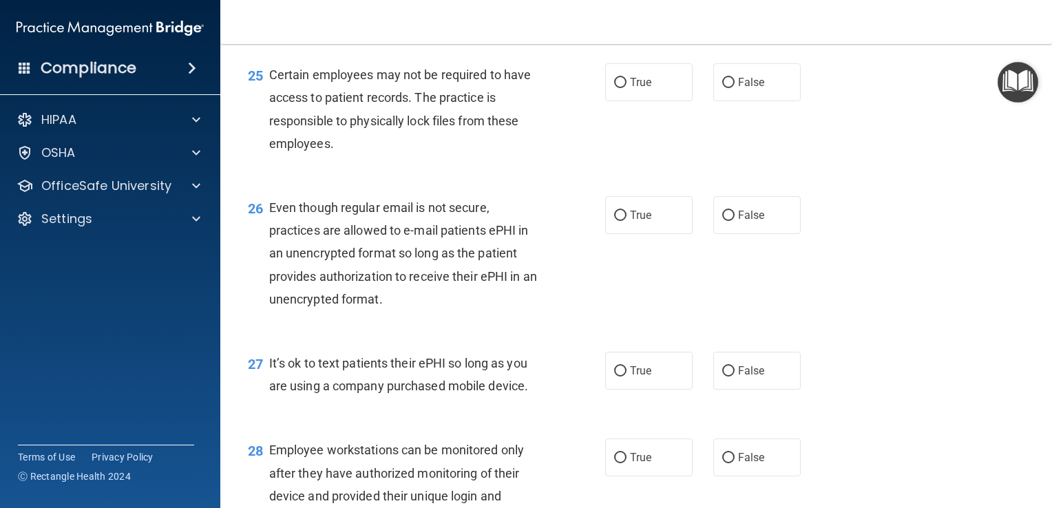
scroll to position [3102, 0]
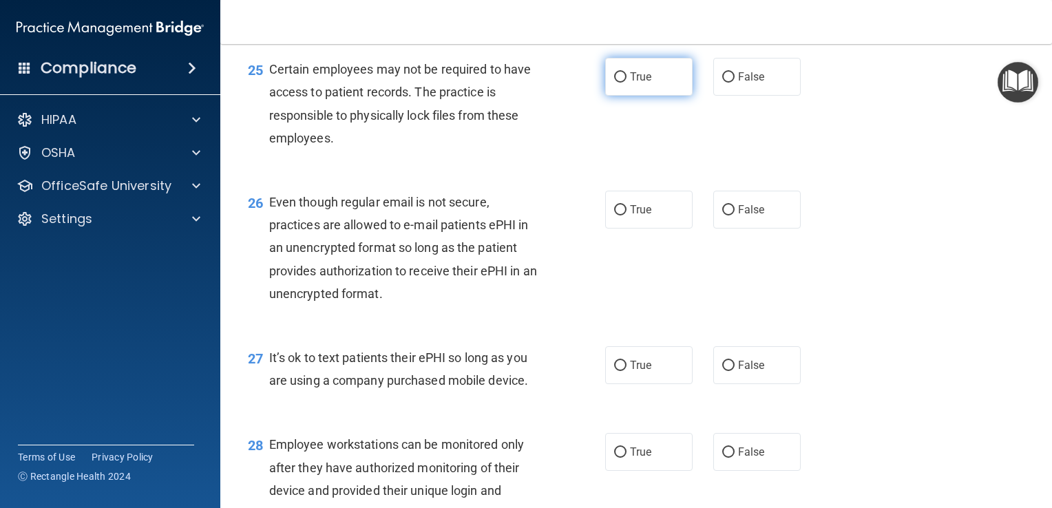
click at [616, 83] on input "True" at bounding box center [620, 77] width 12 height 10
radio input "true"
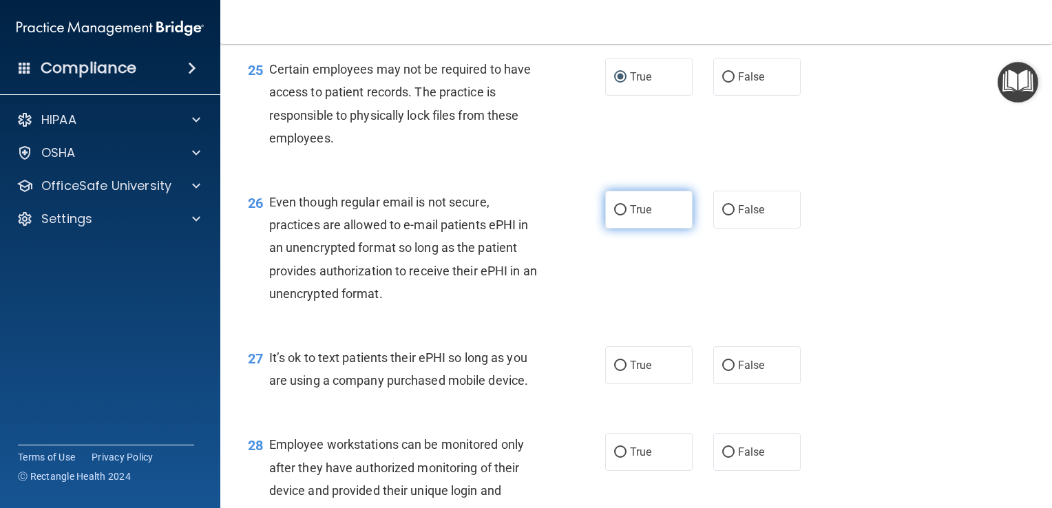
click at [616, 216] on input "True" at bounding box center [620, 210] width 12 height 10
radio input "true"
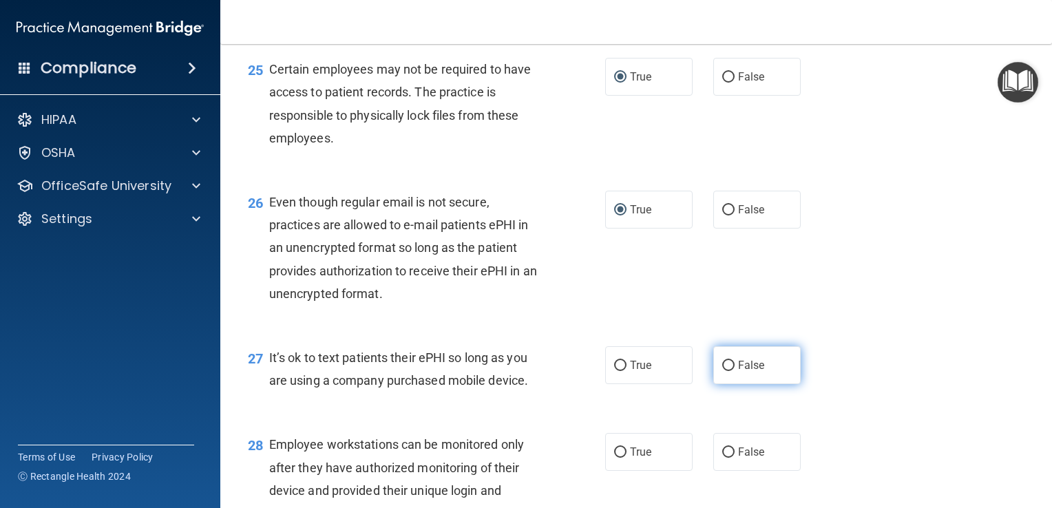
click at [723, 371] on input "False" at bounding box center [729, 366] width 12 height 10
radio input "true"
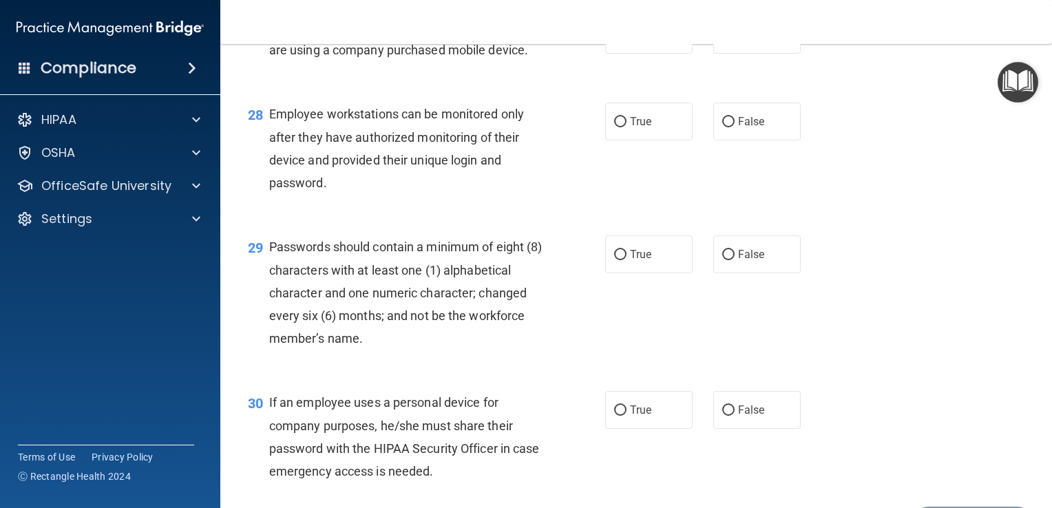
scroll to position [3460, 0]
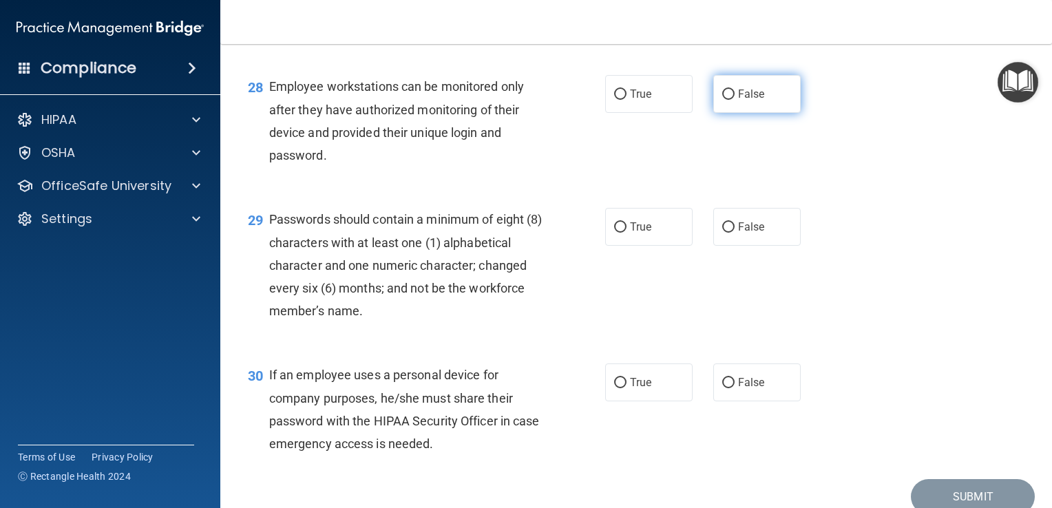
click at [723, 100] on input "False" at bounding box center [729, 95] width 12 height 10
radio input "true"
click at [615, 233] on input "True" at bounding box center [620, 227] width 12 height 10
radio input "true"
click at [723, 388] on input "False" at bounding box center [729, 383] width 12 height 10
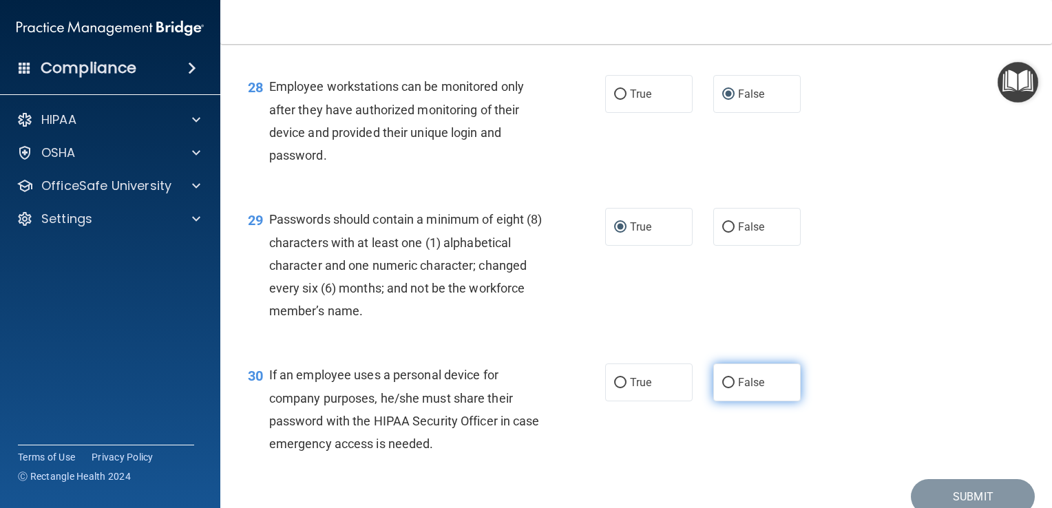
radio input "true"
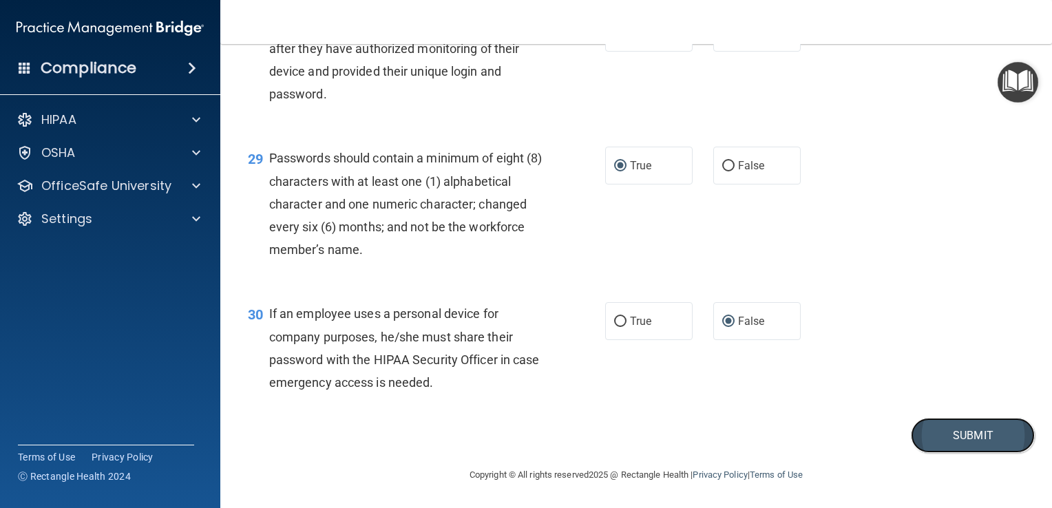
click at [941, 435] on button "Submit" at bounding box center [973, 435] width 124 height 35
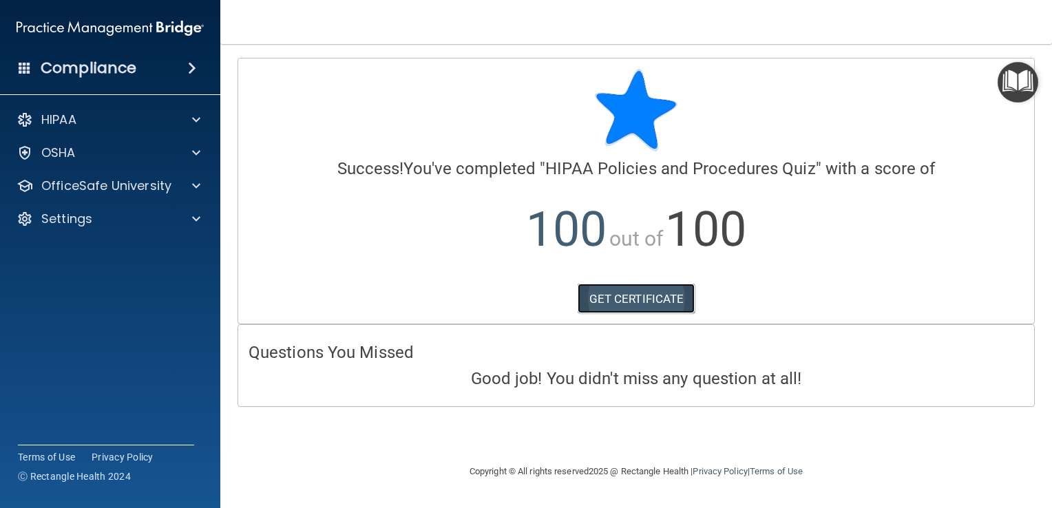
click at [637, 298] on link "GET CERTIFICATE" at bounding box center [637, 299] width 118 height 30
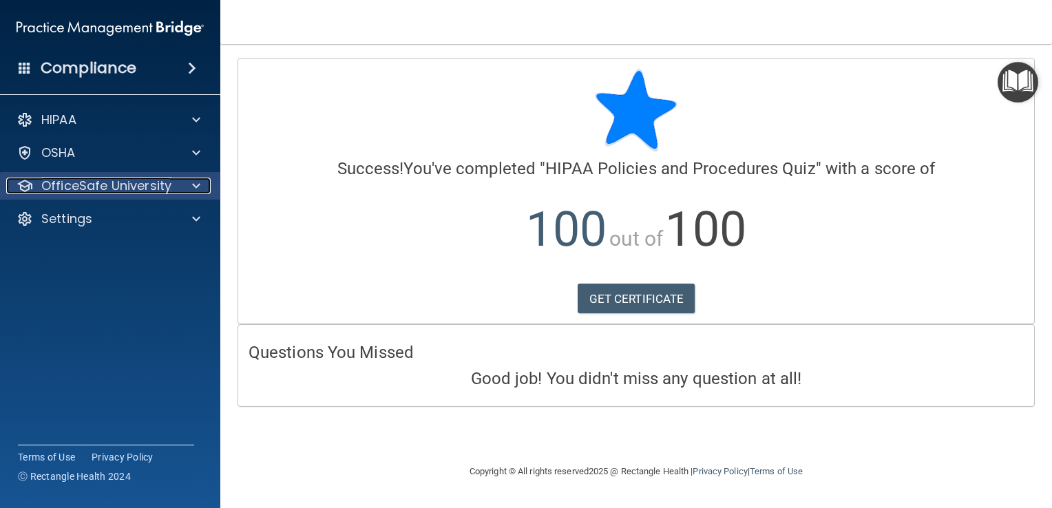
click at [192, 182] on span at bounding box center [196, 186] width 8 height 17
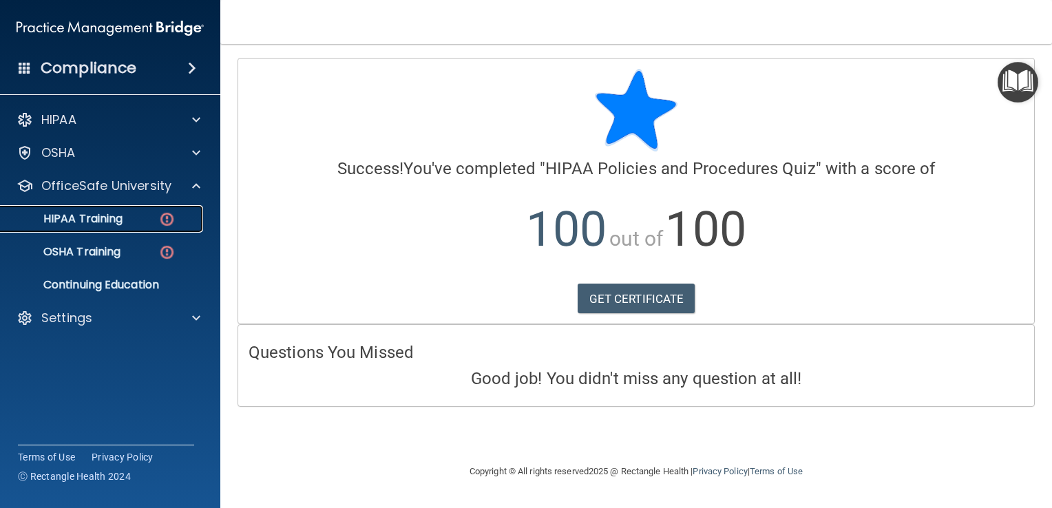
click at [163, 219] on img at bounding box center [166, 219] width 17 height 17
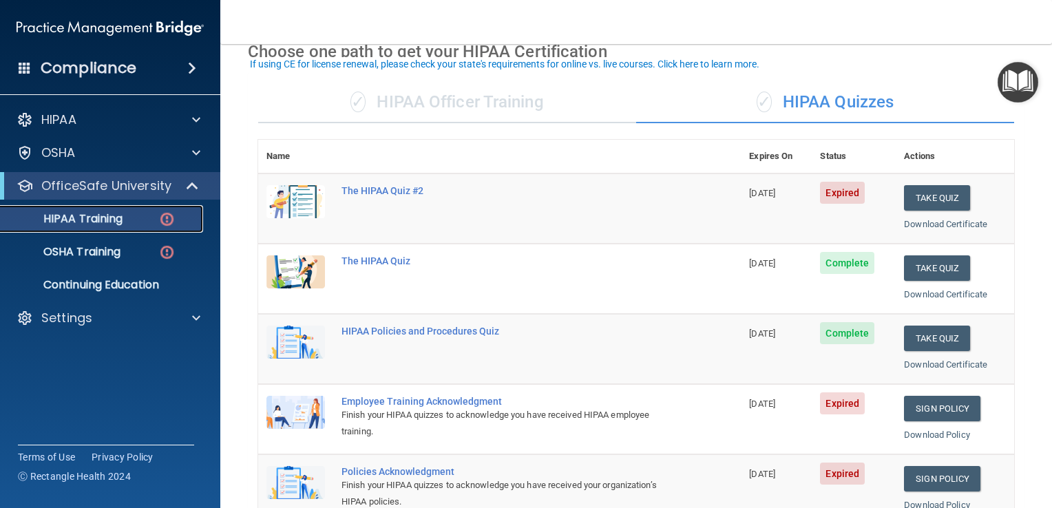
scroll to position [77, 0]
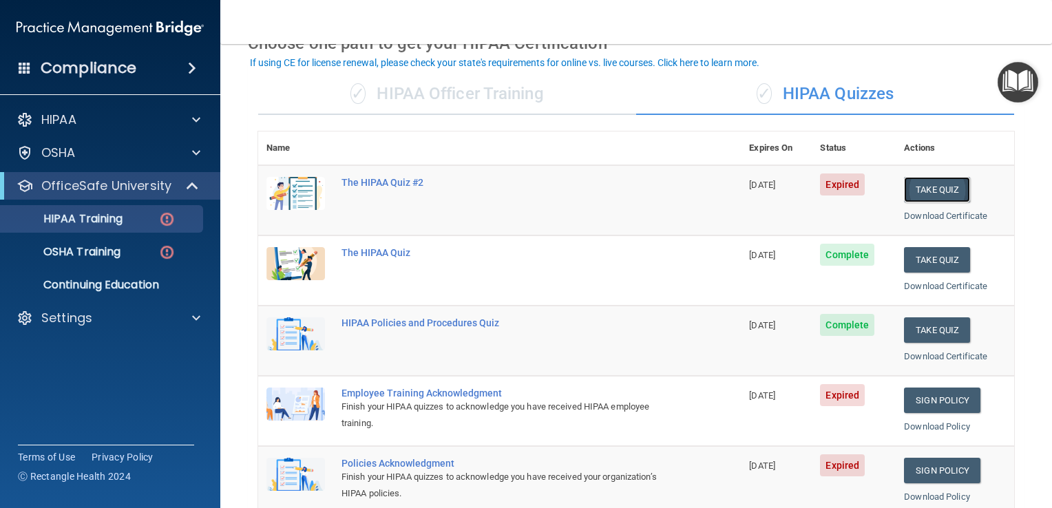
click at [921, 186] on button "Take Quiz" at bounding box center [937, 189] width 66 height 25
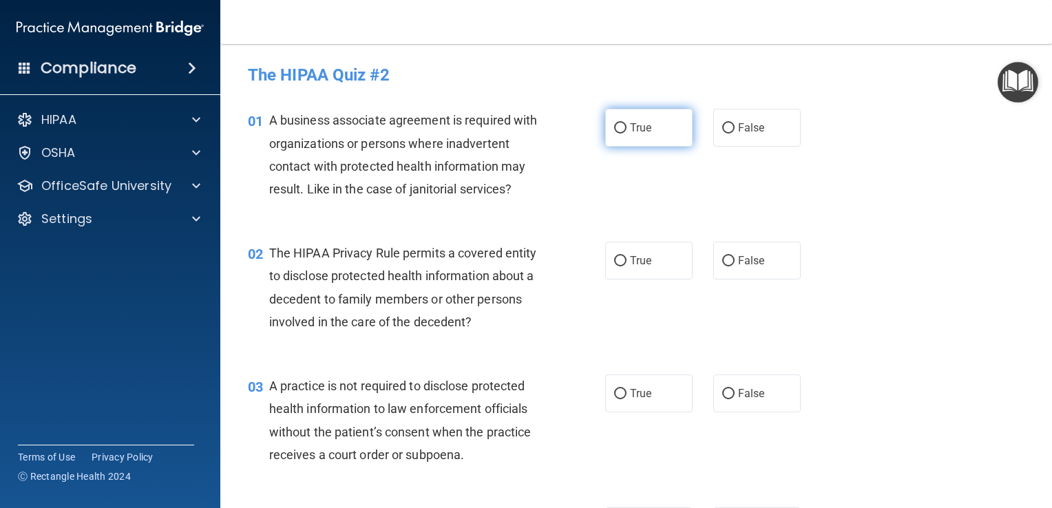
click at [614, 127] on input "True" at bounding box center [620, 128] width 12 height 10
radio input "true"
click at [723, 257] on input "False" at bounding box center [729, 261] width 12 height 10
radio input "true"
click at [723, 389] on input "False" at bounding box center [729, 394] width 12 height 10
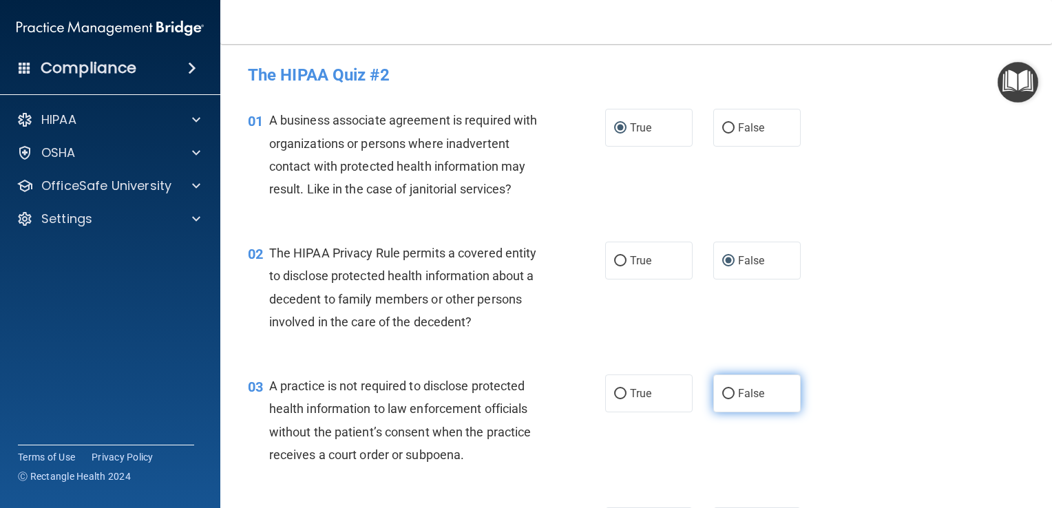
radio input "true"
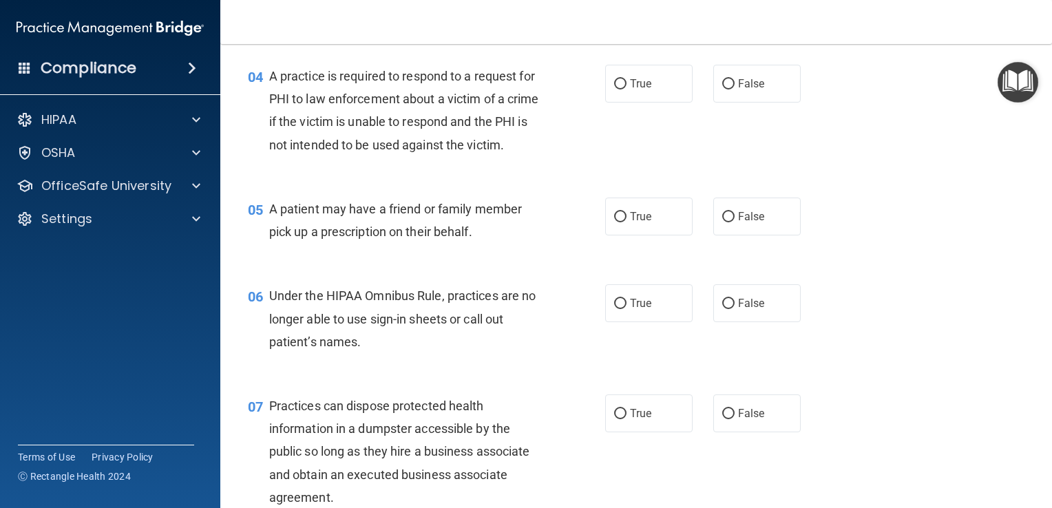
scroll to position [461, 0]
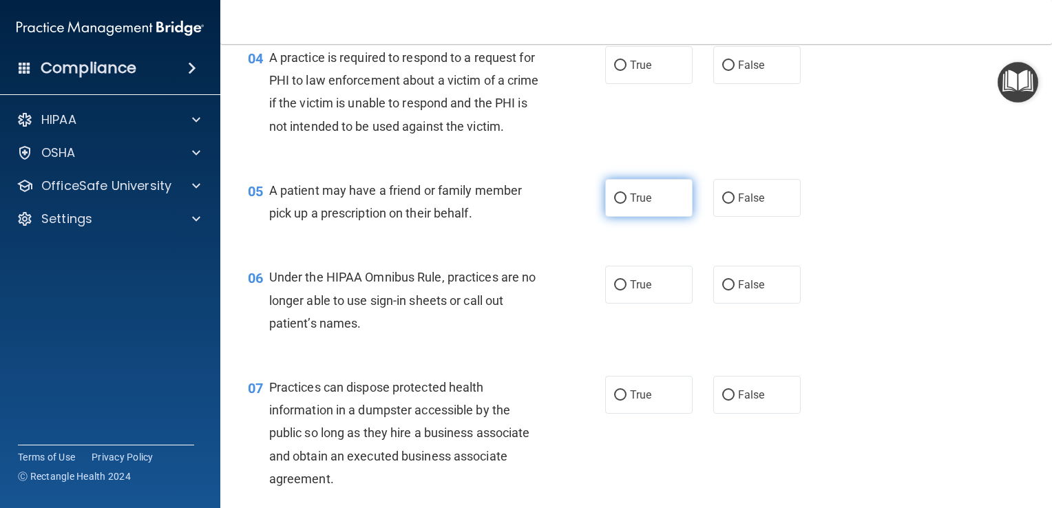
drag, startPoint x: 615, startPoint y: 61, endPoint x: 607, endPoint y: 202, distance: 142.1
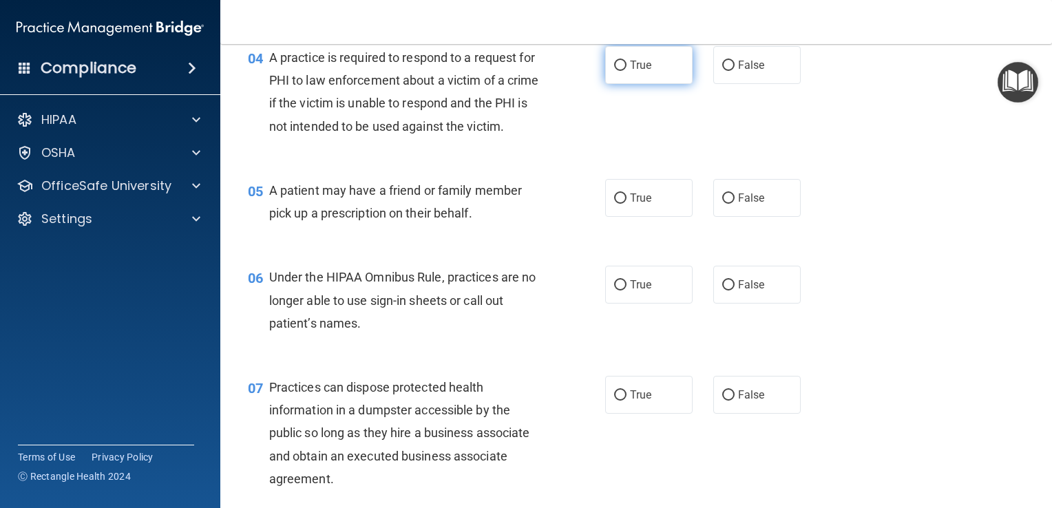
click at [612, 57] on label "True" at bounding box center [648, 65] width 87 height 38
click at [614, 61] on input "True" at bounding box center [620, 66] width 12 height 10
radio input "true"
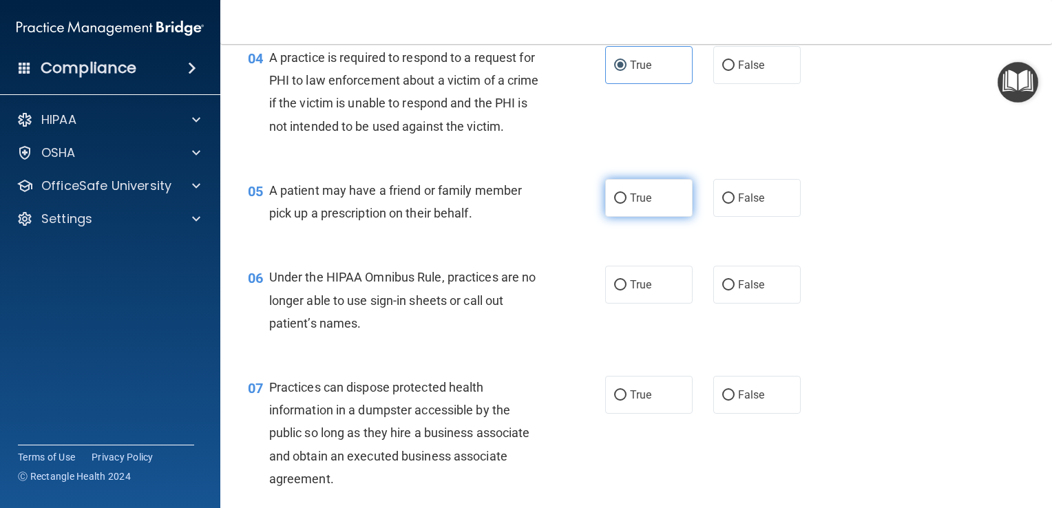
click at [623, 216] on label "True" at bounding box center [648, 198] width 87 height 38
click at [623, 204] on input "True" at bounding box center [620, 199] width 12 height 10
radio input "true"
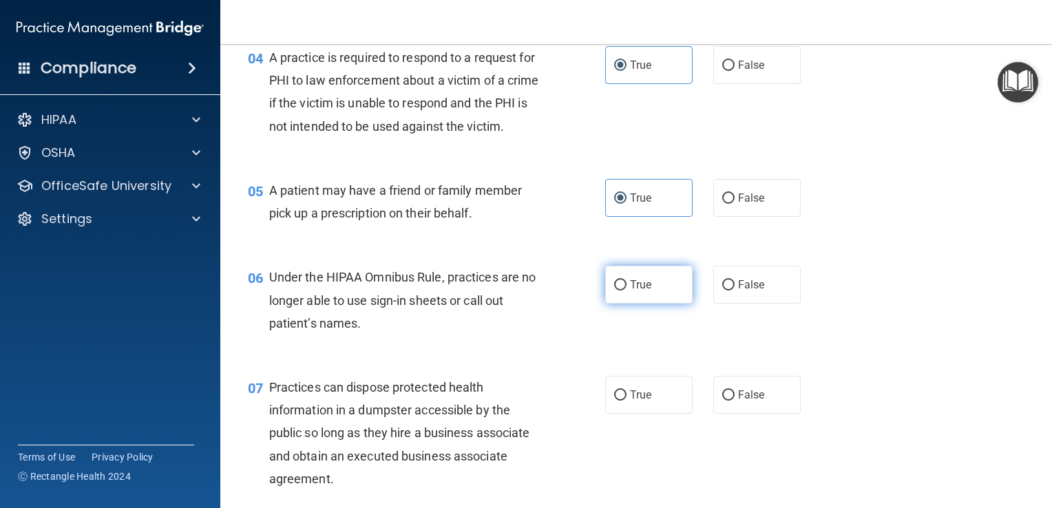
click at [618, 291] on input "True" at bounding box center [620, 285] width 12 height 10
radio input "true"
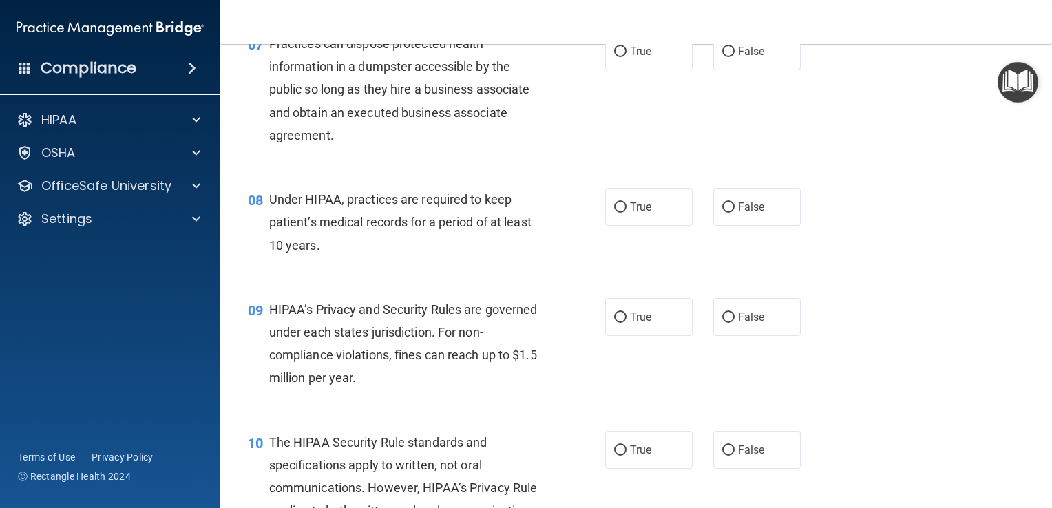
scroll to position [810, 0]
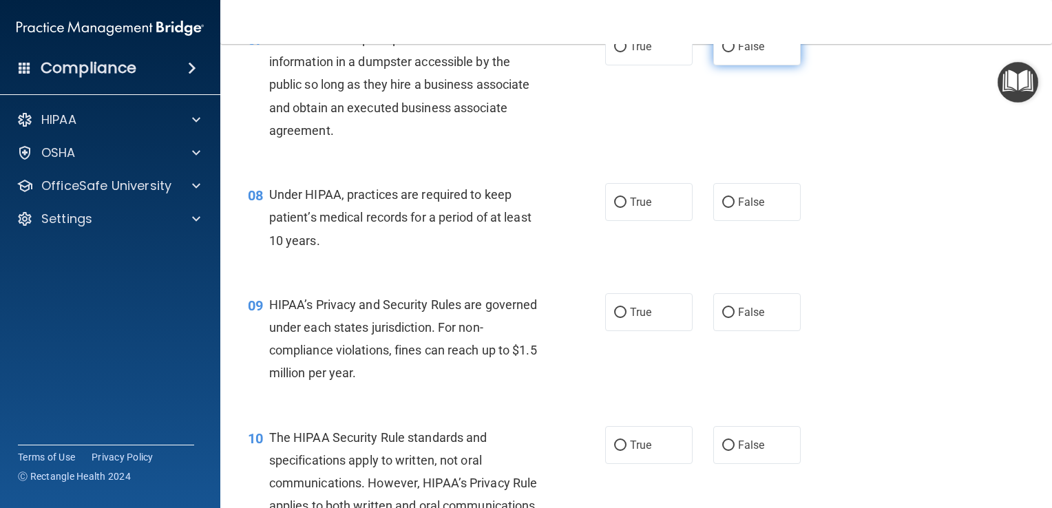
click at [723, 52] on input "False" at bounding box center [729, 47] width 12 height 10
radio input "true"
click at [614, 208] on input "True" at bounding box center [620, 203] width 12 height 10
radio input "true"
click at [617, 318] on input "True" at bounding box center [620, 313] width 12 height 10
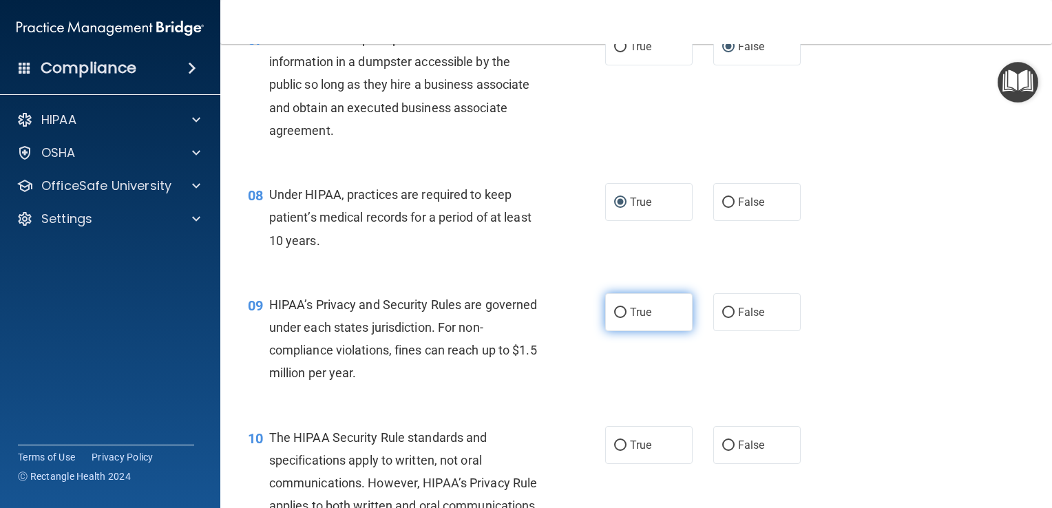
radio input "true"
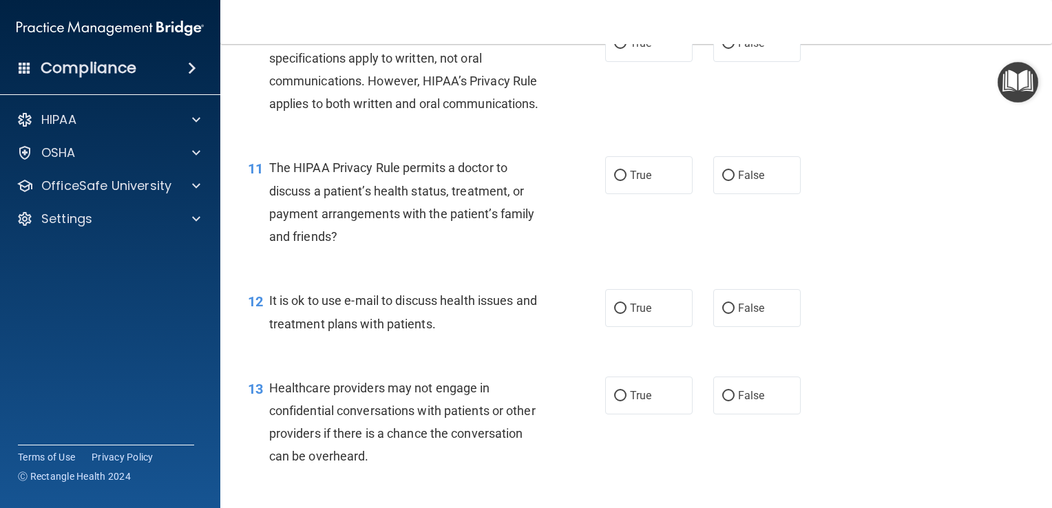
scroll to position [1198, 0]
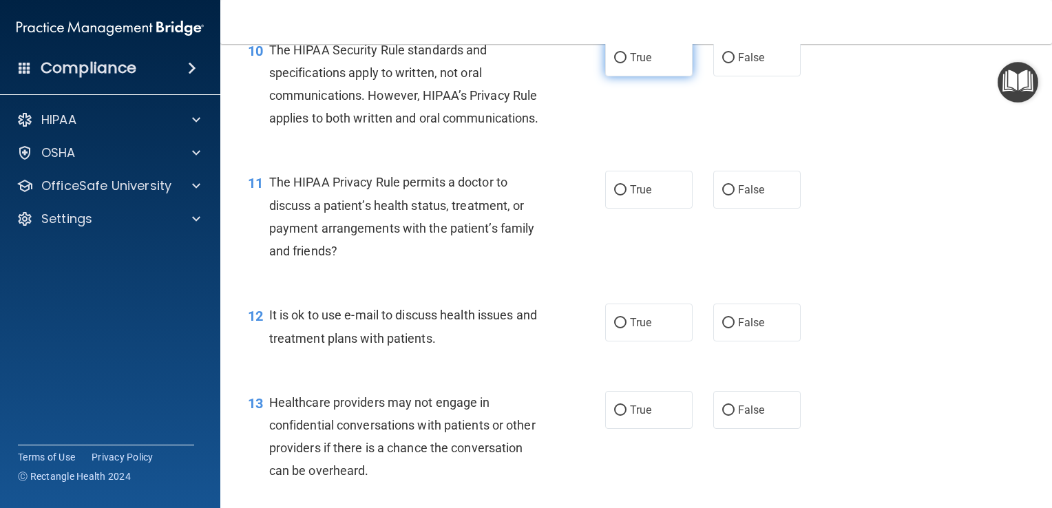
click at [617, 63] on input "True" at bounding box center [620, 58] width 12 height 10
radio input "true"
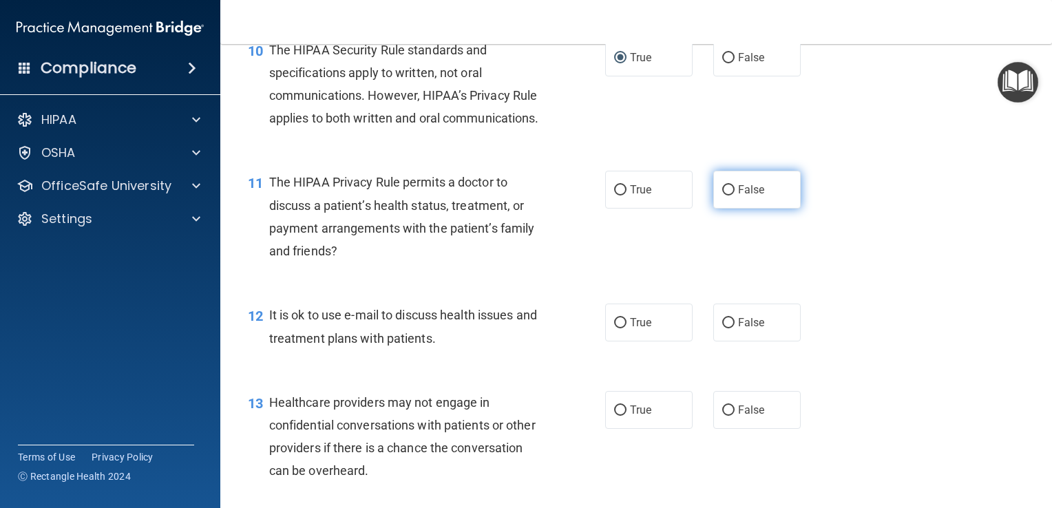
click at [715, 209] on label "False" at bounding box center [757, 190] width 87 height 38
click at [723, 196] on input "False" at bounding box center [729, 190] width 12 height 10
radio input "true"
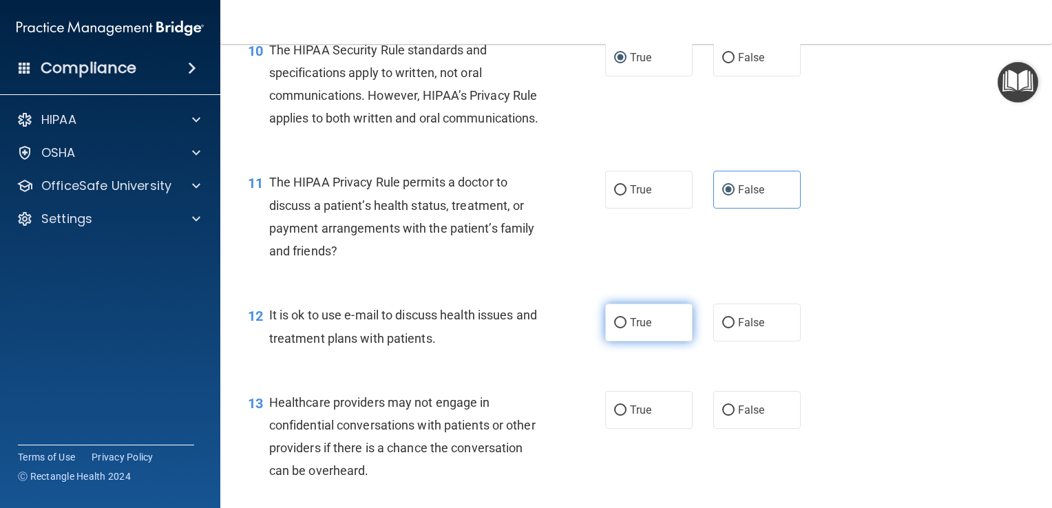
click at [614, 329] on input "True" at bounding box center [620, 323] width 12 height 10
radio input "true"
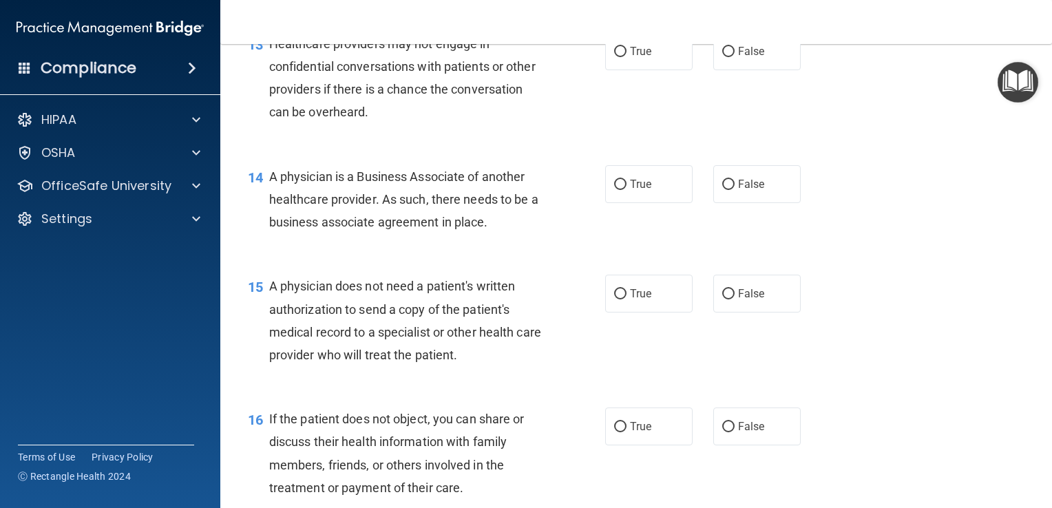
scroll to position [1551, 0]
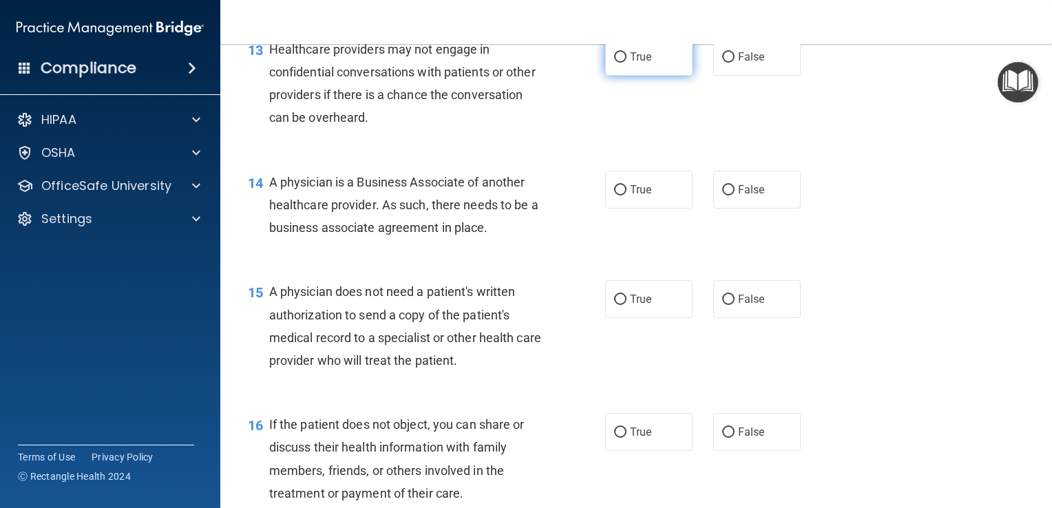
click at [622, 76] on label "True" at bounding box center [648, 57] width 87 height 38
click at [622, 63] on input "True" at bounding box center [620, 57] width 12 height 10
radio input "true"
click at [614, 196] on input "True" at bounding box center [620, 190] width 12 height 10
radio input "true"
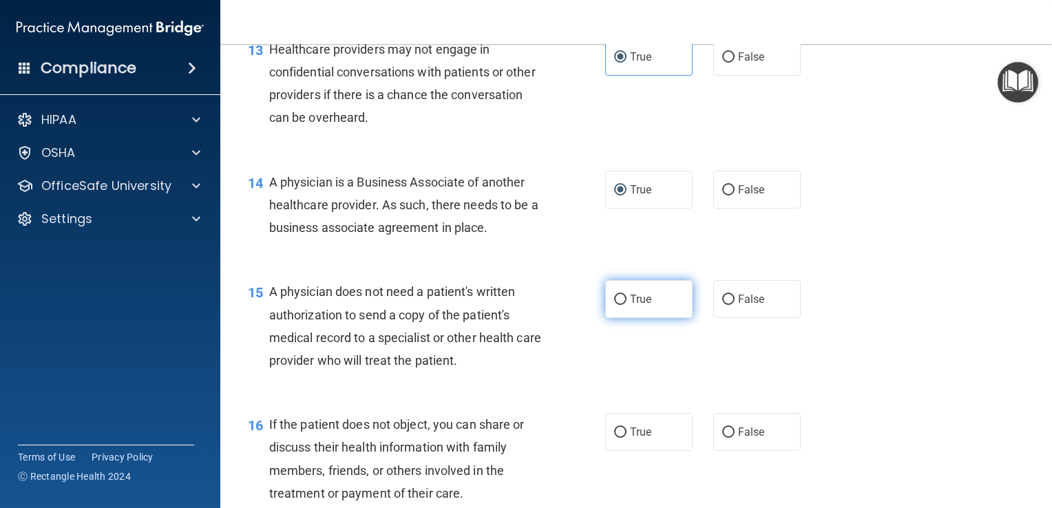
click at [615, 305] on input "True" at bounding box center [620, 300] width 12 height 10
radio input "true"
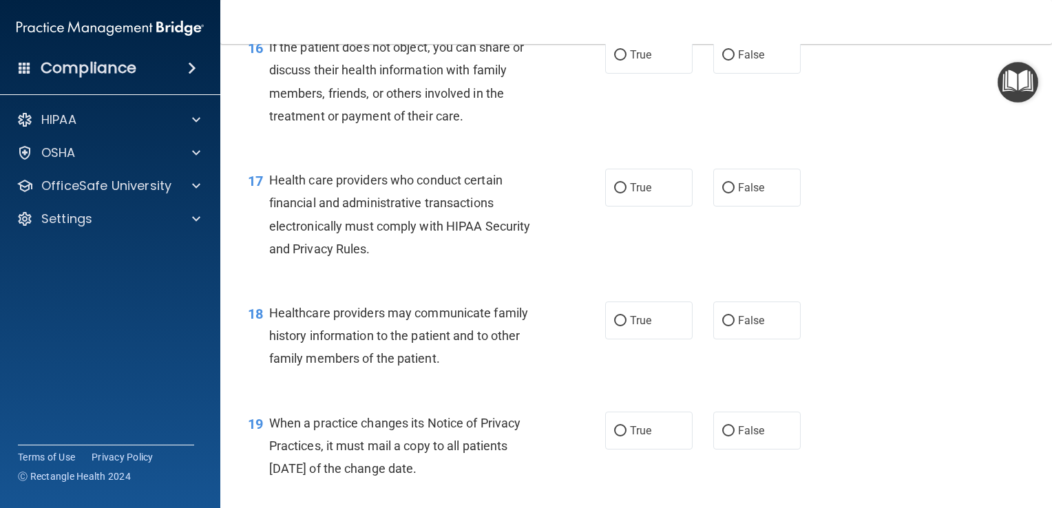
scroll to position [1939, 0]
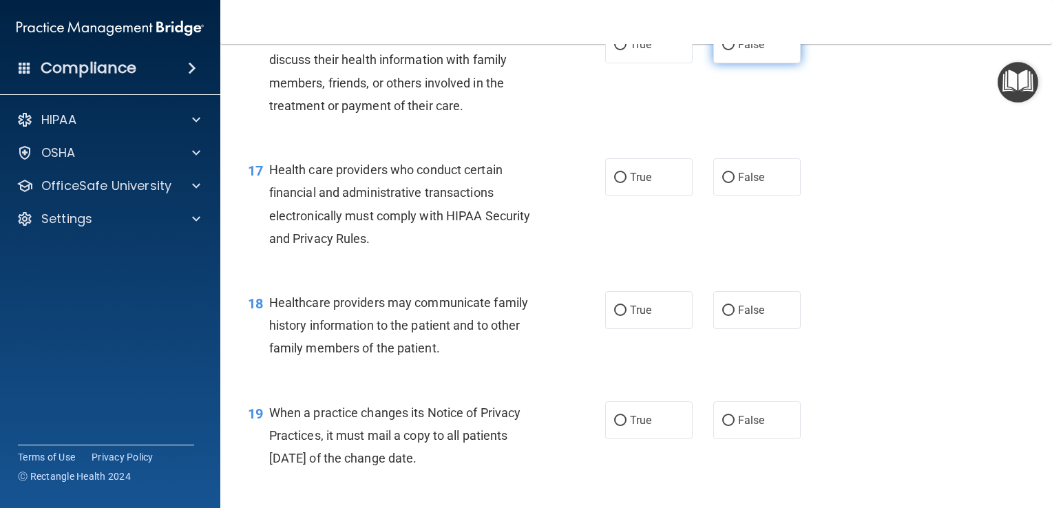
click at [724, 50] on input "False" at bounding box center [729, 45] width 12 height 10
radio input "true"
click at [620, 183] on input "True" at bounding box center [620, 178] width 12 height 10
radio input "true"
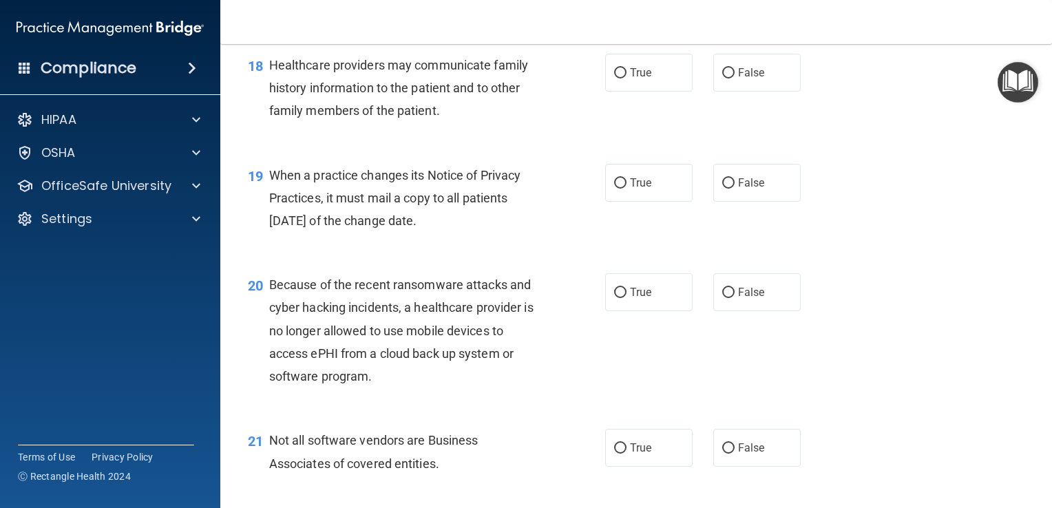
scroll to position [2215, 0]
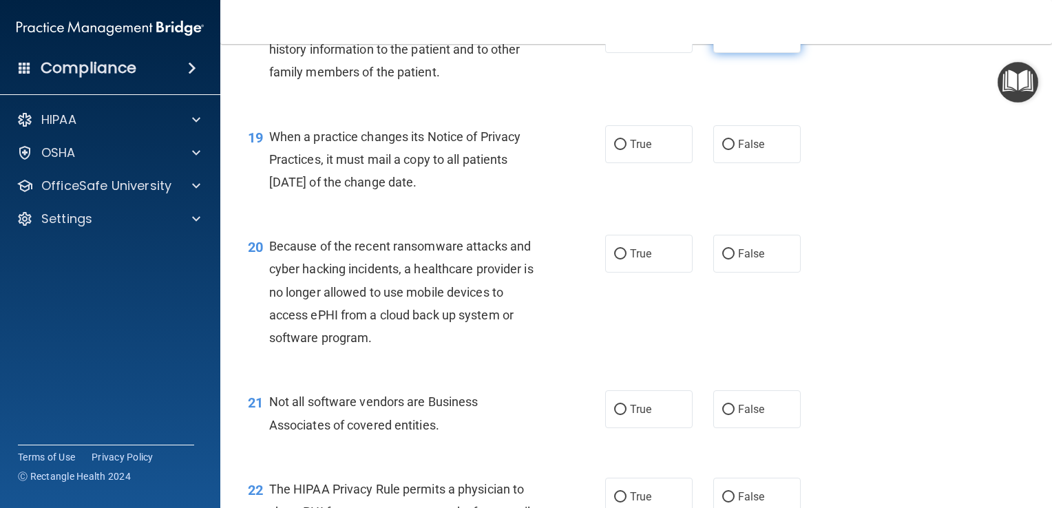
click at [723, 40] on input "False" at bounding box center [729, 35] width 12 height 10
radio input "true"
click at [615, 150] on input "True" at bounding box center [620, 145] width 12 height 10
radio input "true"
click at [723, 260] on input "False" at bounding box center [729, 254] width 12 height 10
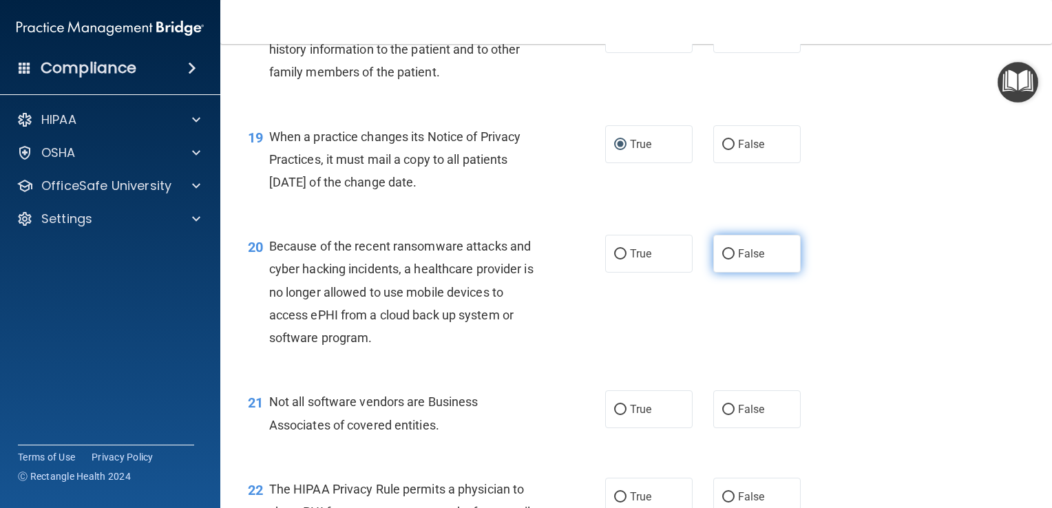
radio input "true"
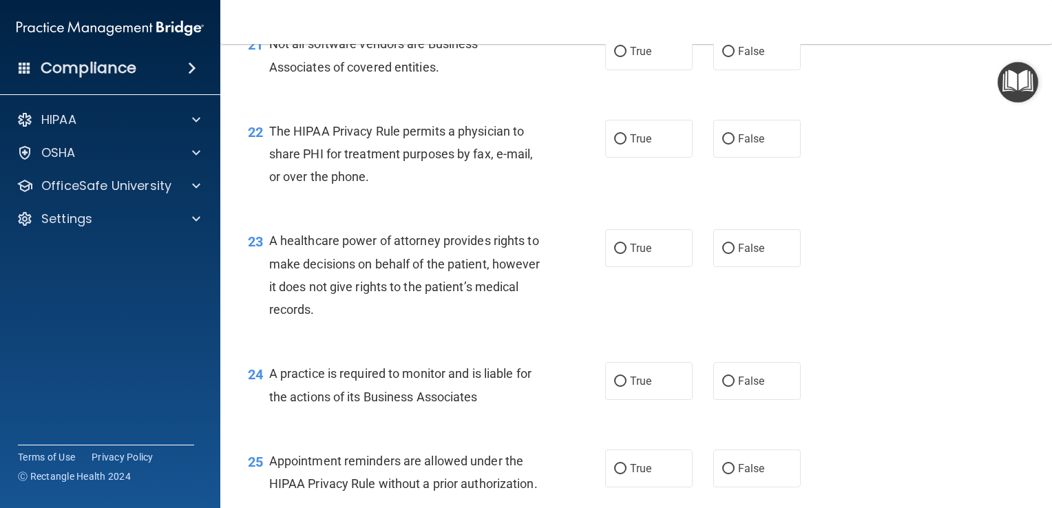
scroll to position [2601, 0]
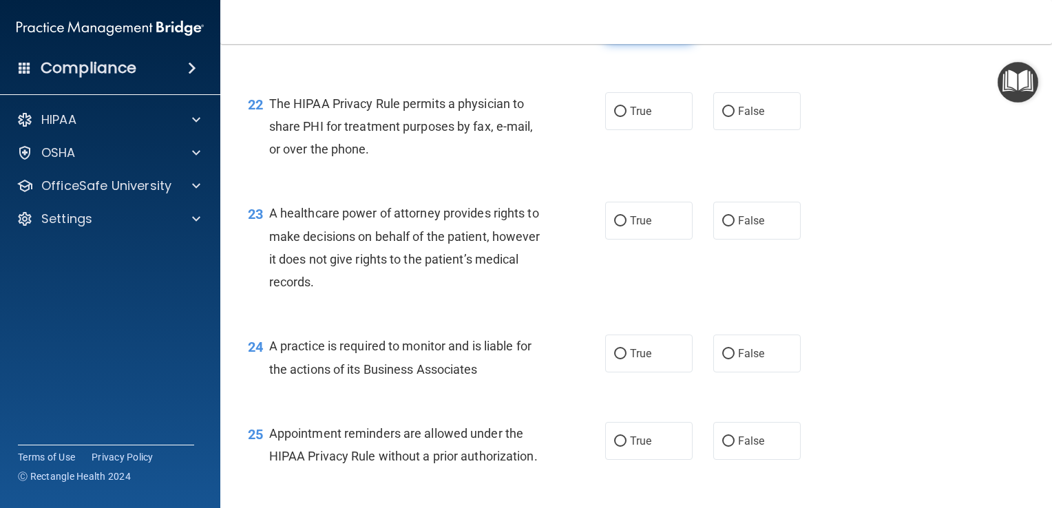
click at [618, 30] on input "True" at bounding box center [620, 24] width 12 height 10
radio input "true"
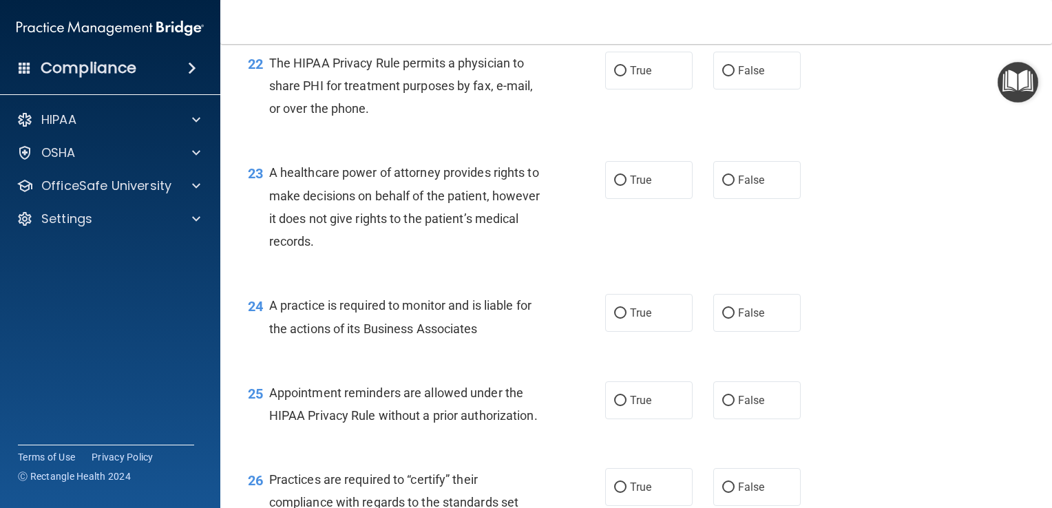
scroll to position [2656, 0]
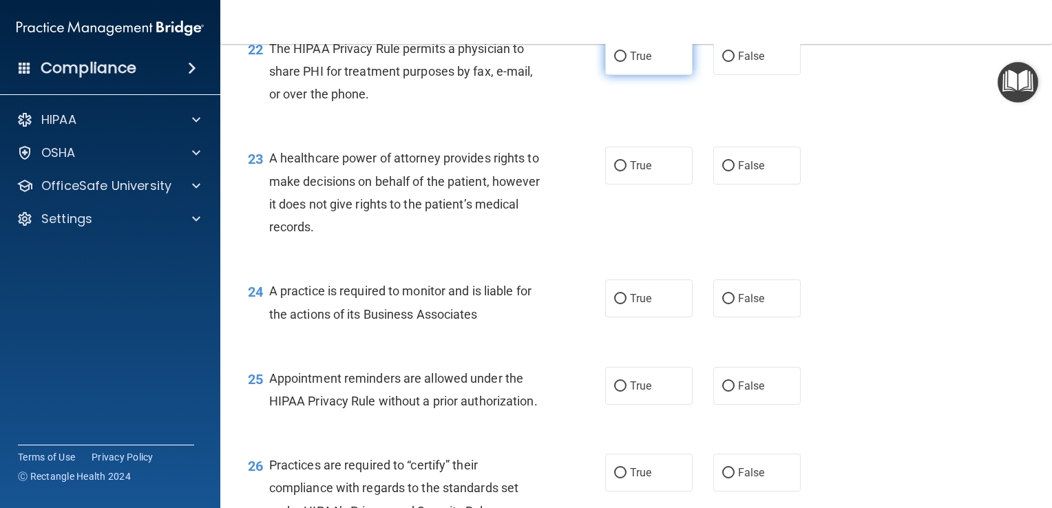
click at [617, 62] on input "True" at bounding box center [620, 57] width 12 height 10
radio input "true"
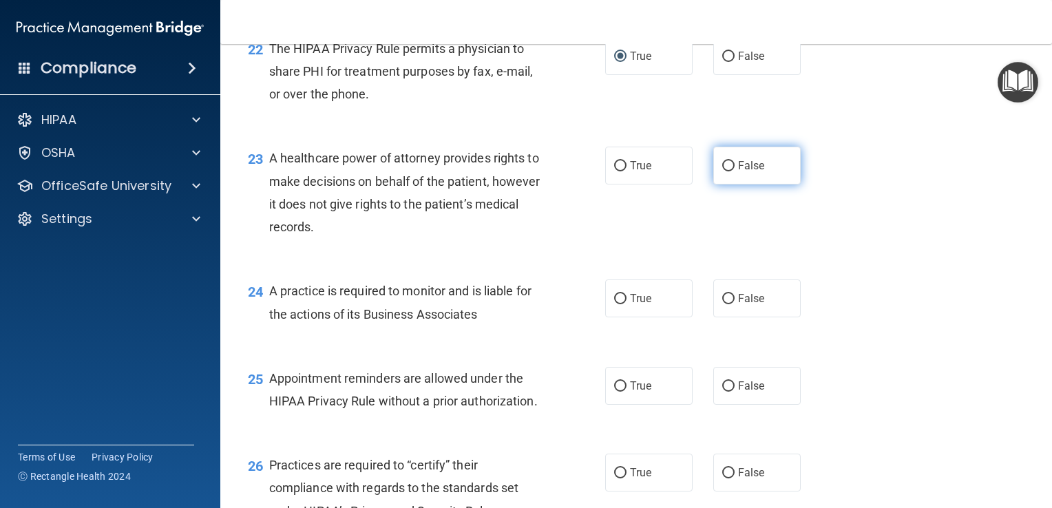
click at [723, 171] on input "False" at bounding box center [729, 166] width 12 height 10
radio input "true"
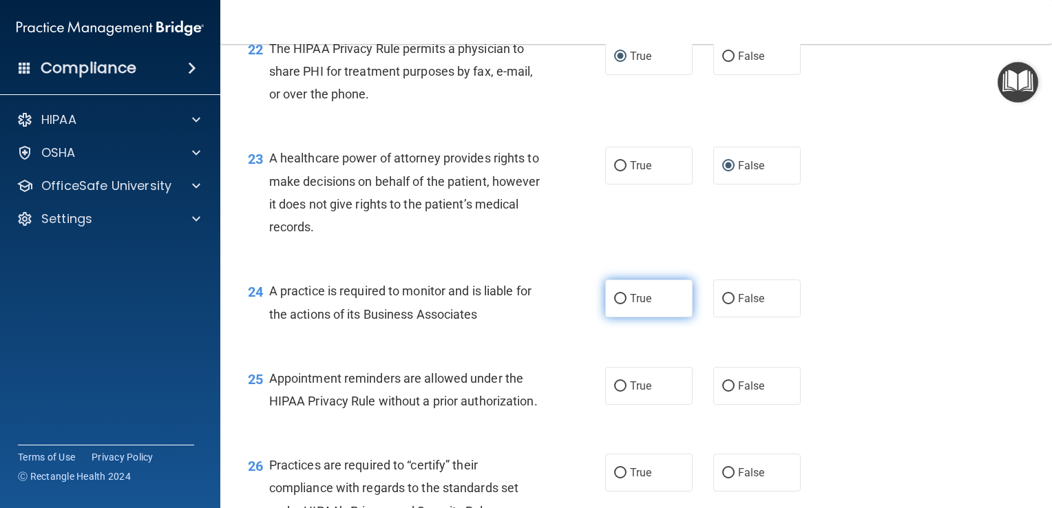
click at [614, 304] on input "True" at bounding box center [620, 299] width 12 height 10
radio input "true"
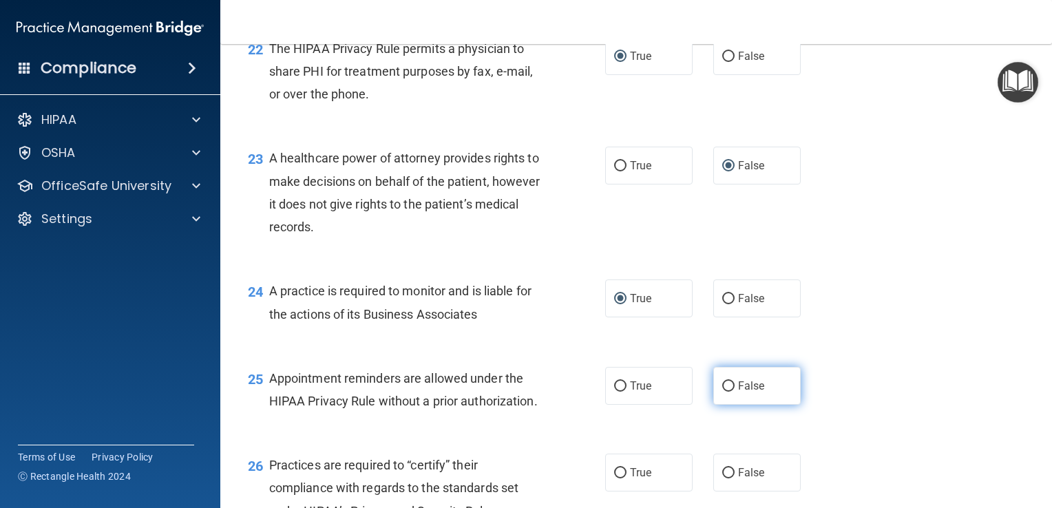
click at [723, 392] on input "False" at bounding box center [729, 387] width 12 height 10
radio input "true"
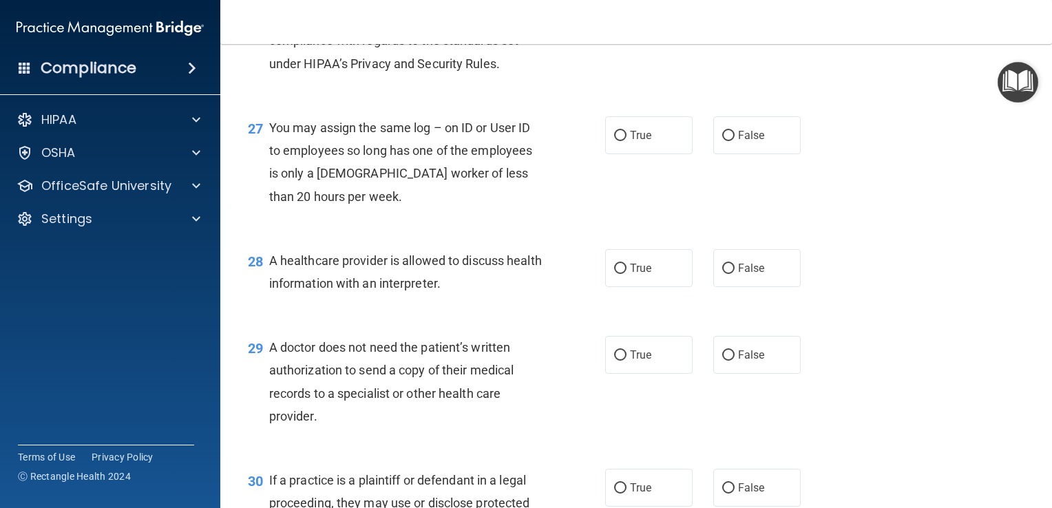
scroll to position [3124, 0]
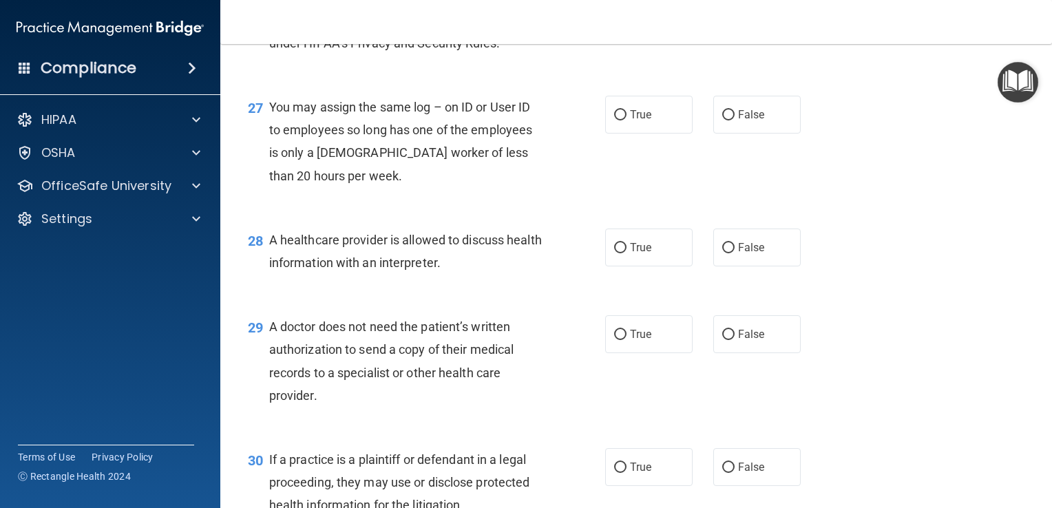
click at [614, 10] on input "True" at bounding box center [620, 5] width 12 height 10
radio input "true"
click at [501, 79] on div "26 Practices are required to “certify” their compliance with regards to the sta…" at bounding box center [637, 23] width 798 height 110
click at [723, 121] on input "False" at bounding box center [729, 115] width 12 height 10
radio input "true"
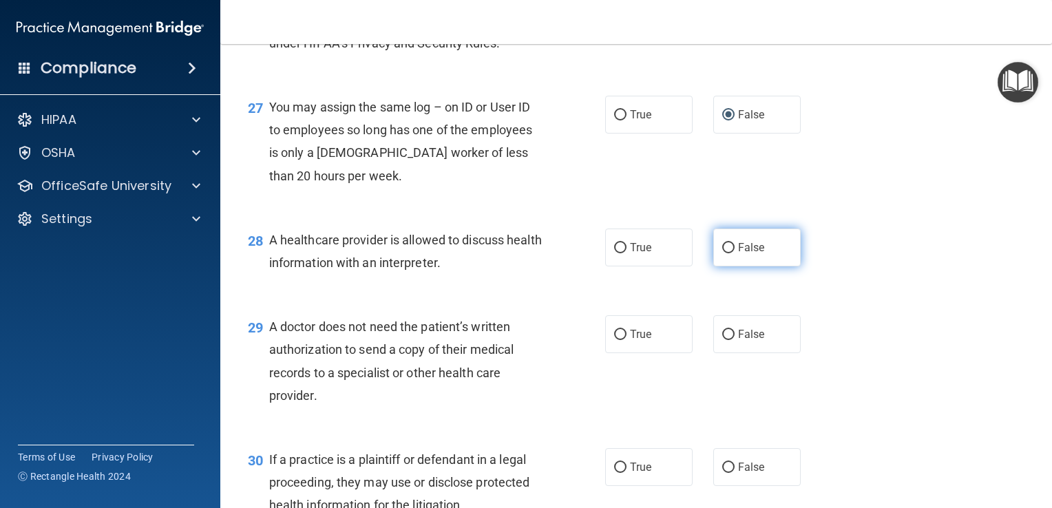
click at [727, 253] on input "False" at bounding box center [729, 248] width 12 height 10
radio input "true"
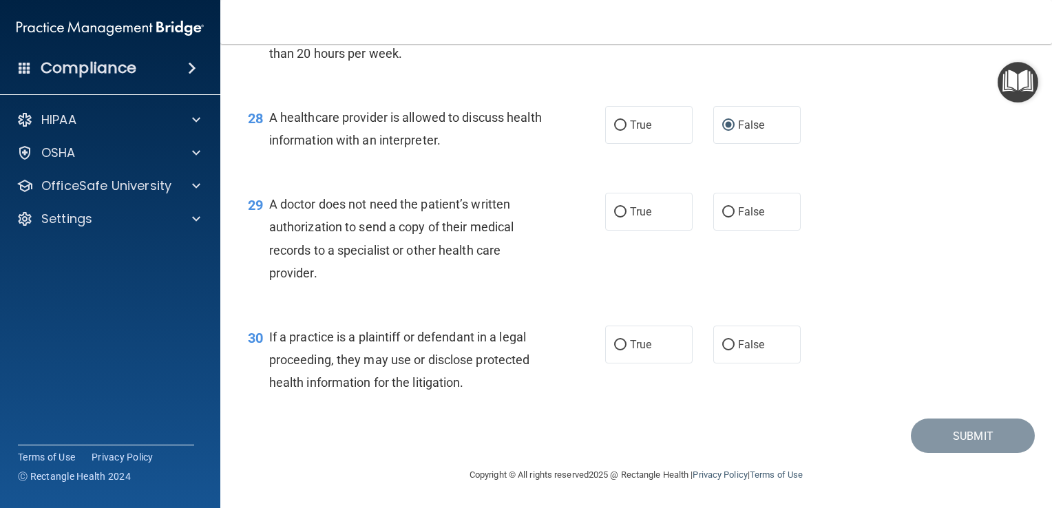
scroll to position [3315, 0]
click at [723, 125] on input "False" at bounding box center [729, 126] width 12 height 10
drag, startPoint x: 721, startPoint y: 123, endPoint x: 615, endPoint y: 124, distance: 106.1
click at [615, 124] on div "True False" at bounding box center [710, 125] width 210 height 38
click at [615, 124] on input "True" at bounding box center [620, 126] width 12 height 10
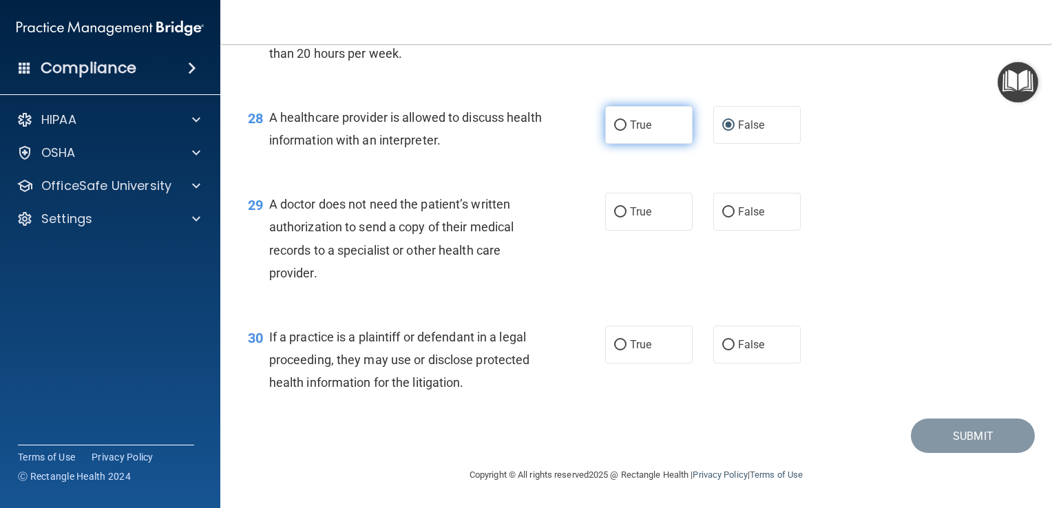
radio input "true"
radio input "false"
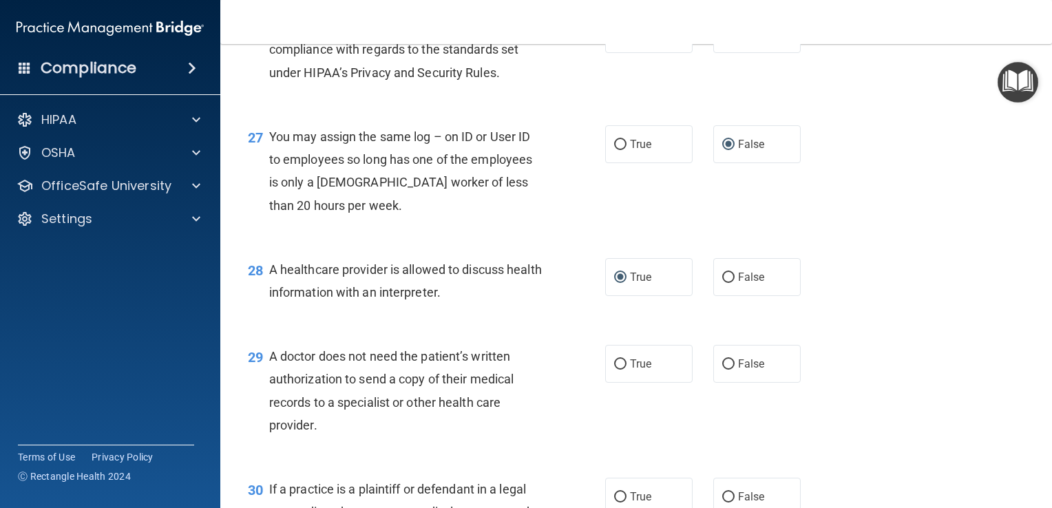
scroll to position [3122, 0]
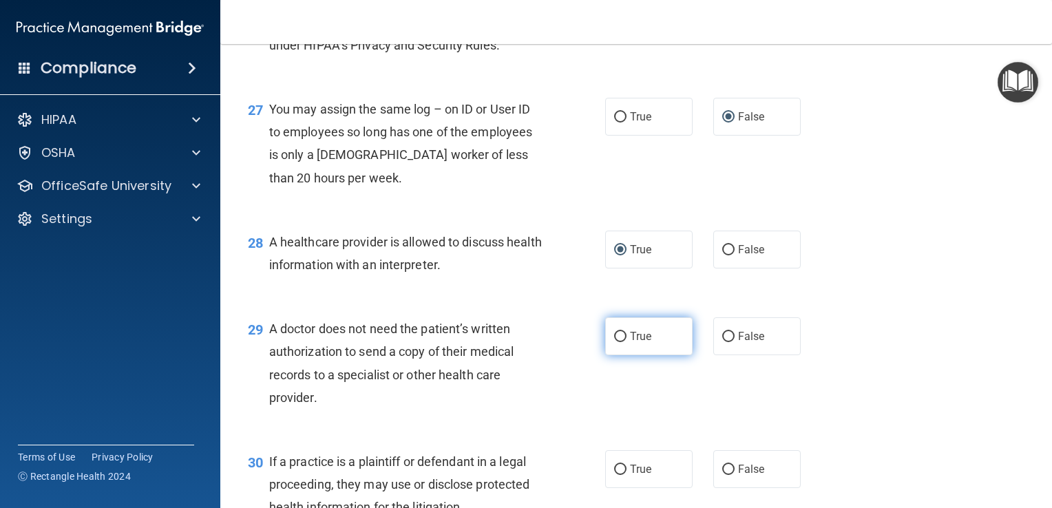
click at [620, 342] on input "True" at bounding box center [620, 337] width 12 height 10
radio input "true"
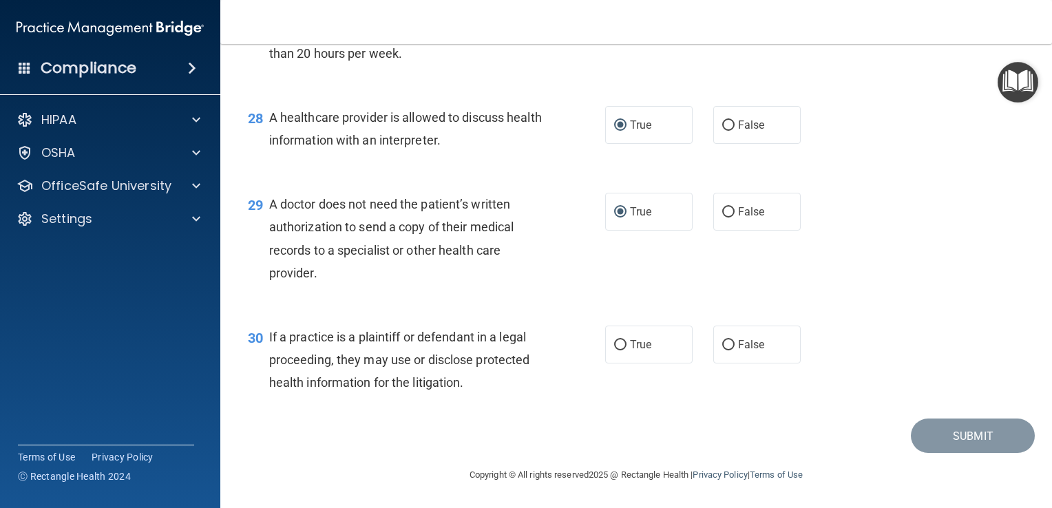
scroll to position [3315, 0]
click at [723, 340] on input "False" at bounding box center [729, 345] width 12 height 10
radio input "true"
click at [949, 426] on button "Submit" at bounding box center [973, 436] width 124 height 35
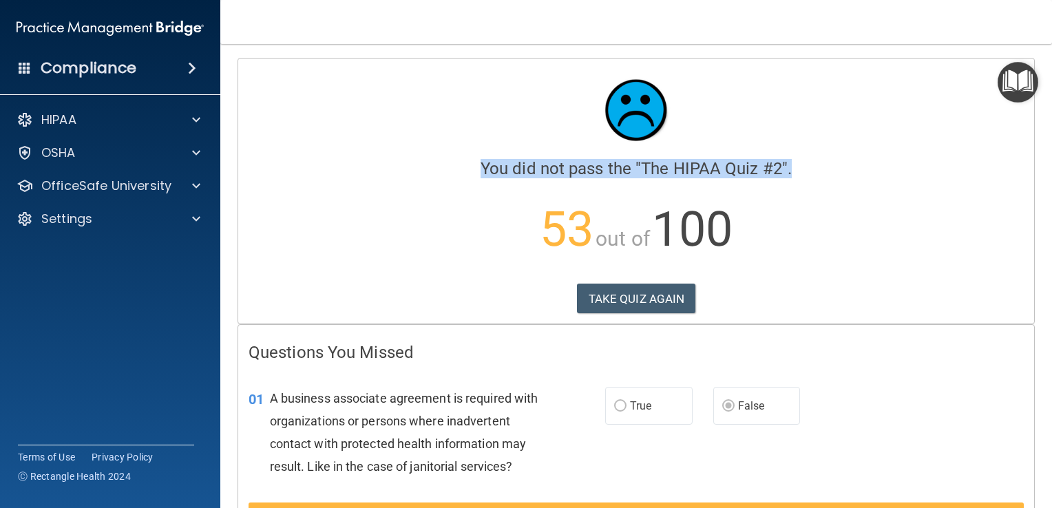
drag, startPoint x: 1037, startPoint y: 114, endPoint x: 1041, endPoint y: 151, distance: 37.5
click at [1041, 151] on main "Calculating your score.... You did not pass the " The HIPAA Quiz #2 ". 53 out o…" at bounding box center [636, 276] width 832 height 464
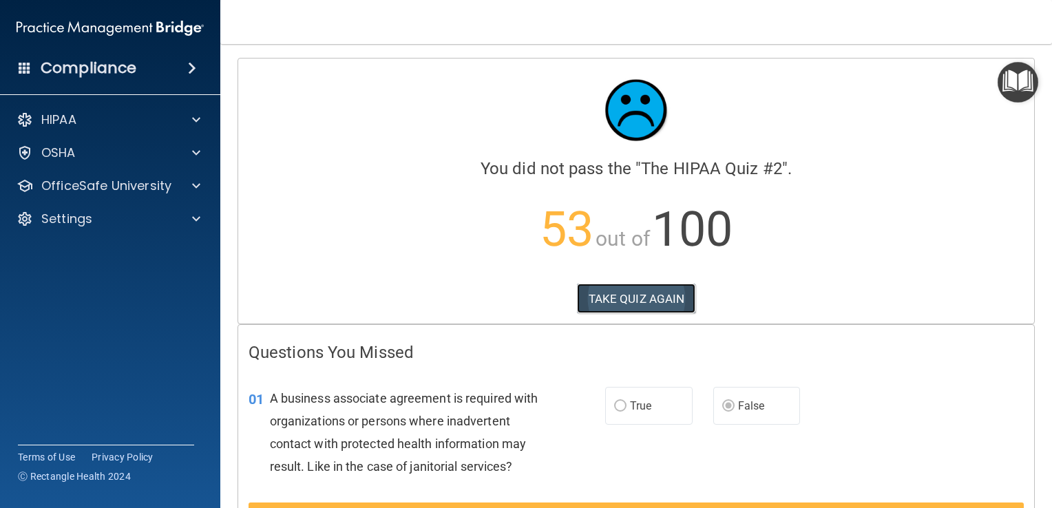
click at [628, 292] on button "TAKE QUIZ AGAIN" at bounding box center [636, 299] width 119 height 30
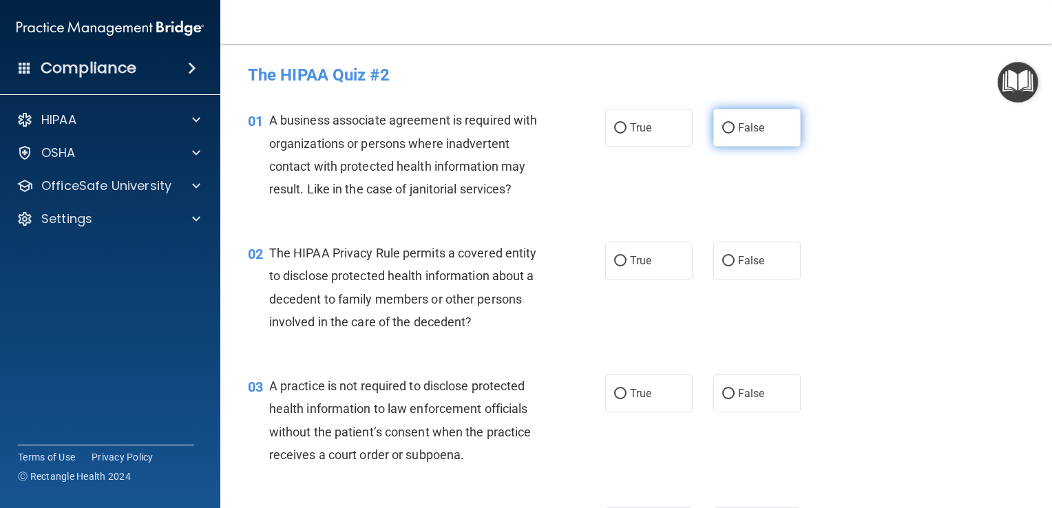
click at [723, 127] on input "False" at bounding box center [729, 128] width 12 height 10
radio input "true"
click at [614, 256] on input "True" at bounding box center [620, 261] width 12 height 10
radio input "true"
click at [718, 386] on label "False" at bounding box center [757, 394] width 87 height 38
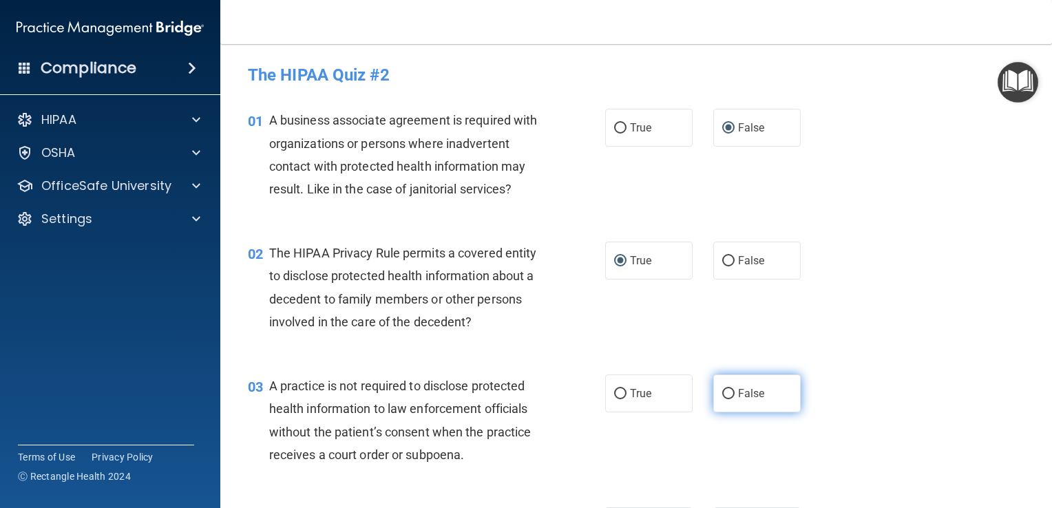
click at [723, 389] on input "False" at bounding box center [729, 394] width 12 height 10
radio input "true"
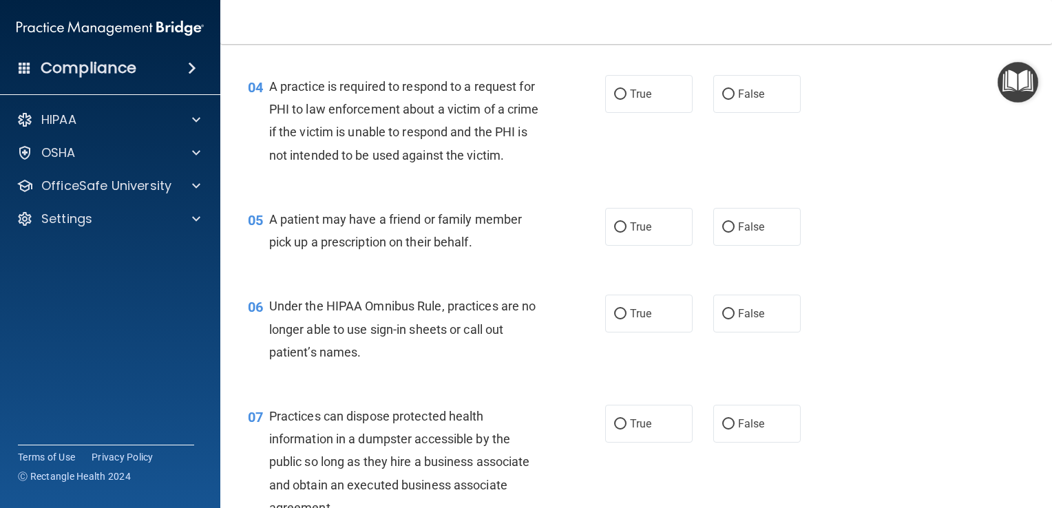
scroll to position [443, 0]
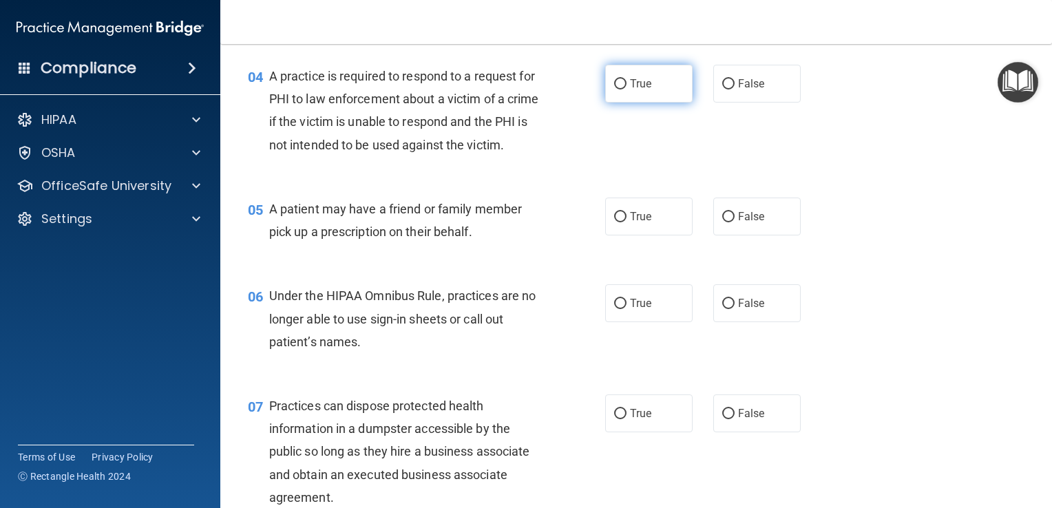
click at [619, 83] on input "True" at bounding box center [620, 84] width 12 height 10
radio input "true"
click at [614, 222] on input "True" at bounding box center [620, 217] width 12 height 10
radio input "true"
click at [720, 318] on label "False" at bounding box center [757, 303] width 87 height 38
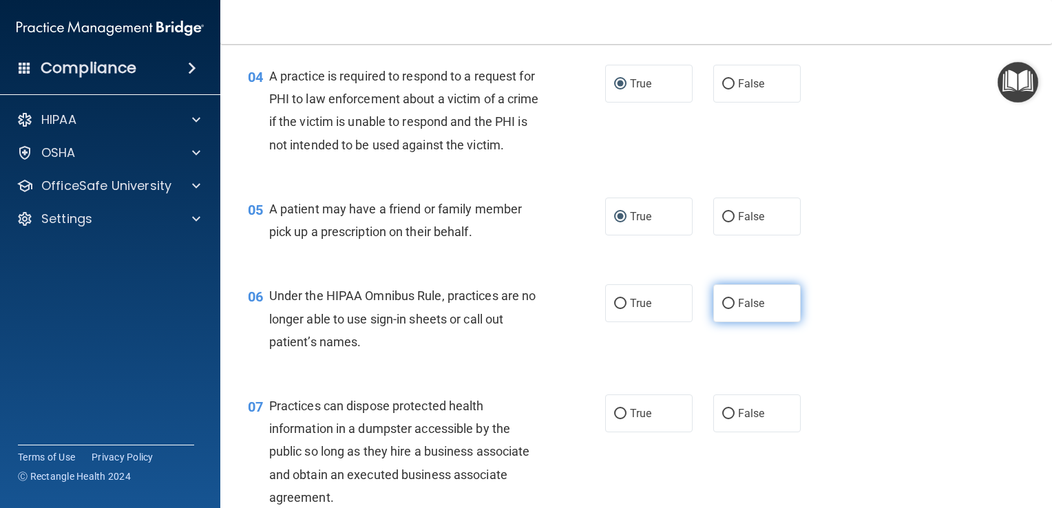
click at [723, 309] on input "False" at bounding box center [729, 304] width 12 height 10
radio input "true"
click at [725, 419] on input "False" at bounding box center [729, 414] width 12 height 10
radio input "true"
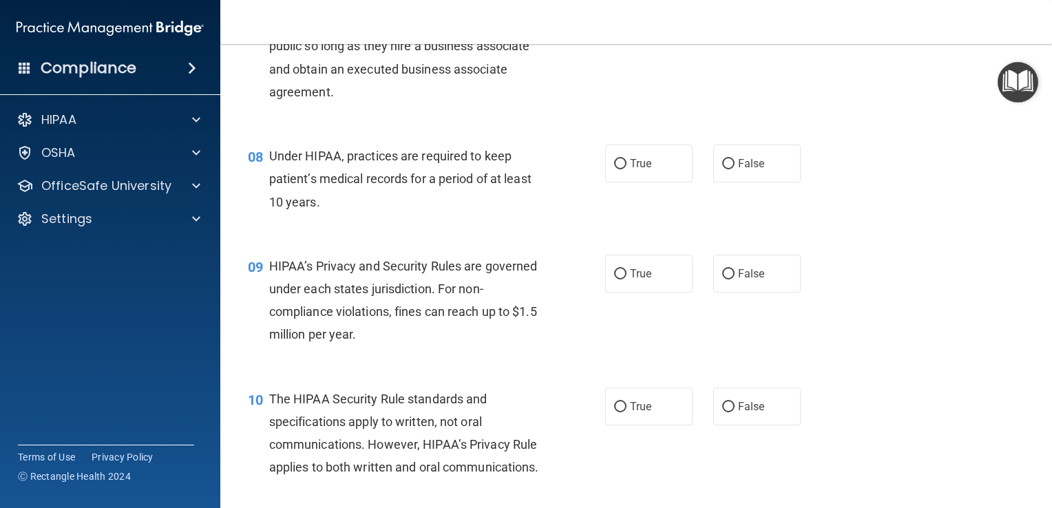
scroll to position [859, 0]
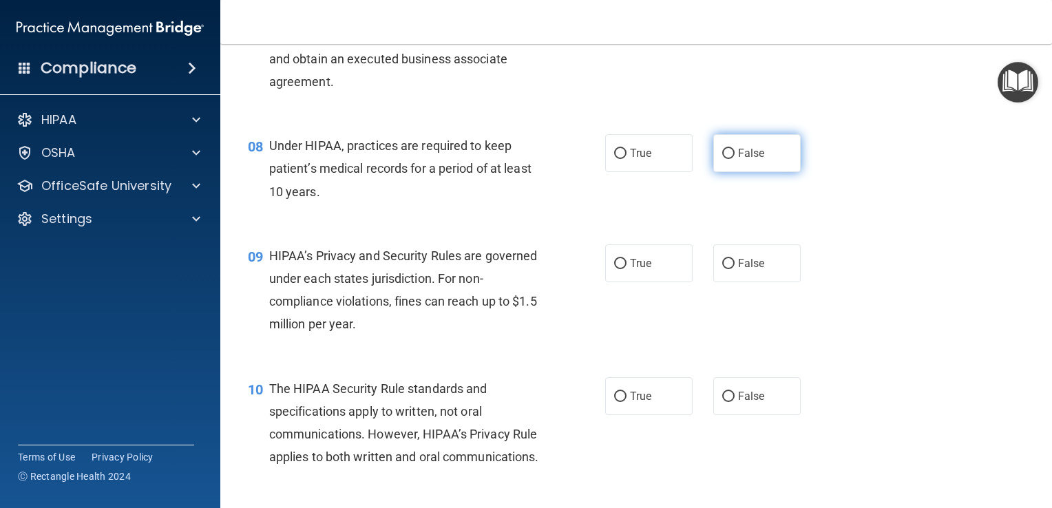
click at [723, 159] on input "False" at bounding box center [729, 154] width 12 height 10
radio input "true"
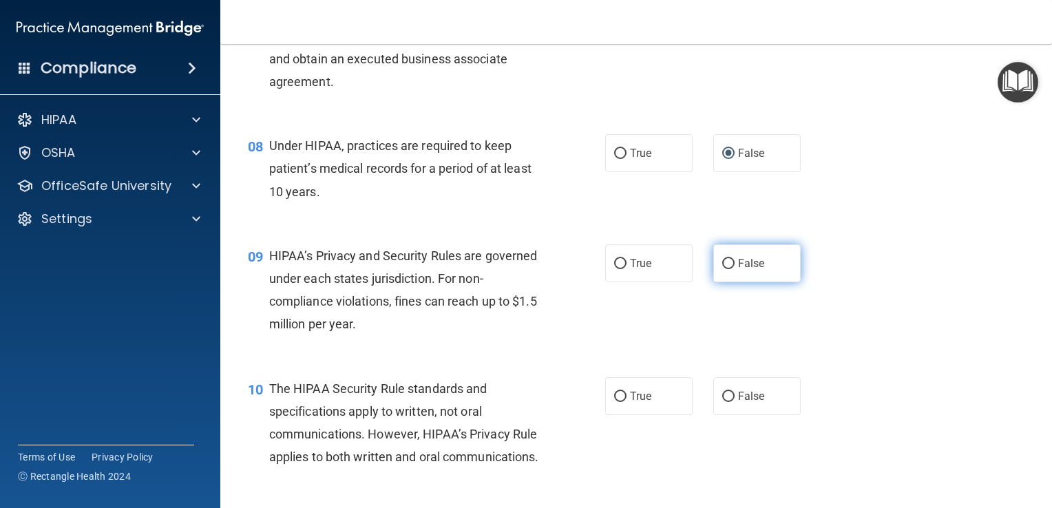
click at [723, 269] on input "False" at bounding box center [729, 264] width 12 height 10
radio input "true"
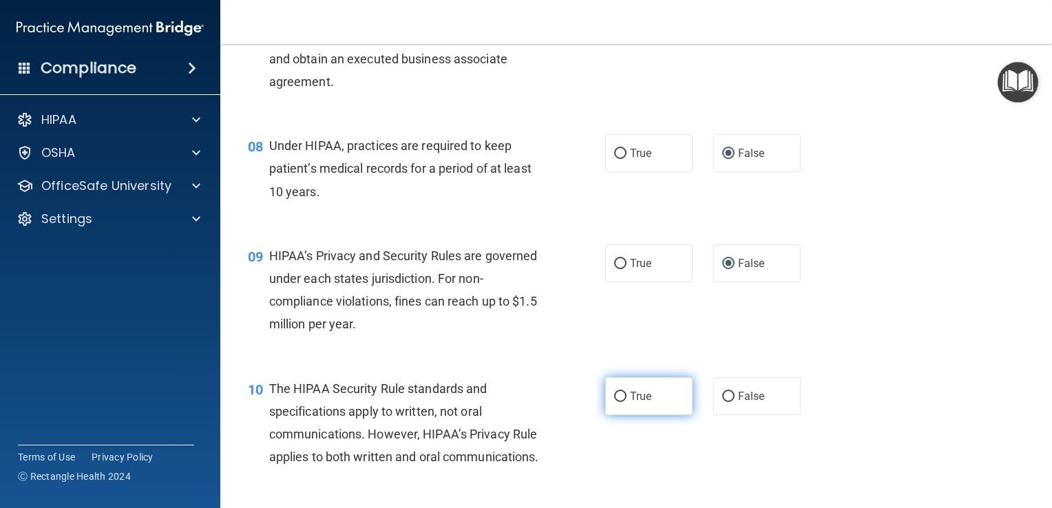
click at [616, 402] on input "True" at bounding box center [620, 397] width 12 height 10
radio input "true"
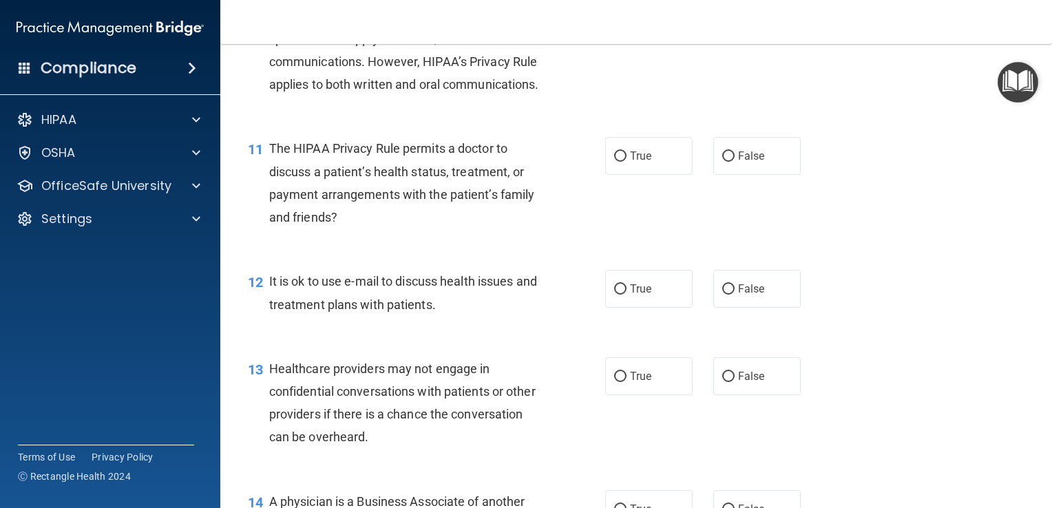
scroll to position [1241, 0]
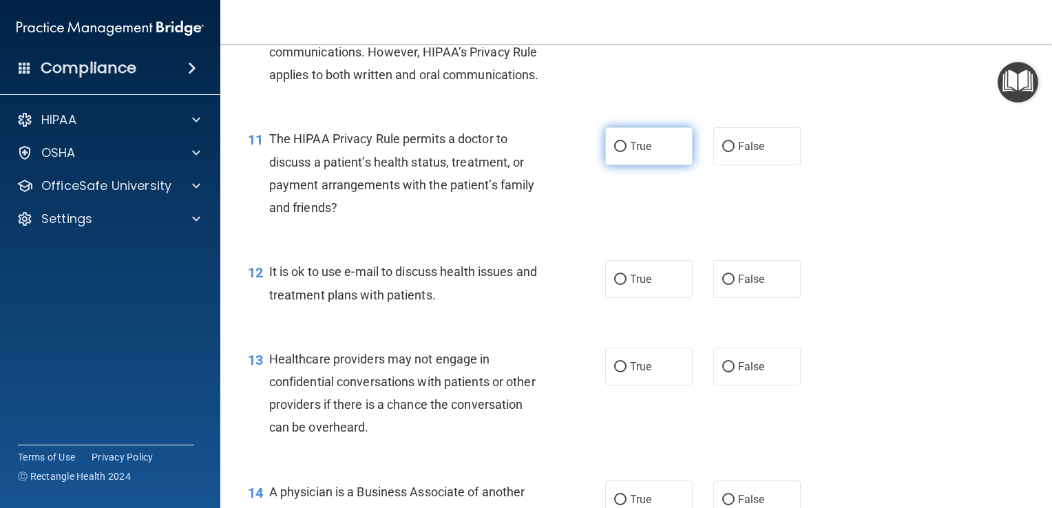
click at [617, 152] on input "True" at bounding box center [620, 147] width 12 height 10
radio input "true"
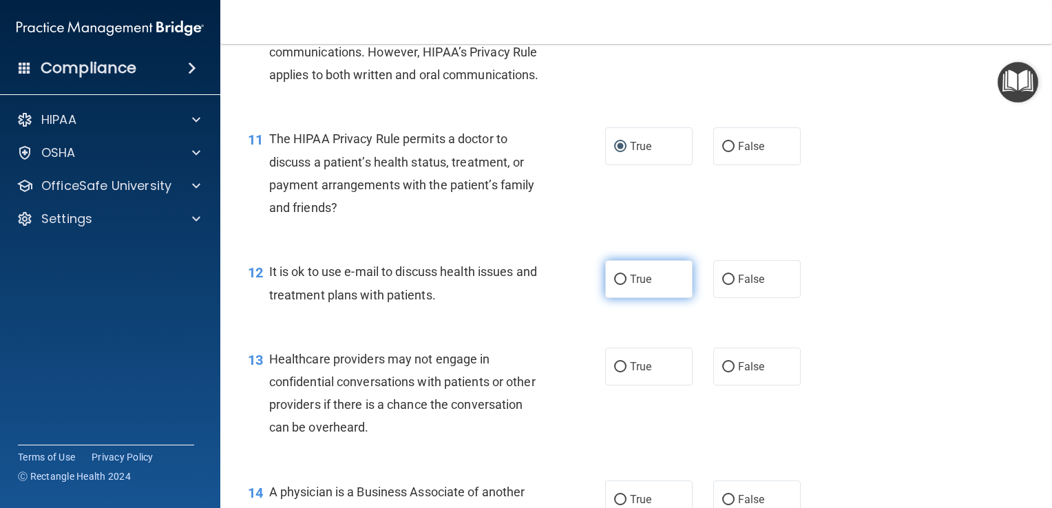
click at [620, 285] on input "True" at bounding box center [620, 280] width 12 height 10
radio input "true"
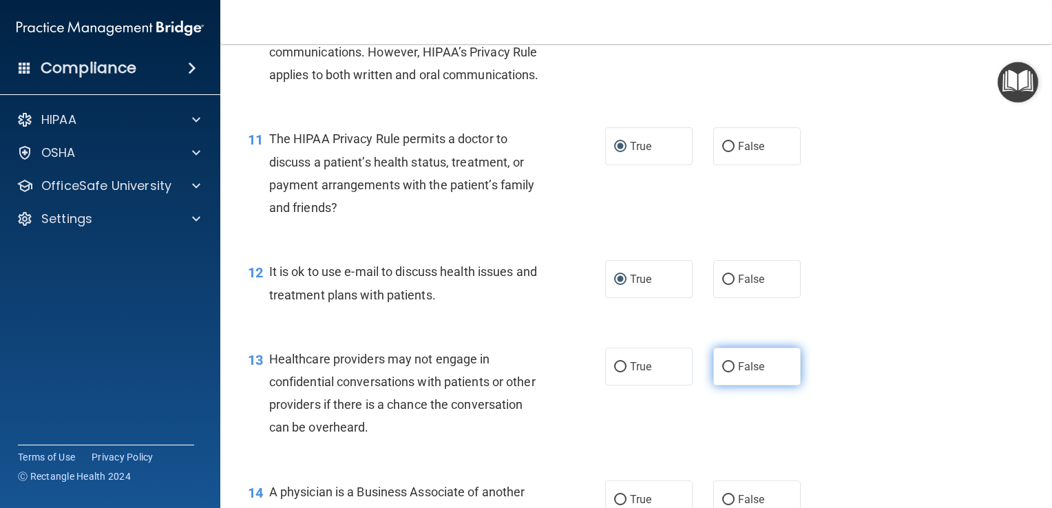
click at [723, 373] on input "False" at bounding box center [729, 367] width 12 height 10
radio input "true"
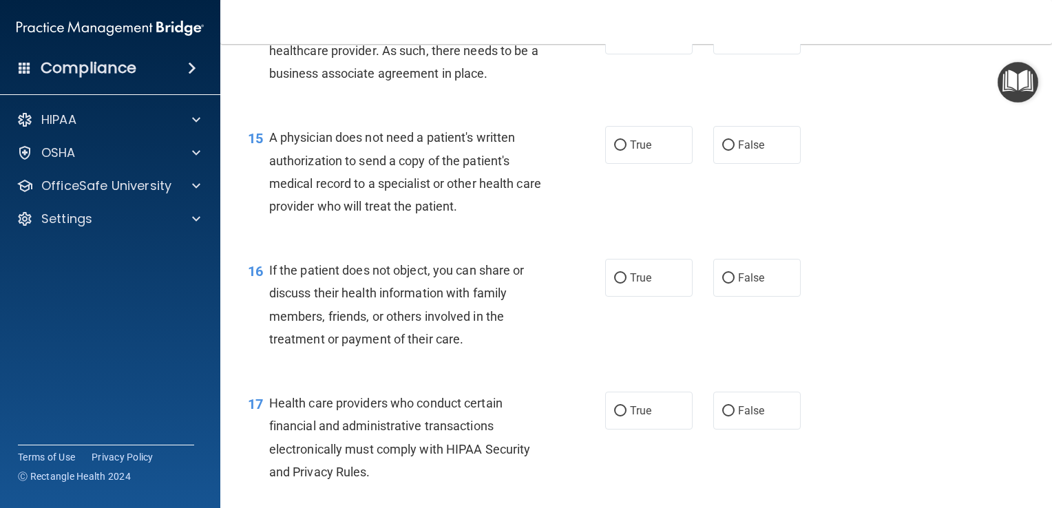
scroll to position [1711, 0]
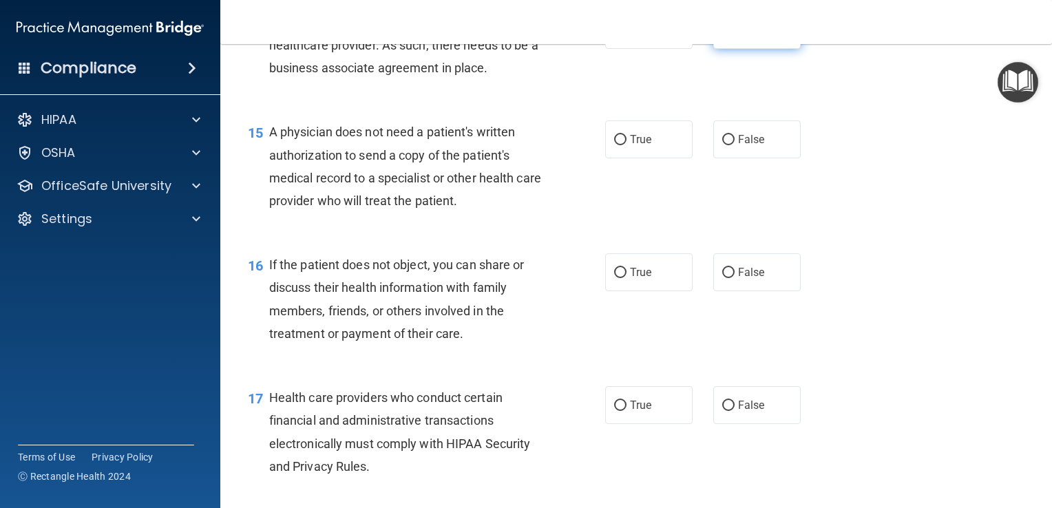
click at [725, 36] on input "False" at bounding box center [729, 30] width 12 height 10
radio input "true"
click at [614, 145] on input "True" at bounding box center [620, 140] width 12 height 10
radio input "true"
click at [620, 278] on input "True" at bounding box center [620, 273] width 12 height 10
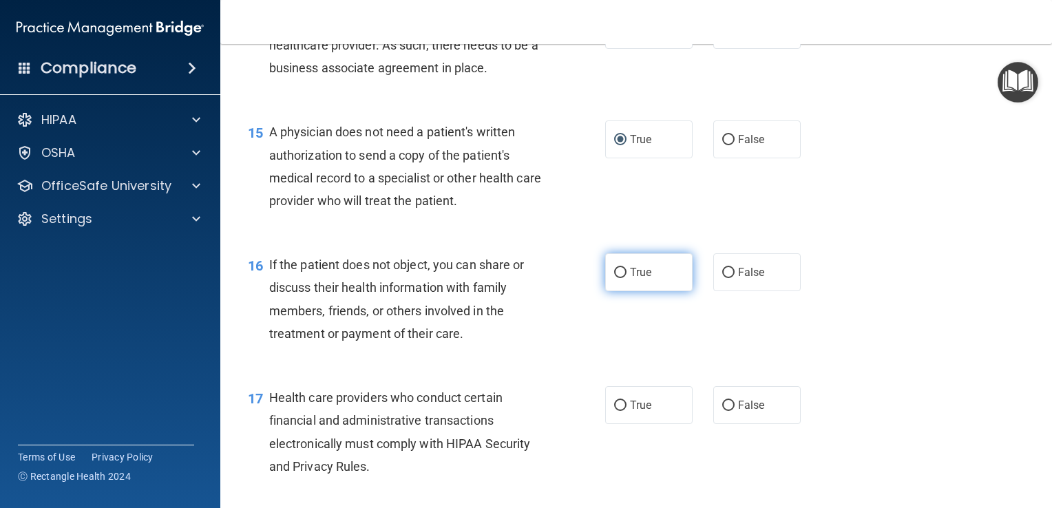
radio input "true"
click at [614, 411] on input "True" at bounding box center [620, 406] width 12 height 10
radio input "true"
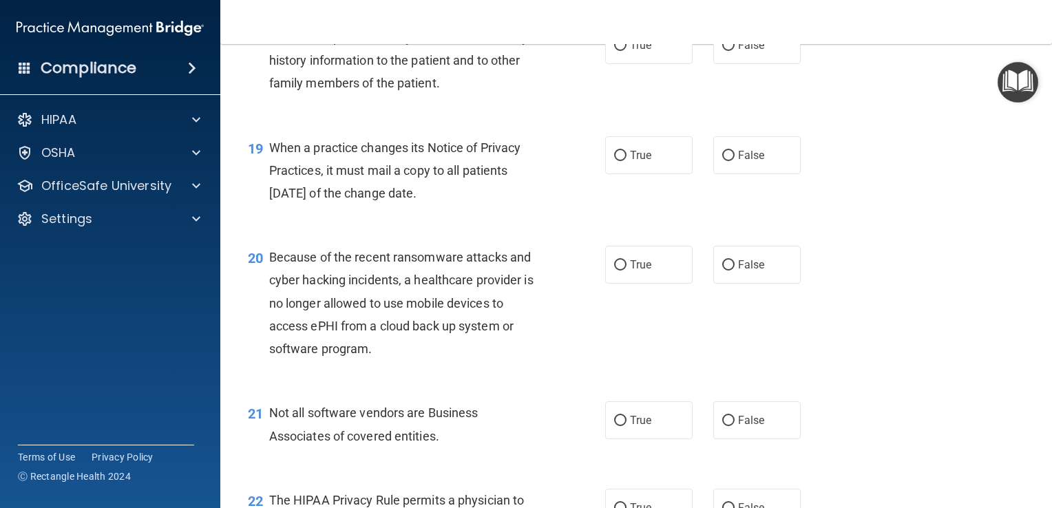
scroll to position [2151, 0]
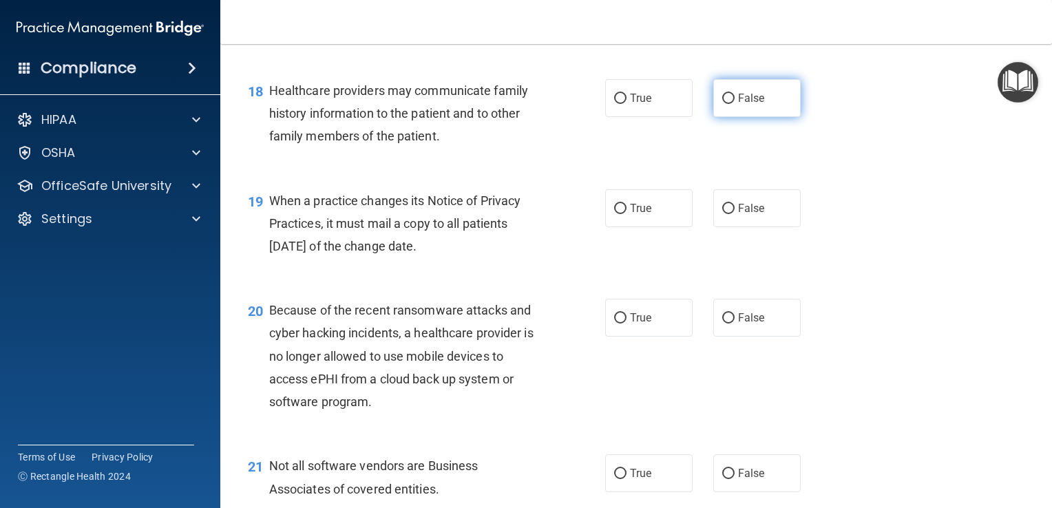
click at [723, 104] on input "False" at bounding box center [729, 99] width 12 height 10
radio input "true"
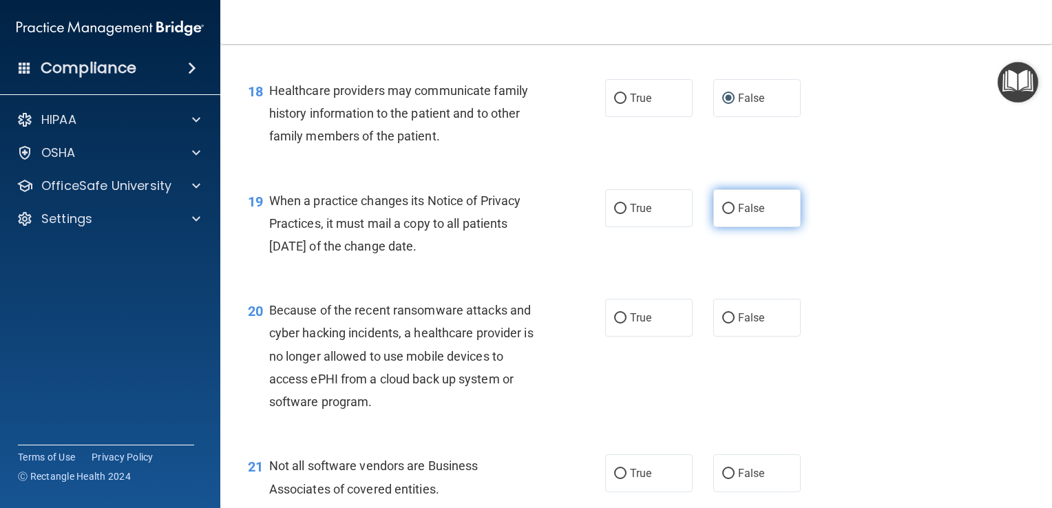
click at [723, 214] on input "False" at bounding box center [729, 209] width 12 height 10
radio input "true"
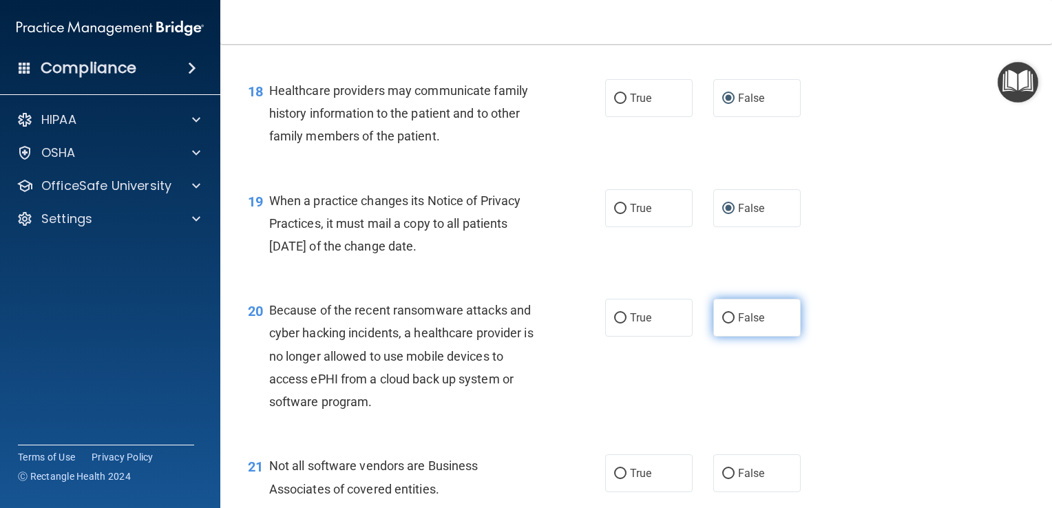
click at [723, 324] on input "False" at bounding box center [729, 318] width 12 height 10
radio input "true"
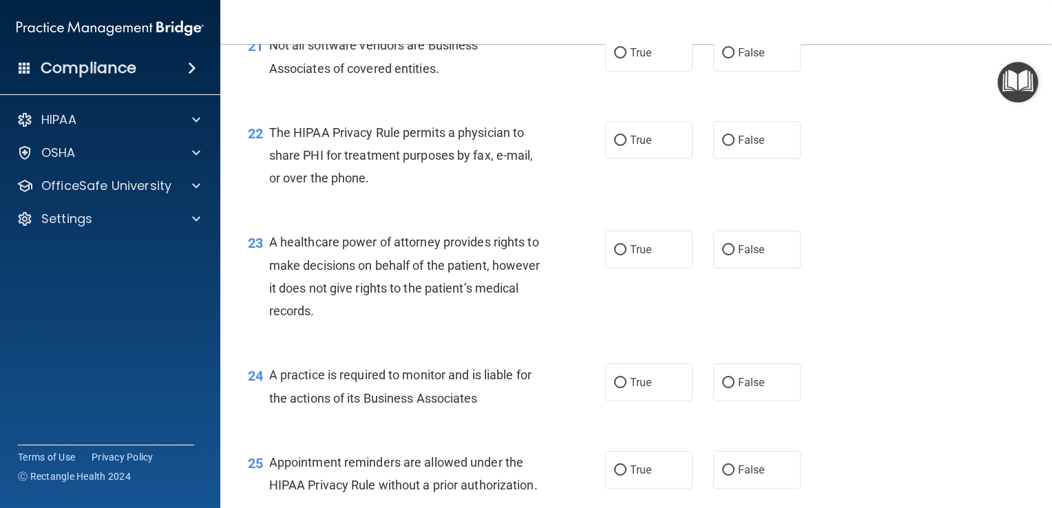
scroll to position [2586, 0]
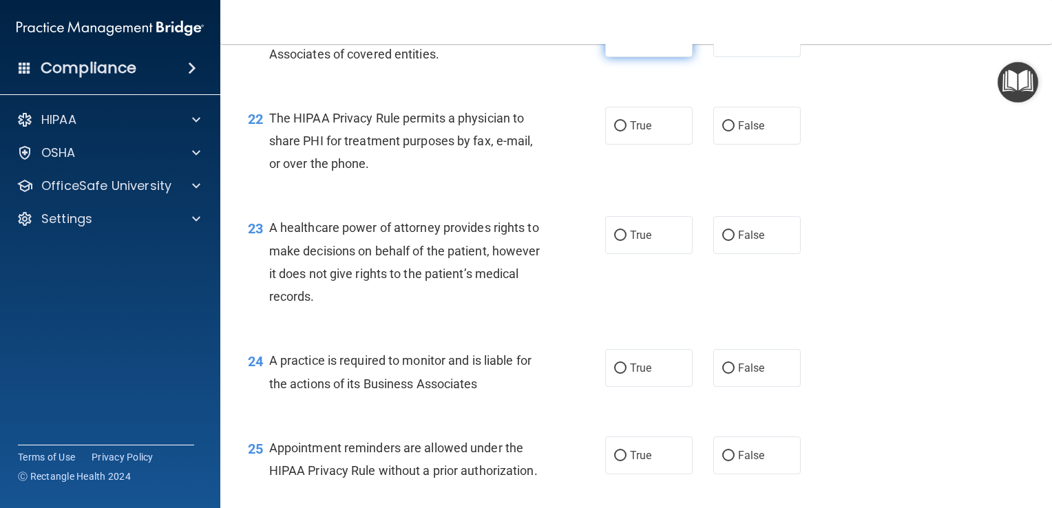
click at [616, 44] on input "True" at bounding box center [620, 39] width 12 height 10
radio input "true"
click at [614, 132] on input "True" at bounding box center [620, 126] width 12 height 10
radio input "true"
click at [723, 241] on input "False" at bounding box center [729, 236] width 12 height 10
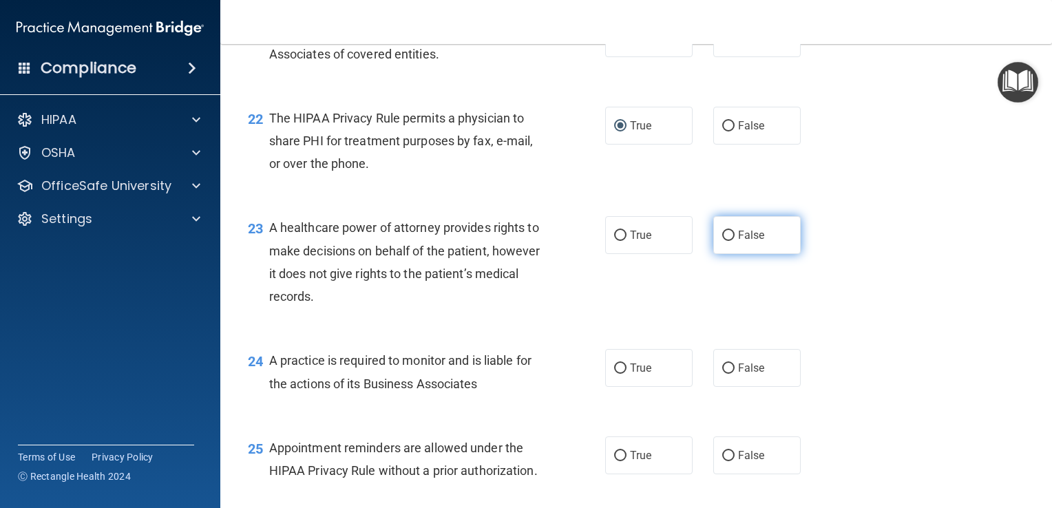
radio input "true"
click at [723, 374] on input "False" at bounding box center [729, 369] width 12 height 10
radio input "true"
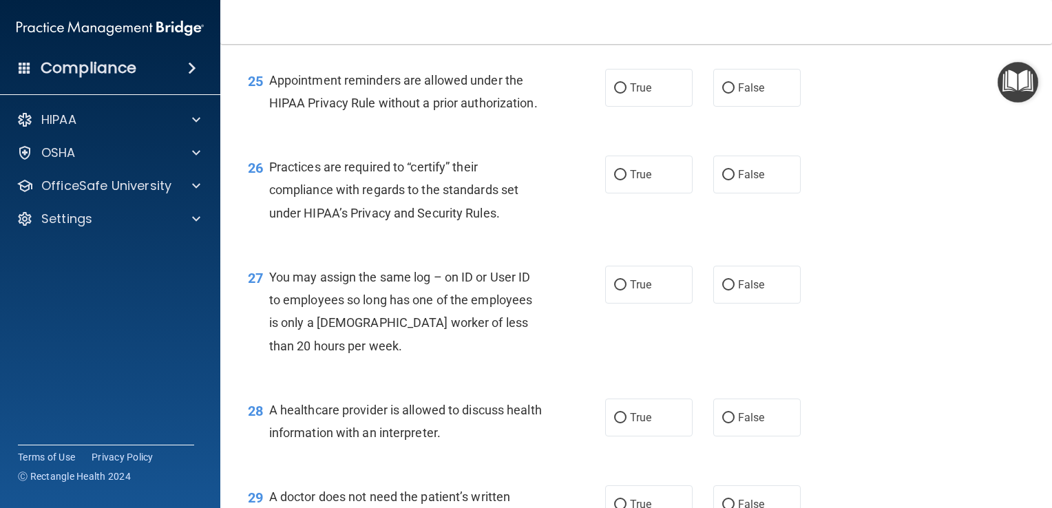
scroll to position [2959, 0]
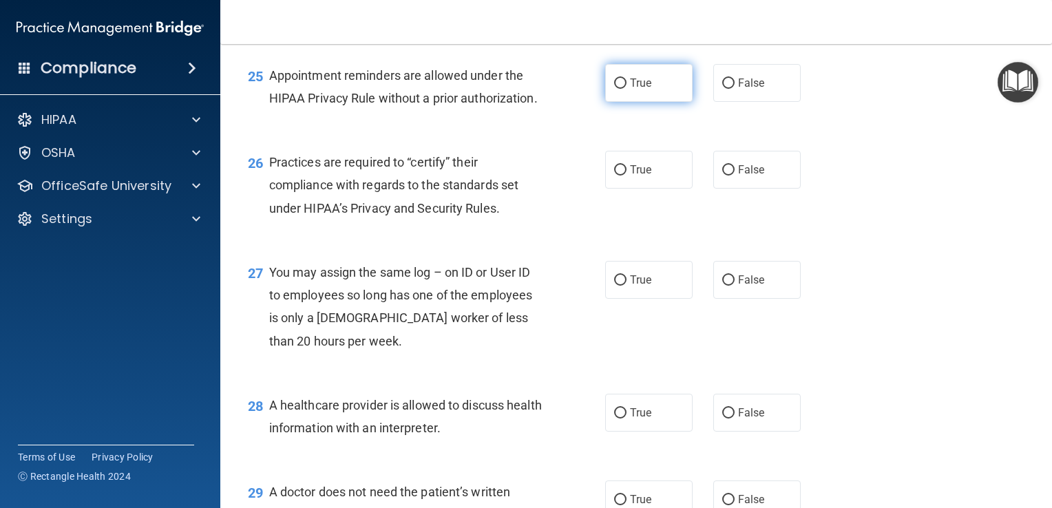
click at [614, 89] on input "True" at bounding box center [620, 84] width 12 height 10
radio input "true"
click at [723, 176] on input "False" at bounding box center [729, 170] width 12 height 10
radio input "true"
click at [723, 286] on input "False" at bounding box center [729, 281] width 12 height 10
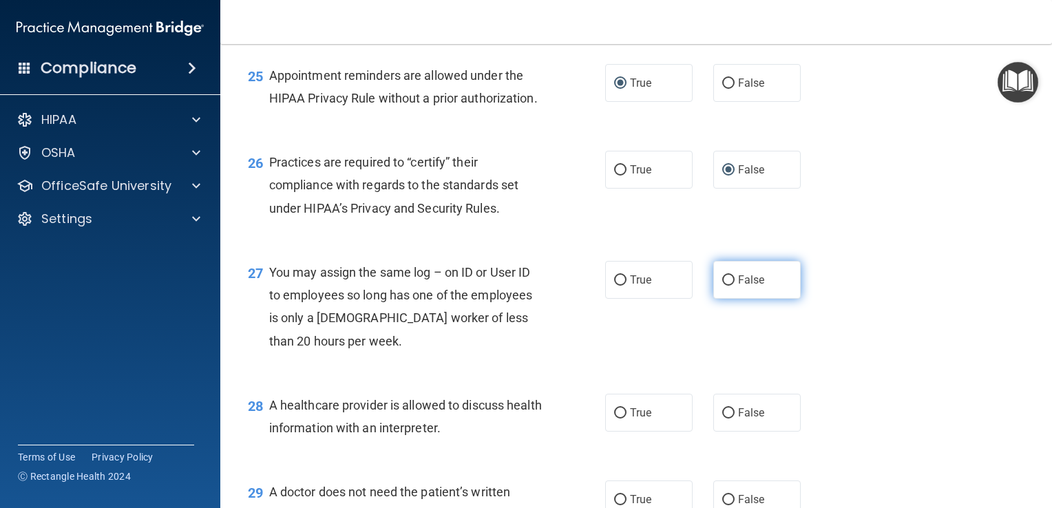
radio input "true"
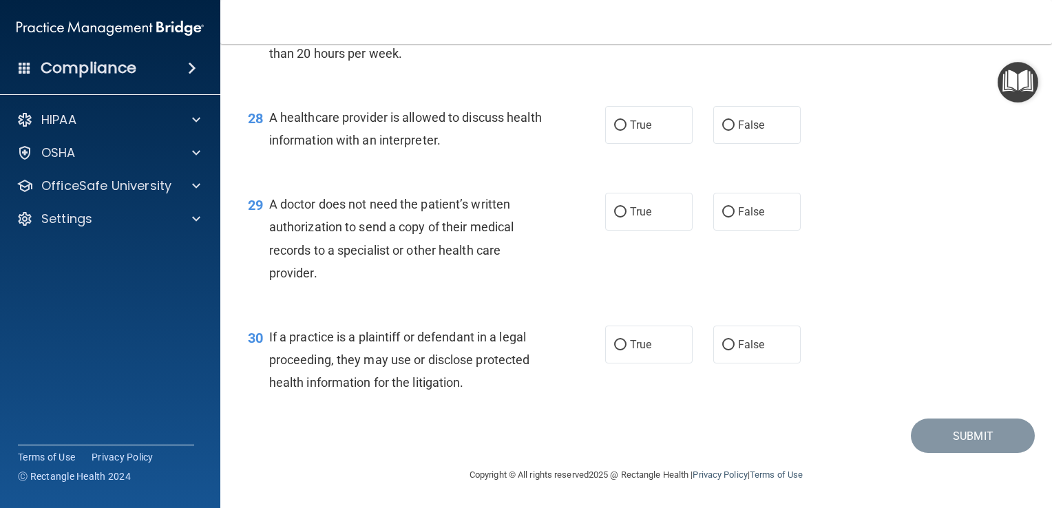
scroll to position [3315, 0]
click at [614, 121] on input "True" at bounding box center [620, 126] width 12 height 10
radio input "true"
click at [617, 211] on input "True" at bounding box center [620, 212] width 12 height 10
radio input "true"
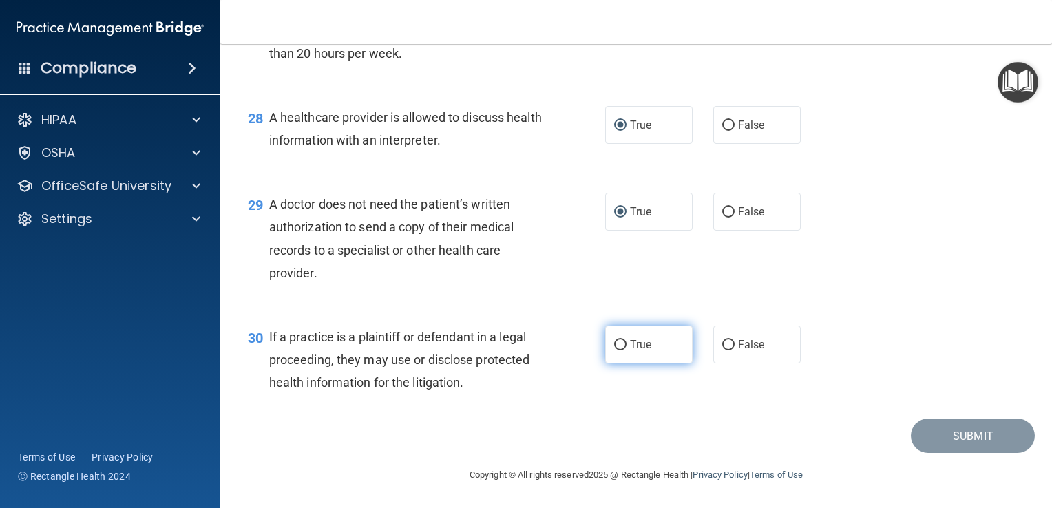
click at [614, 340] on input "True" at bounding box center [620, 345] width 12 height 10
radio input "true"
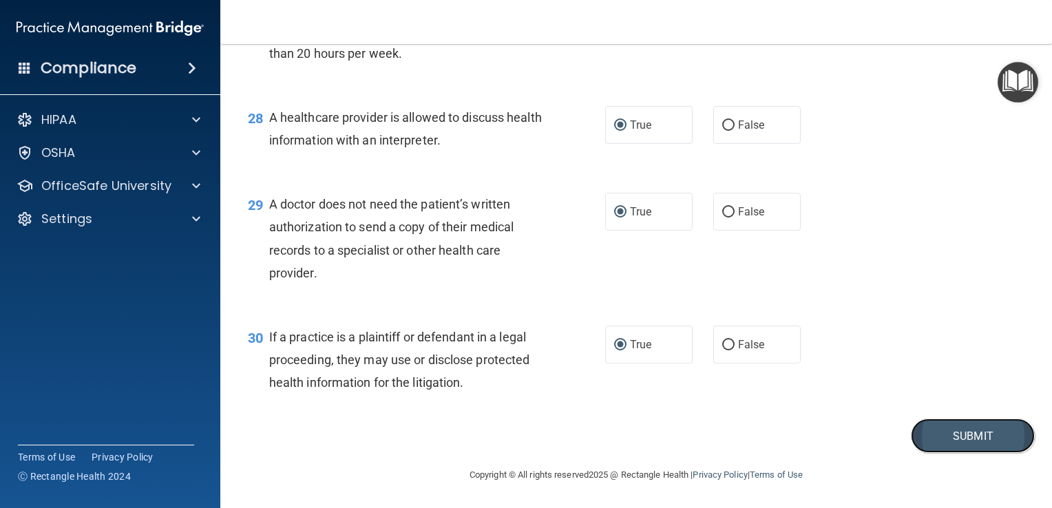
click at [959, 435] on button "Submit" at bounding box center [973, 436] width 124 height 35
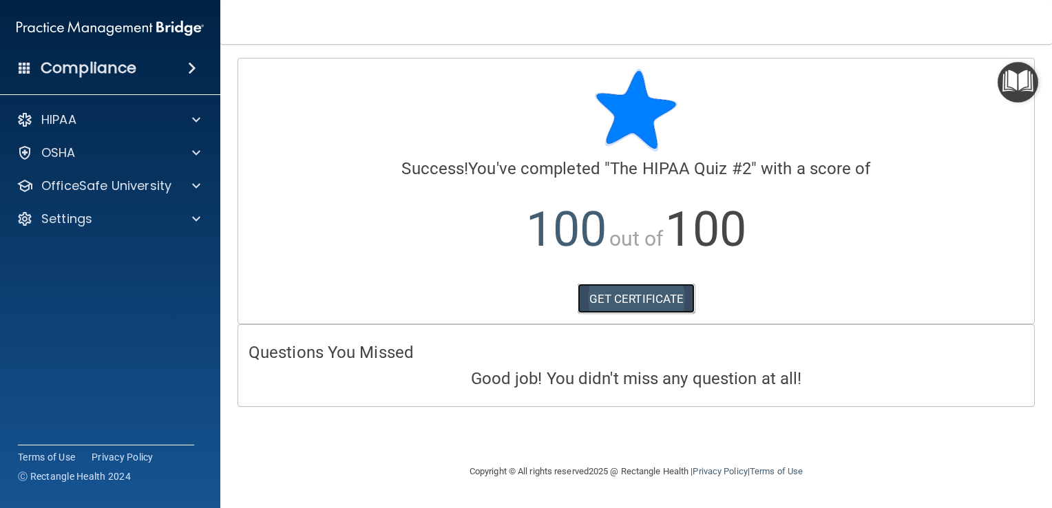
click at [639, 294] on link "GET CERTIFICATE" at bounding box center [637, 299] width 118 height 30
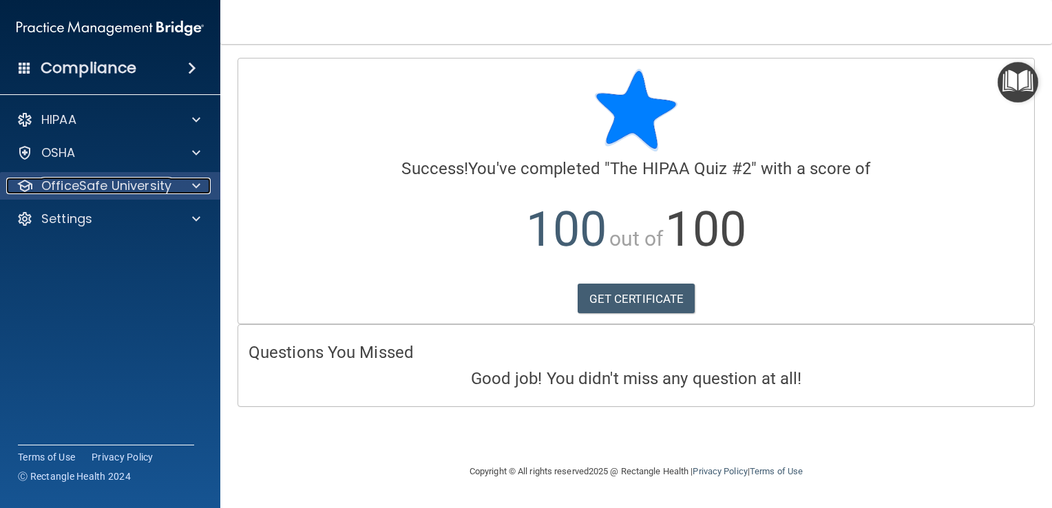
click at [197, 181] on span at bounding box center [196, 186] width 8 height 17
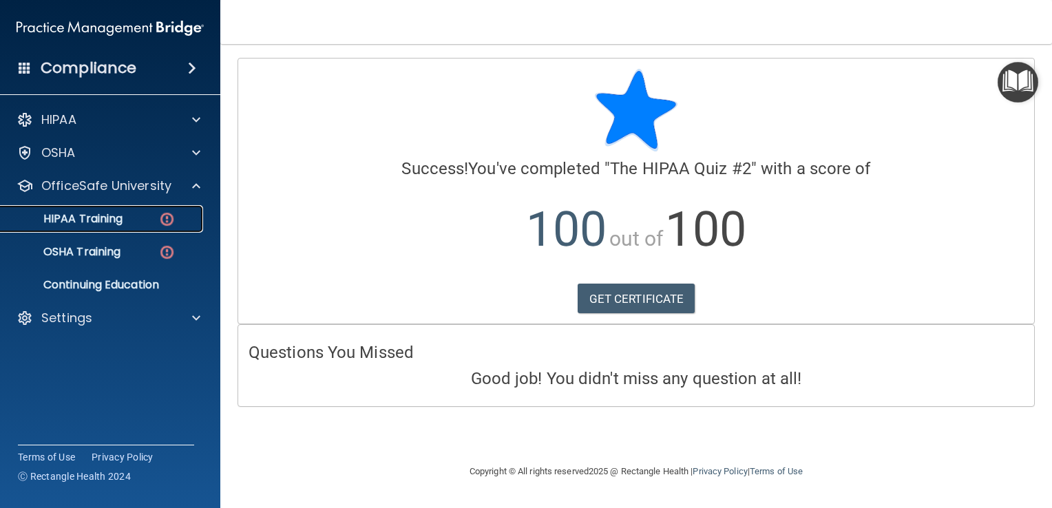
click at [90, 213] on p "HIPAA Training" at bounding box center [66, 219] width 114 height 14
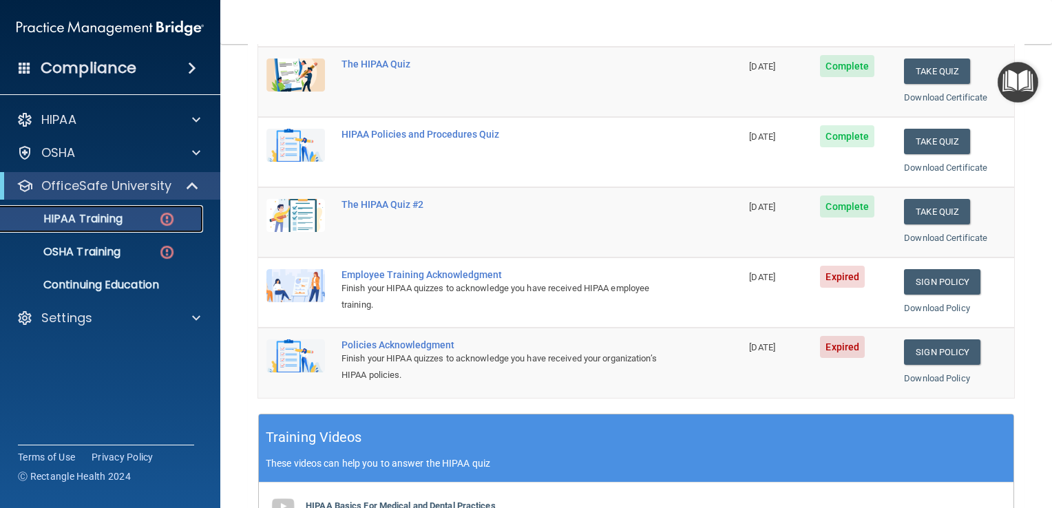
scroll to position [200, 0]
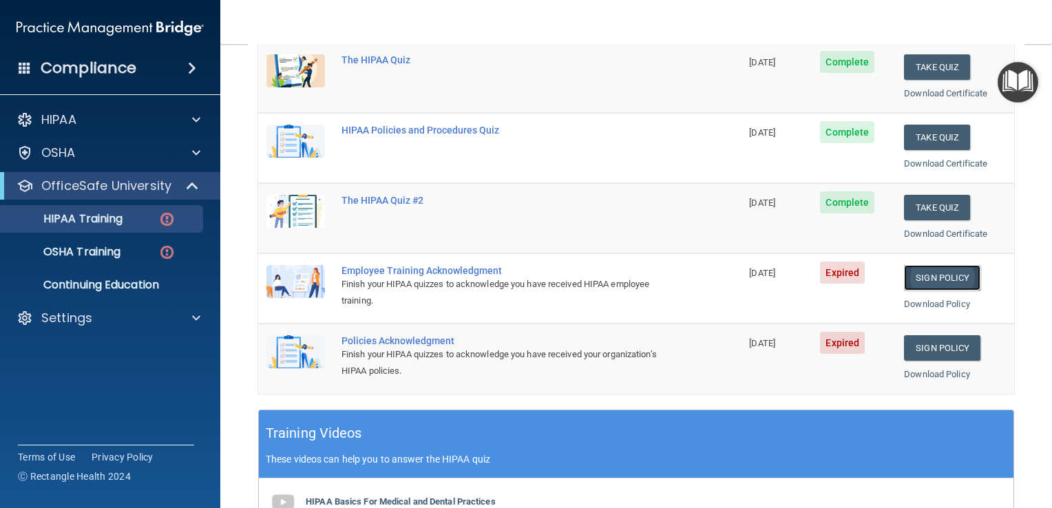
click at [935, 271] on link "Sign Policy" at bounding box center [942, 277] width 76 height 25
click at [926, 273] on link "Sign Policy" at bounding box center [942, 277] width 76 height 25
click at [931, 344] on link "Sign Policy" at bounding box center [942, 347] width 76 height 25
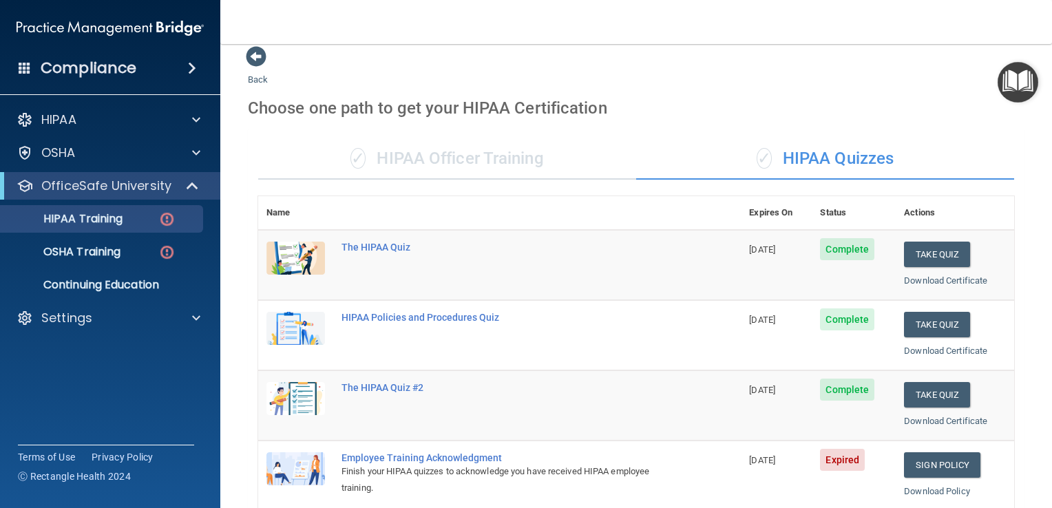
scroll to position [0, 0]
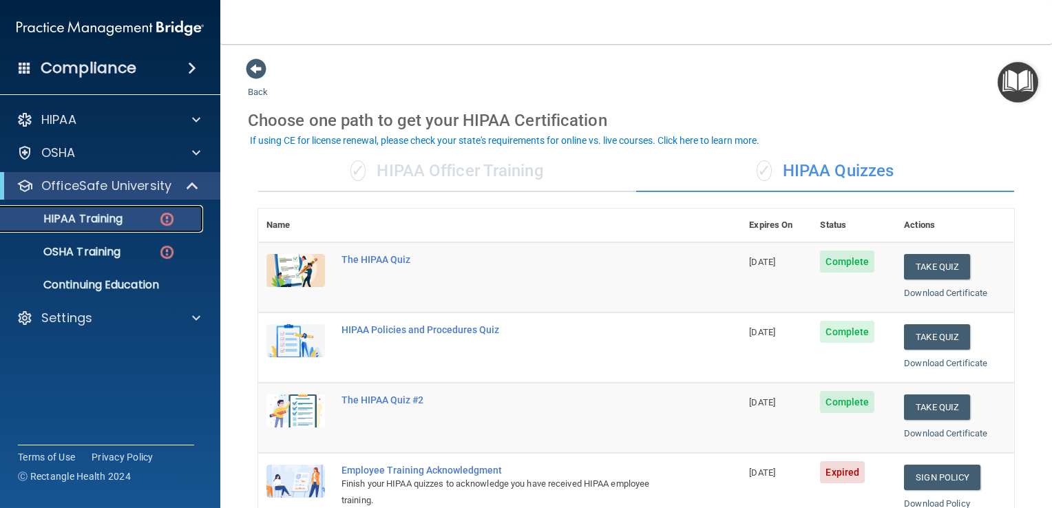
click at [91, 216] on p "HIPAA Training" at bounding box center [66, 219] width 114 height 14
click at [96, 215] on p "HIPAA Training" at bounding box center [66, 219] width 114 height 14
click at [67, 247] on p "OSHA Training" at bounding box center [65, 252] width 112 height 14
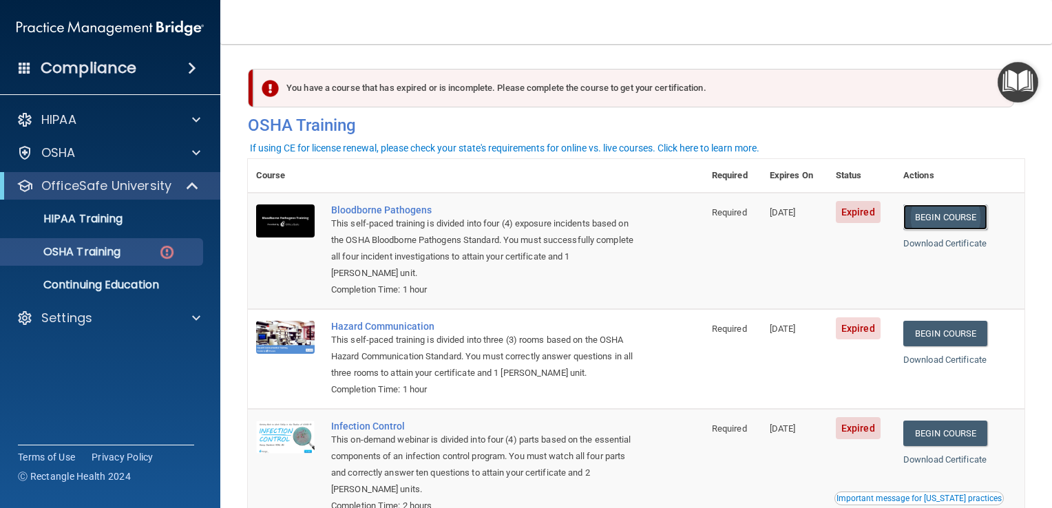
click at [952, 216] on link "Begin Course" at bounding box center [946, 217] width 84 height 25
click at [944, 238] on link "Download Certificate" at bounding box center [945, 243] width 83 height 10
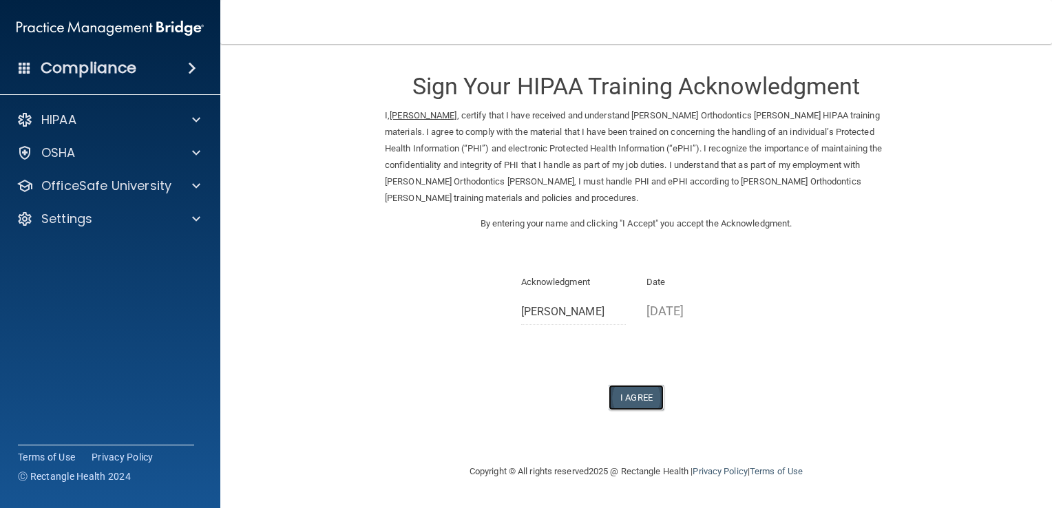
click at [638, 390] on button "I Agree" at bounding box center [636, 397] width 55 height 25
click at [632, 391] on button "I Agree" at bounding box center [636, 397] width 55 height 25
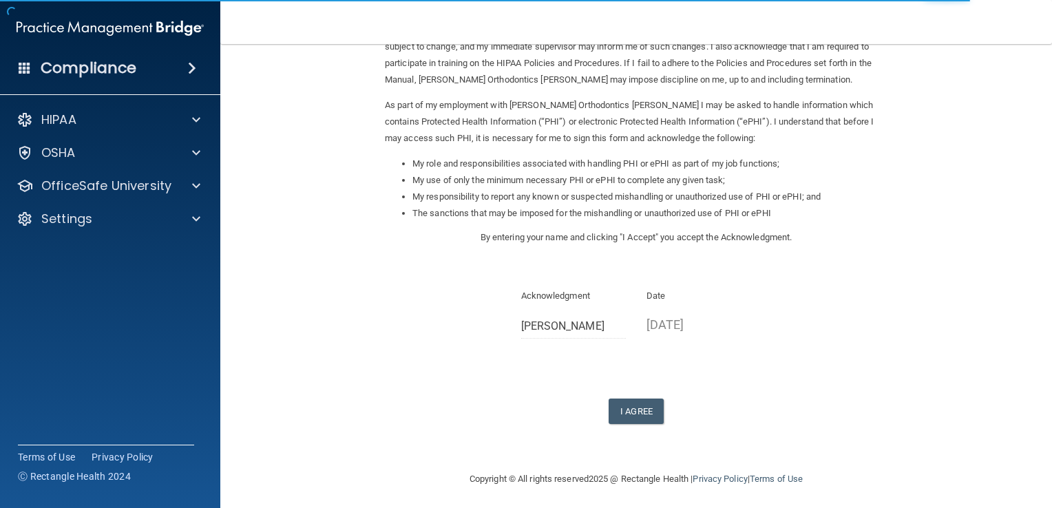
scroll to position [122, 0]
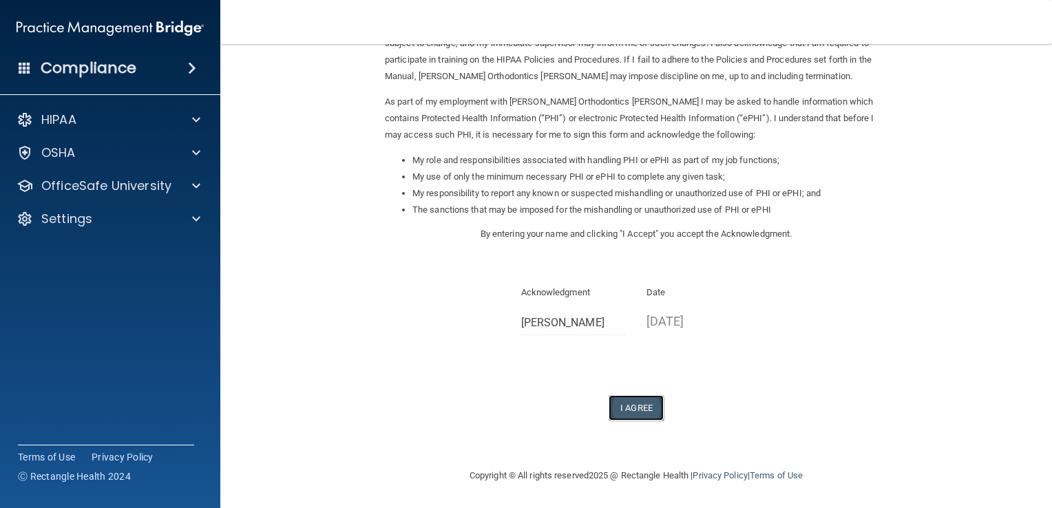
click at [628, 404] on button "I Agree" at bounding box center [636, 407] width 55 height 25
